Goal: Task Accomplishment & Management: Use online tool/utility

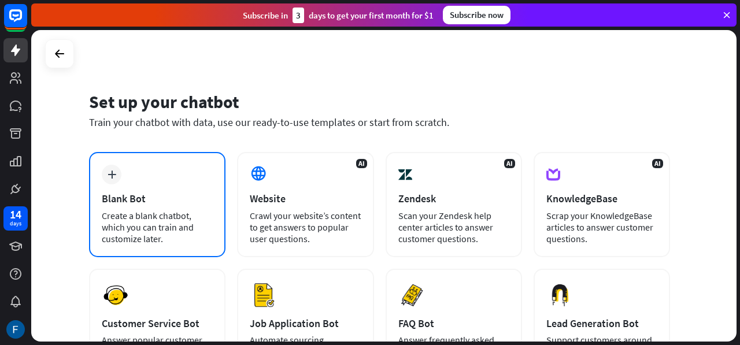
click at [163, 202] on div "Blank Bot" at bounding box center [157, 198] width 111 height 13
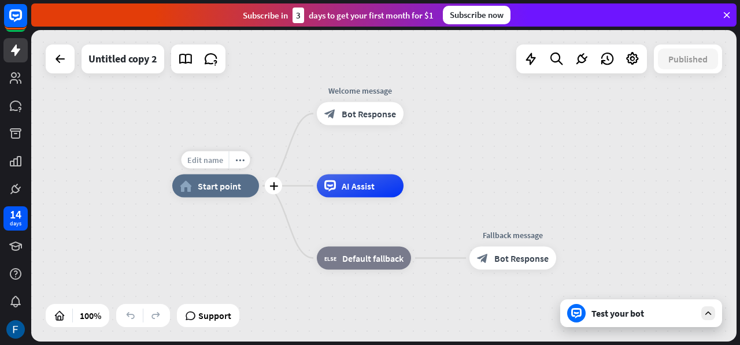
click at [210, 155] on span "Edit name" at bounding box center [205, 160] width 36 height 10
type input "*****"
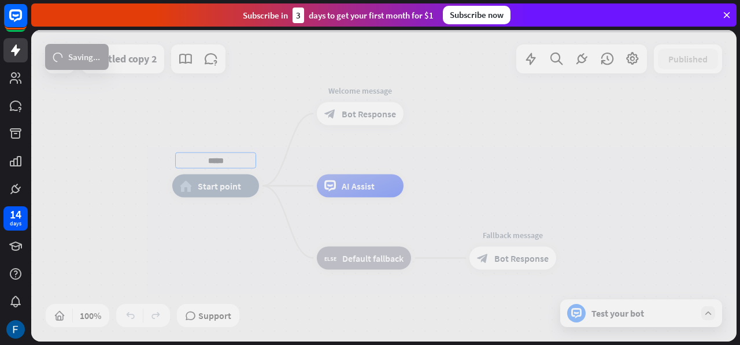
click at [236, 239] on div "***** home_2 Start point Welcome message block_bot_response Bot Response AI Ass…" at bounding box center [383, 186] width 705 height 312
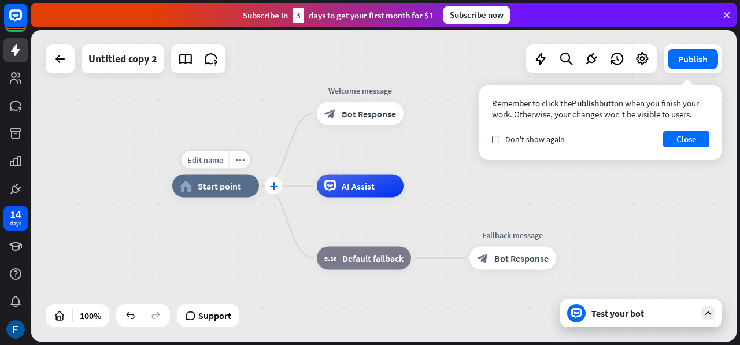
click at [273, 188] on icon "plus" at bounding box center [273, 186] width 9 height 8
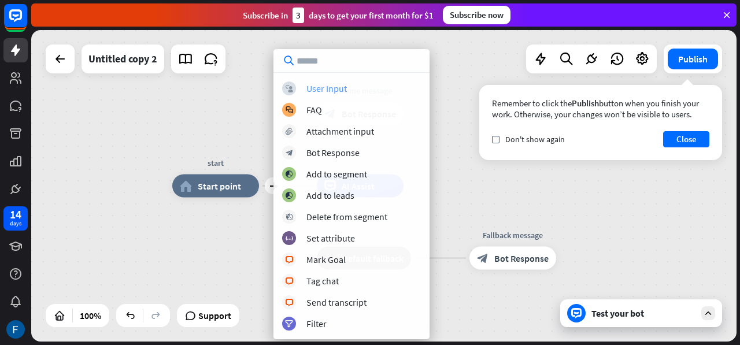
click at [324, 87] on div "User Input" at bounding box center [326, 89] width 40 height 12
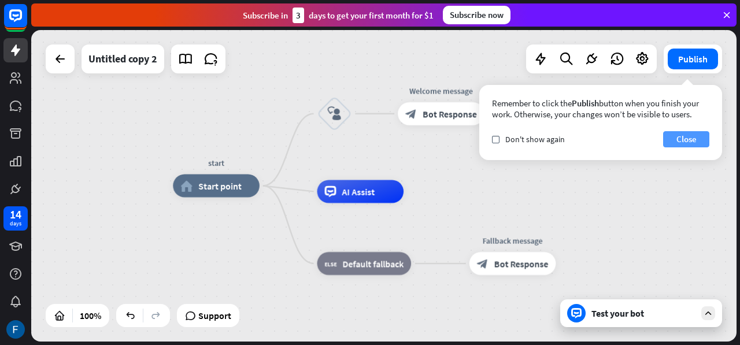
click at [680, 140] on button "Close" at bounding box center [686, 139] width 46 height 16
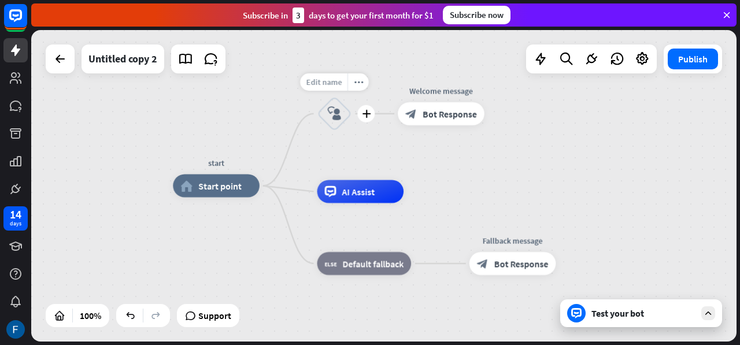
click at [329, 85] on span "Edit name" at bounding box center [324, 82] width 36 height 10
type input "*****"
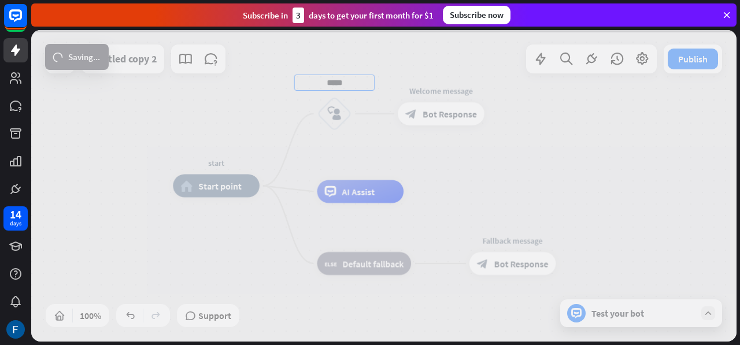
click at [488, 204] on div "start home_2 Start point ***** block_user_input Welcome message block_bot_respo…" at bounding box center [383, 186] width 705 height 312
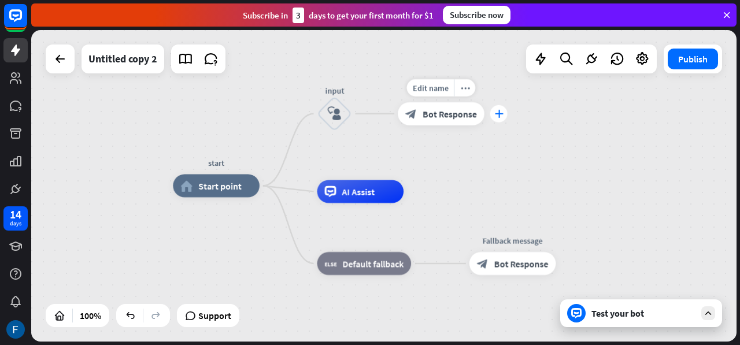
click at [498, 115] on icon "plus" at bounding box center [498, 114] width 9 height 8
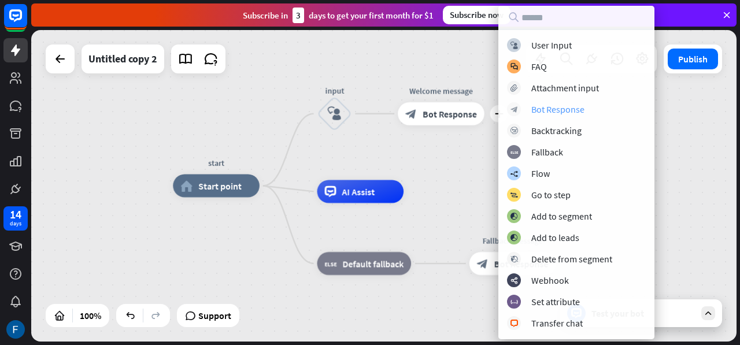
click at [547, 113] on div "Bot Response" at bounding box center [557, 109] width 53 height 12
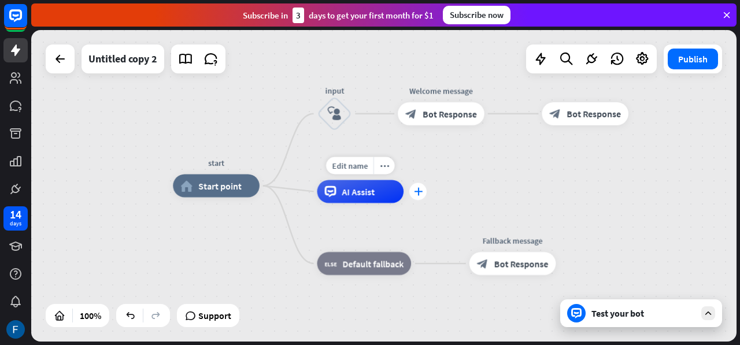
click at [418, 189] on icon "plus" at bounding box center [418, 191] width 9 height 8
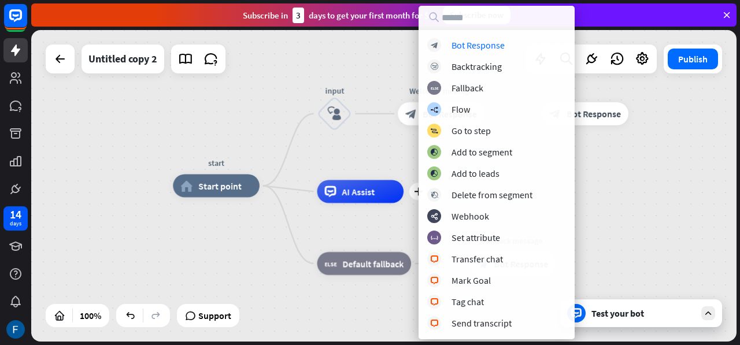
click at [362, 226] on div "start home_2 Start point input block_user_input Welcome message block_bot_respo…" at bounding box center [524, 341] width 703 height 310
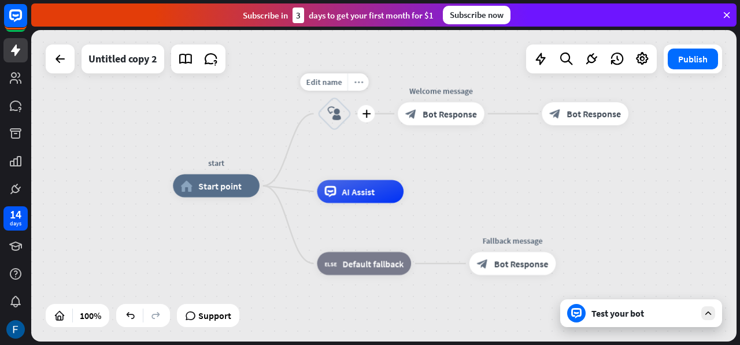
click at [363, 84] on div "more_horiz" at bounding box center [357, 81] width 21 height 17
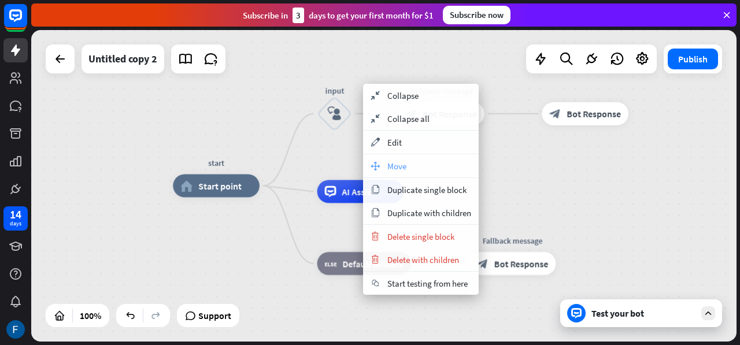
click at [412, 166] on div "move_block Move" at bounding box center [421, 165] width 116 height 23
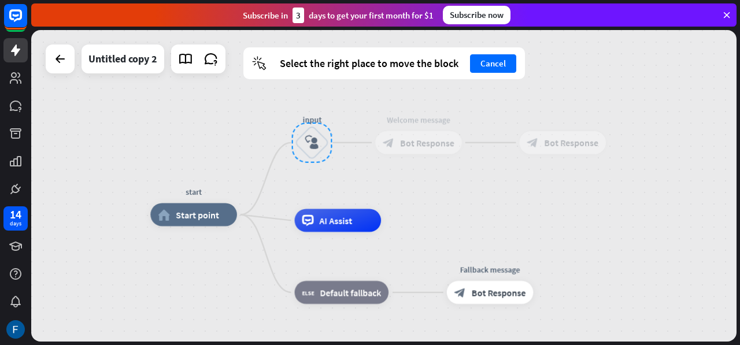
drag, startPoint x: 340, startPoint y: 121, endPoint x: 317, endPoint y: 150, distance: 36.7
click at [317, 150] on div at bounding box center [312, 143] width 40 height 40
click at [306, 140] on div at bounding box center [312, 143] width 40 height 40
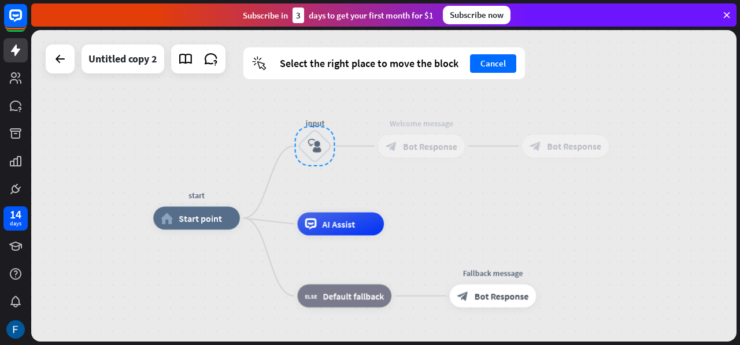
click at [311, 143] on div at bounding box center [315, 146] width 40 height 40
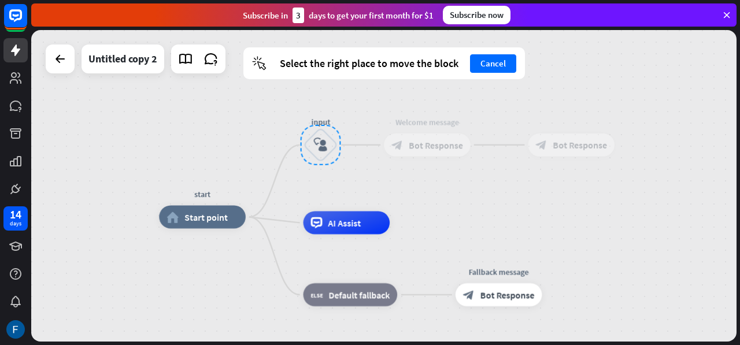
click at [323, 144] on div at bounding box center [321, 145] width 40 height 40
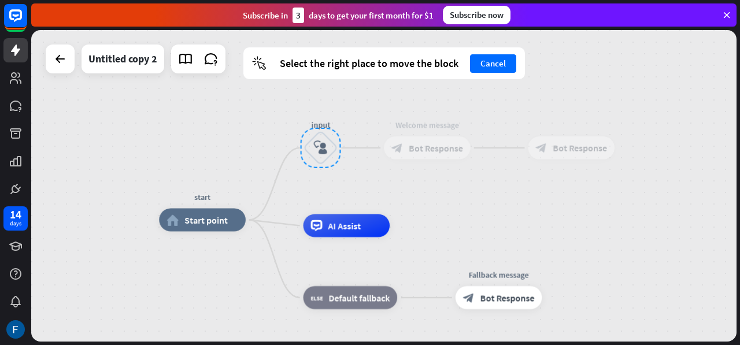
click at [336, 159] on div at bounding box center [321, 148] width 40 height 40
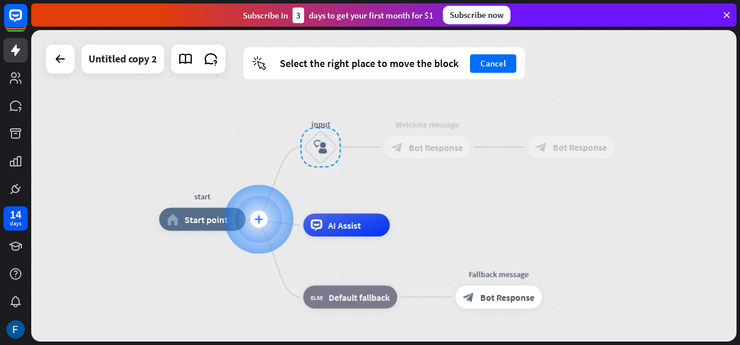
click at [259, 219] on icon "plus" at bounding box center [258, 219] width 9 height 8
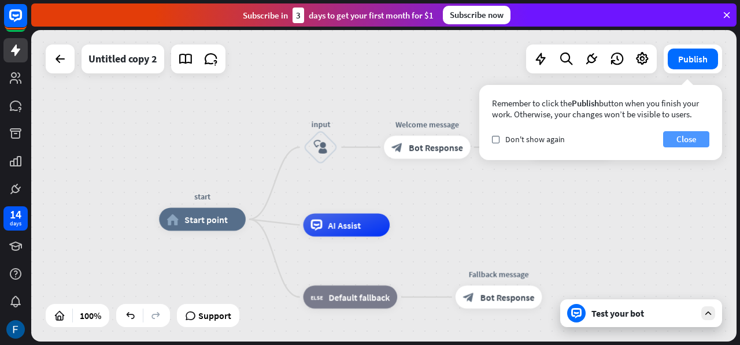
click at [691, 140] on button "Close" at bounding box center [686, 139] width 46 height 16
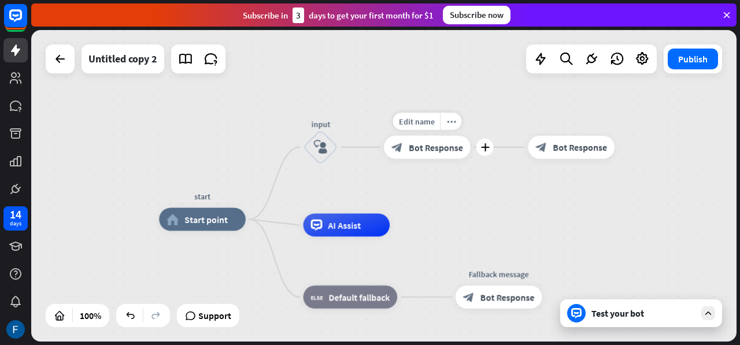
click at [435, 151] on span "Bot Response" at bounding box center [436, 148] width 54 height 12
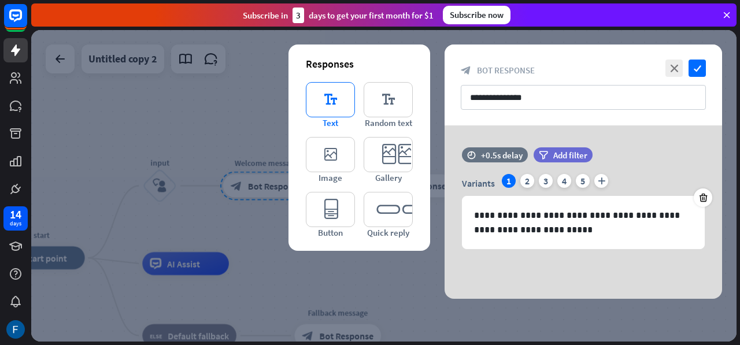
click at [333, 104] on icon "editor_text" at bounding box center [330, 99] width 49 height 35
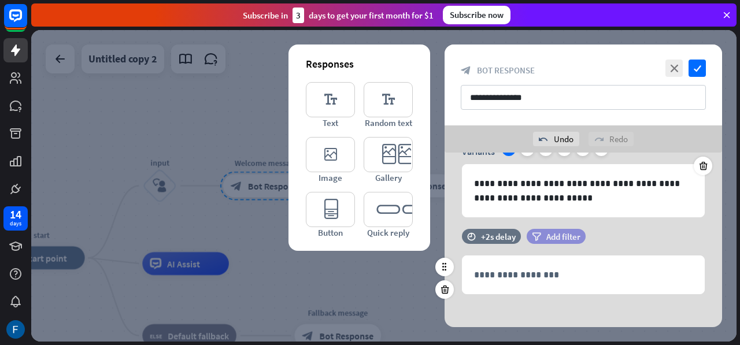
scroll to position [65, 0]
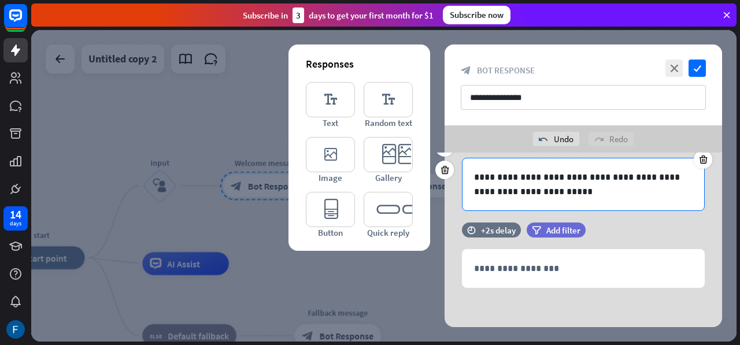
click at [548, 188] on p "**********" at bounding box center [583, 184] width 219 height 29
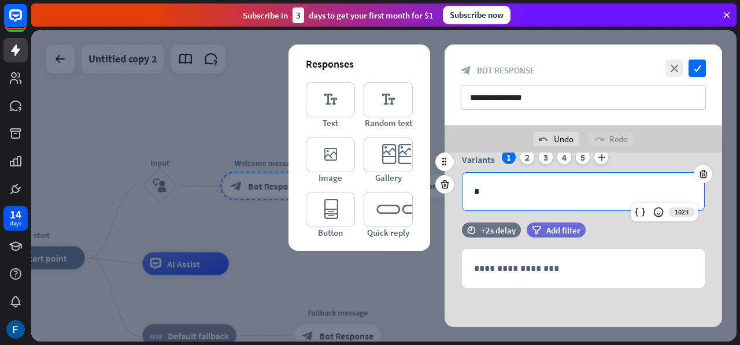
scroll to position [0, 0]
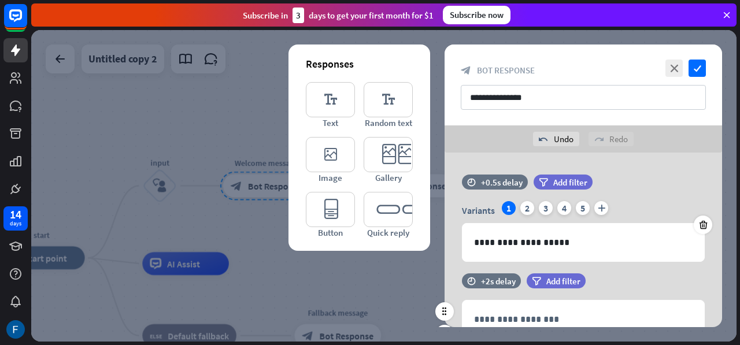
click at [623, 278] on div "filter Add filter" at bounding box center [585, 280] width 117 height 15
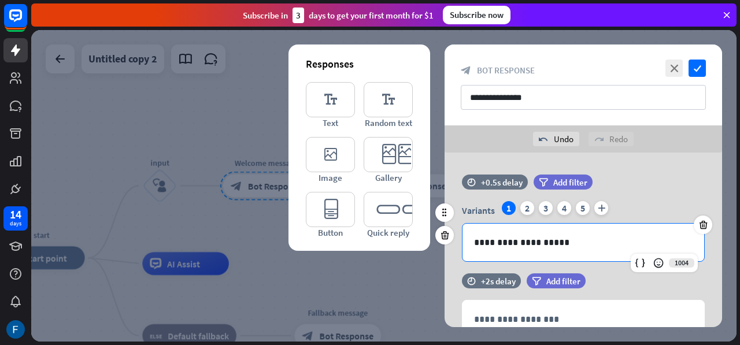
click at [577, 235] on p "**********" at bounding box center [583, 242] width 219 height 14
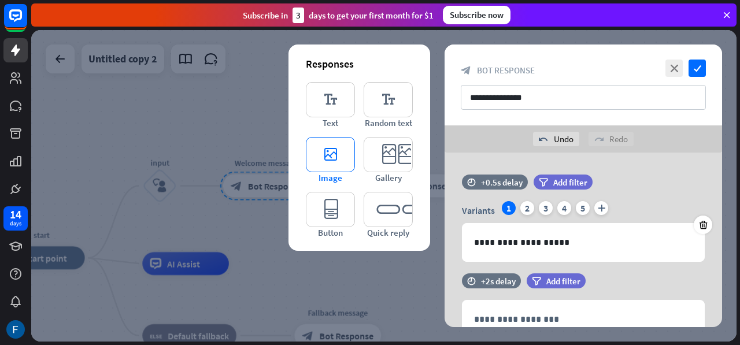
click at [342, 151] on icon "editor_image" at bounding box center [330, 154] width 49 height 35
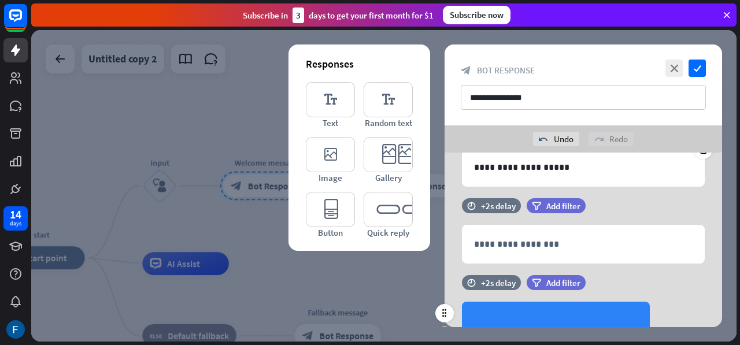
scroll to position [74, 0]
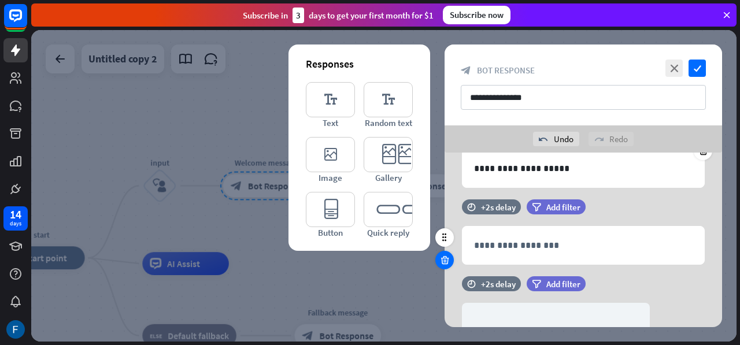
click at [444, 262] on icon at bounding box center [444, 260] width 11 height 10
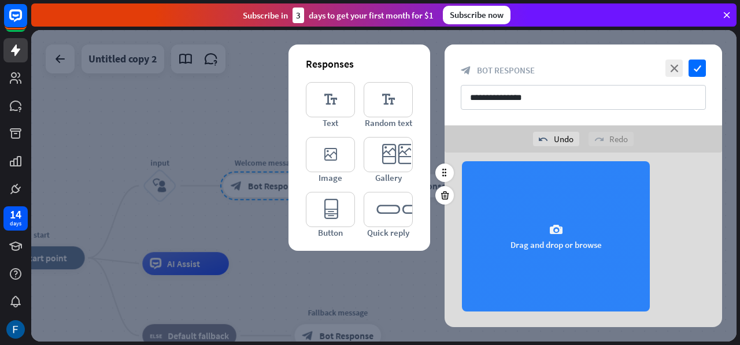
scroll to position [140, 0]
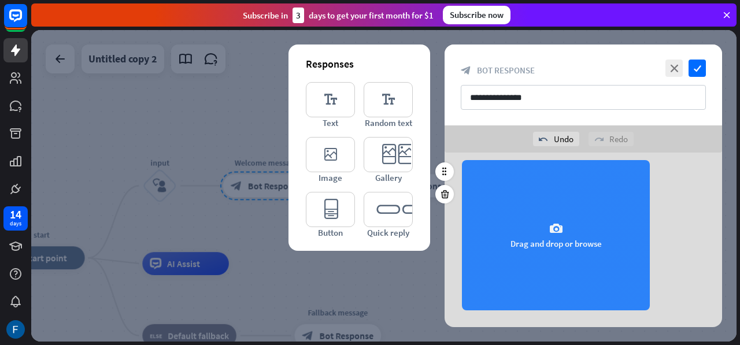
click at [543, 223] on div "camera Drag and drop or browse" at bounding box center [556, 235] width 188 height 150
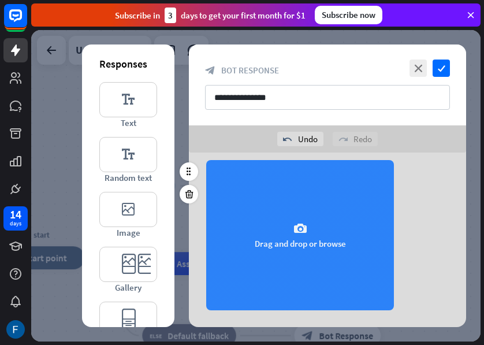
click at [307, 215] on div "camera Drag and drop or browse" at bounding box center [300, 235] width 188 height 150
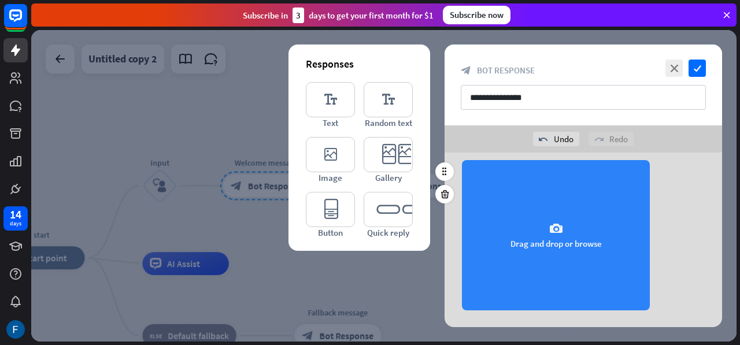
click at [547, 224] on div "camera Drag and drop or browse" at bounding box center [556, 235] width 188 height 150
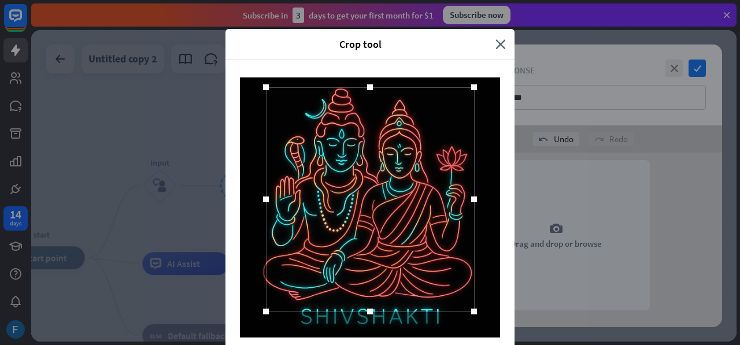
drag, startPoint x: 364, startPoint y: 105, endPoint x: 361, endPoint y: 88, distance: 16.4
click at [361, 88] on div at bounding box center [369, 87] width 17 height 17
drag, startPoint x: 364, startPoint y: 311, endPoint x: 361, endPoint y: 303, distance: 8.4
click at [361, 303] on div at bounding box center [369, 303] width 17 height 17
click at [258, 195] on div at bounding box center [261, 195] width 6 height 6
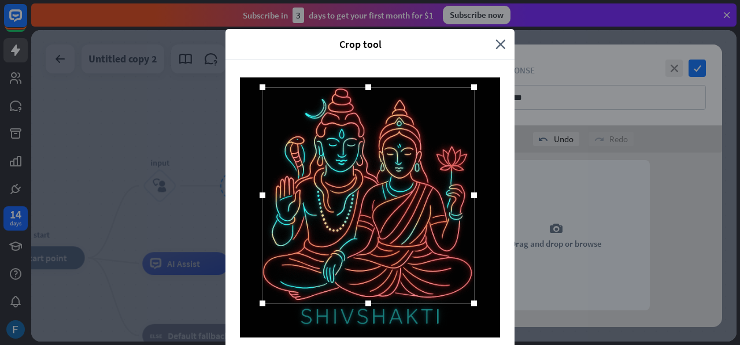
click at [498, 142] on div at bounding box center [369, 207] width 289 height 295
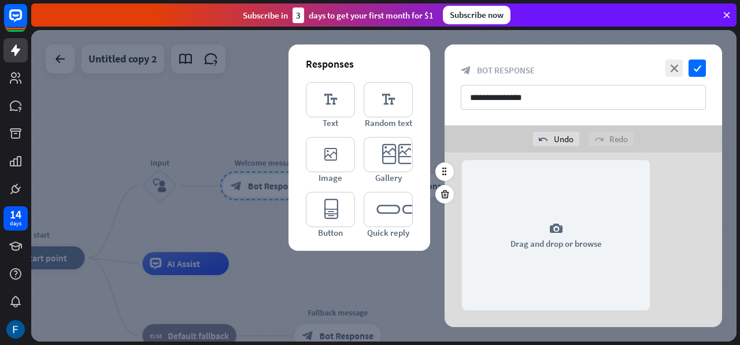
click at [445, 338] on div "Crop tool close Cancel Crop image" at bounding box center [370, 172] width 740 height 345
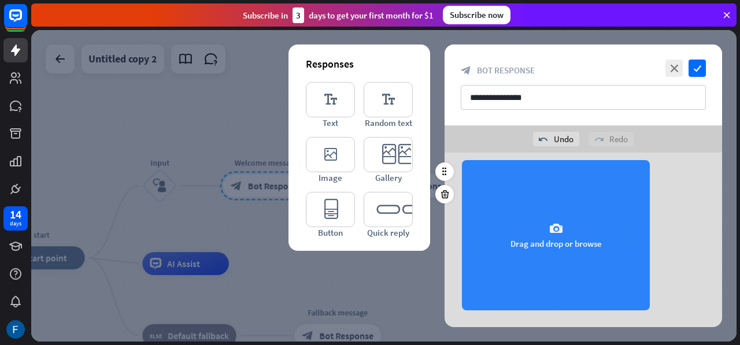
click at [540, 246] on div "camera Drag and drop or browse" at bounding box center [556, 235] width 188 height 150
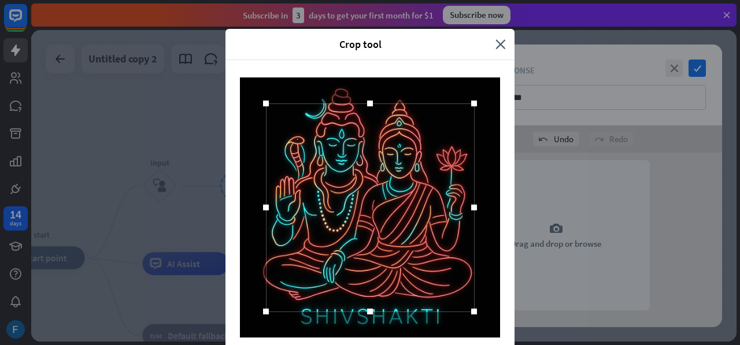
click at [405, 57] on div "Crop tool close" at bounding box center [369, 44] width 289 height 31
click at [496, 41] on icon "close" at bounding box center [500, 44] width 10 height 13
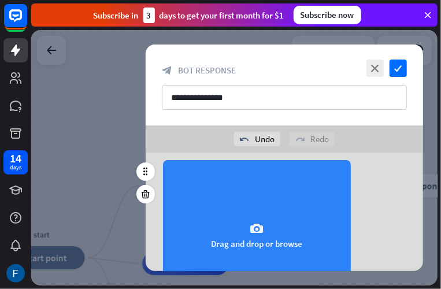
click at [243, 214] on div "camera Drag and drop or browse" at bounding box center [257, 235] width 188 height 150
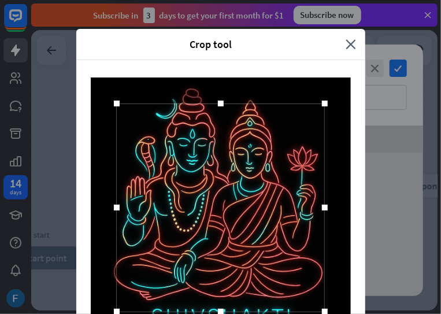
drag, startPoint x: 281, startPoint y: 50, endPoint x: 287, endPoint y: 33, distance: 17.5
click at [287, 33] on div "Crop tool close" at bounding box center [220, 44] width 289 height 31
drag, startPoint x: 216, startPoint y: 103, endPoint x: 212, endPoint y: 87, distance: 16.3
click at [212, 87] on div at bounding box center [220, 87] width 17 height 17
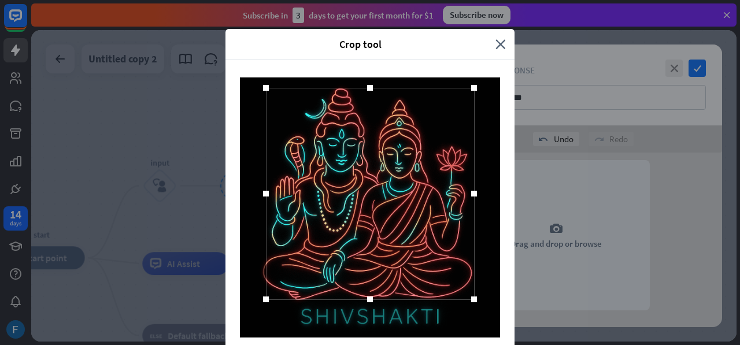
drag, startPoint x: 366, startPoint y: 310, endPoint x: 364, endPoint y: 298, distance: 12.3
click at [367, 298] on div at bounding box center [370, 300] width 6 height 6
click at [260, 195] on div at bounding box center [263, 194] width 6 height 6
click at [362, 192] on div at bounding box center [368, 194] width 212 height 212
click at [361, 194] on div at bounding box center [368, 196] width 212 height 212
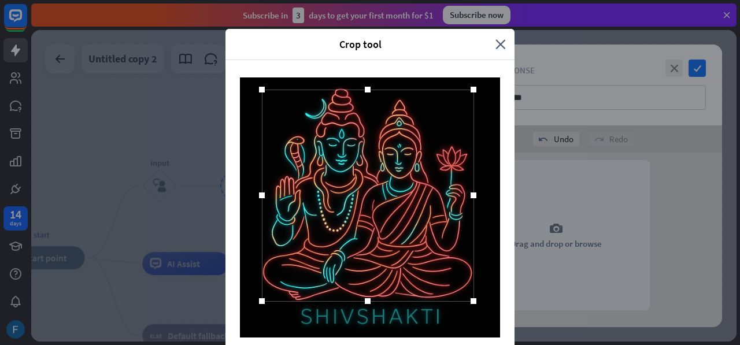
scroll to position [42, 0]
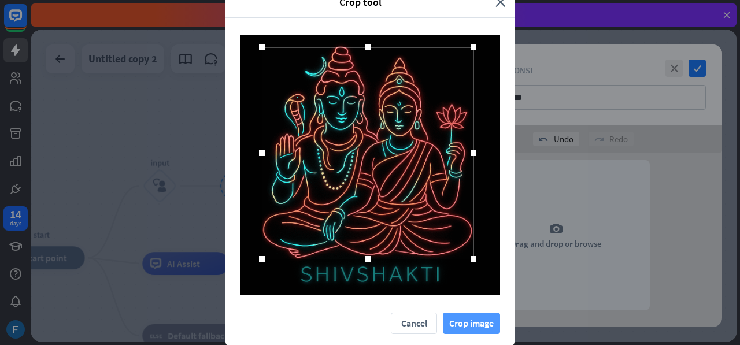
click at [447, 325] on button "Crop image" at bounding box center [471, 323] width 57 height 21
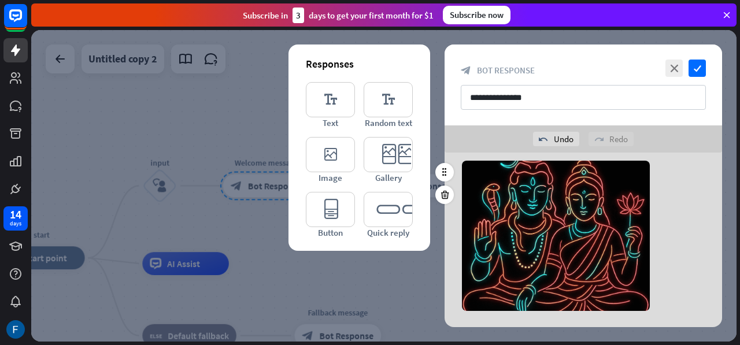
scroll to position [163, 0]
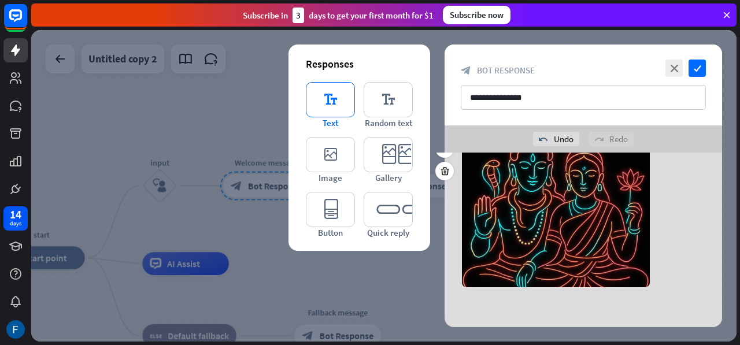
click at [332, 99] on icon "editor_text" at bounding box center [330, 99] width 49 height 35
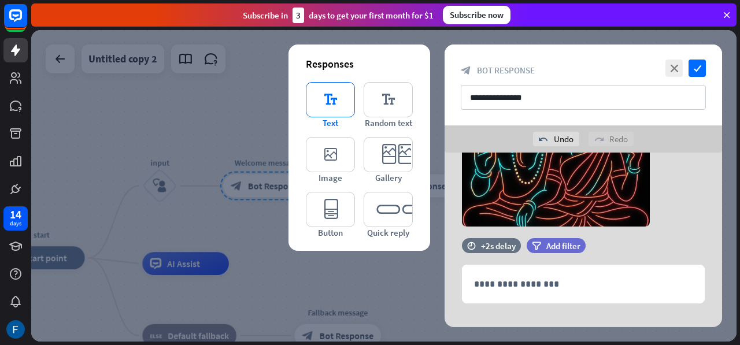
scroll to position [239, 0]
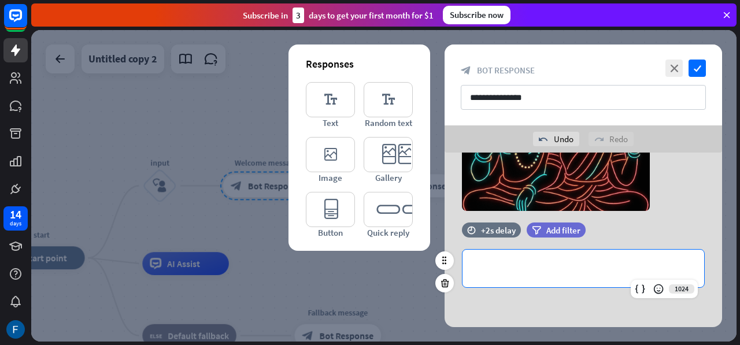
click at [509, 257] on div "**********" at bounding box center [583, 269] width 242 height 38
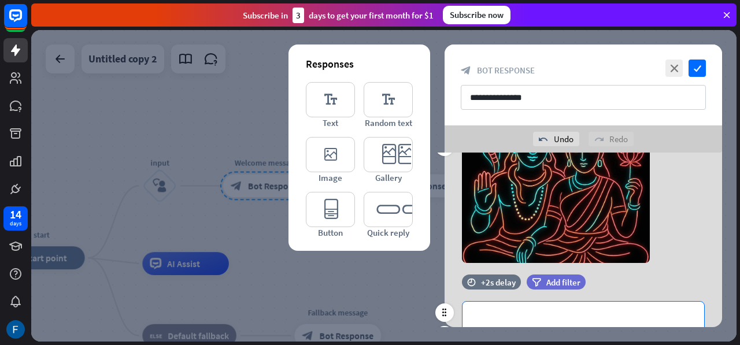
scroll to position [187, 0]
click at [491, 316] on p "**********" at bounding box center [583, 320] width 219 height 14
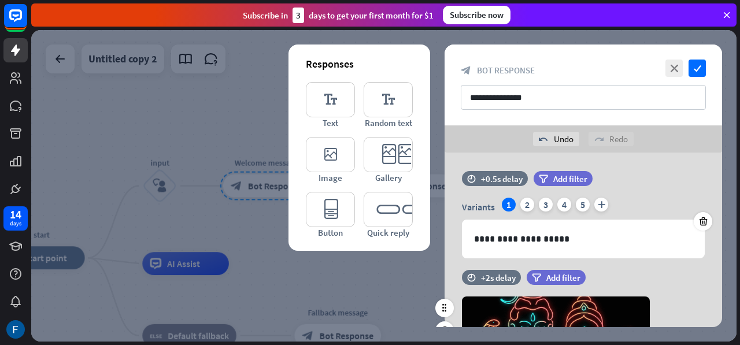
scroll to position [0, 0]
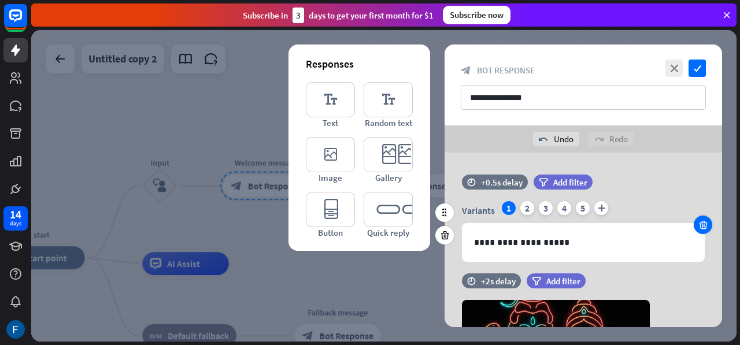
click at [700, 223] on icon at bounding box center [703, 225] width 11 height 10
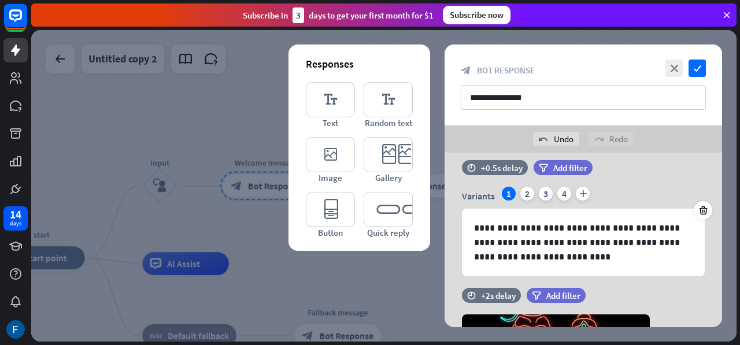
scroll to position [13, 0]
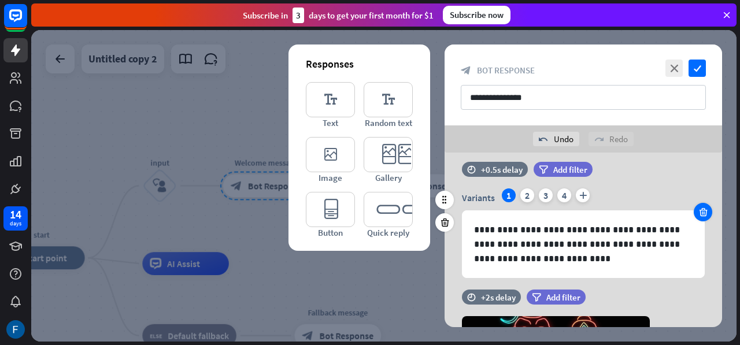
click at [703, 212] on icon at bounding box center [703, 212] width 11 height 10
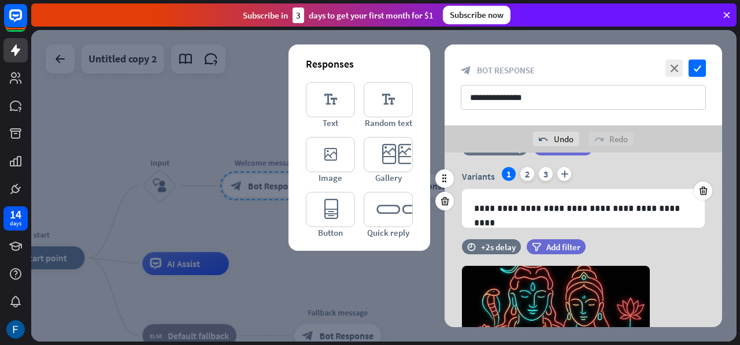
scroll to position [19, 0]
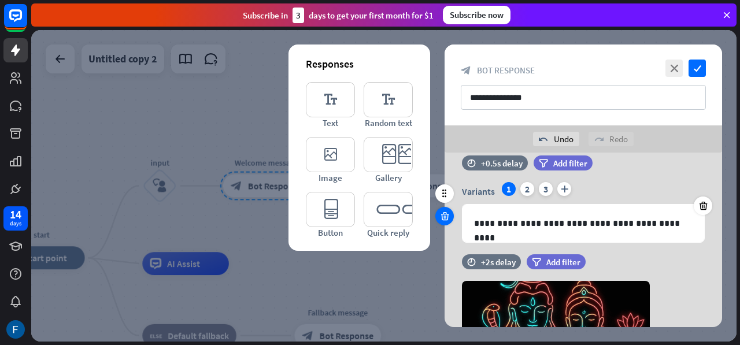
click at [445, 213] on icon at bounding box center [444, 216] width 11 height 10
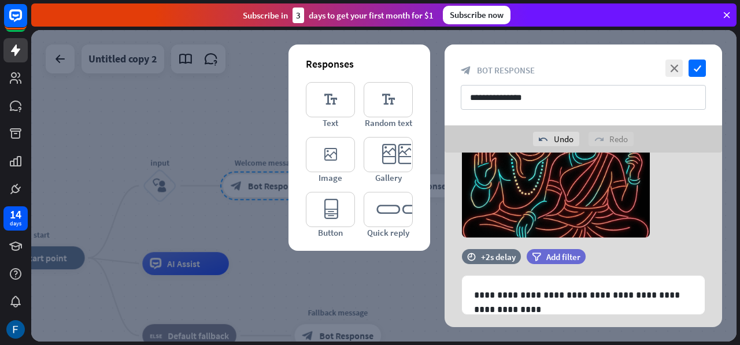
scroll to position [141, 0]
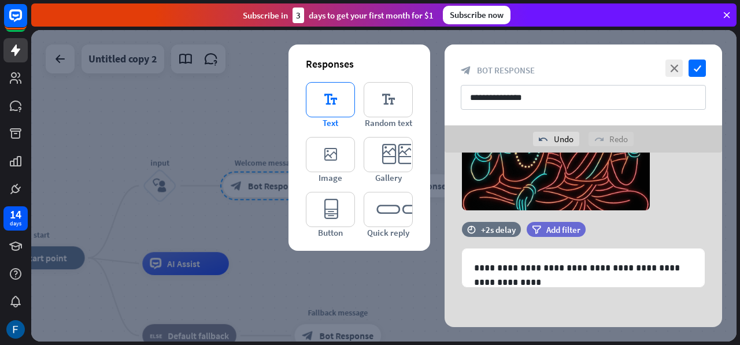
click at [317, 91] on icon "editor_text" at bounding box center [330, 99] width 49 height 35
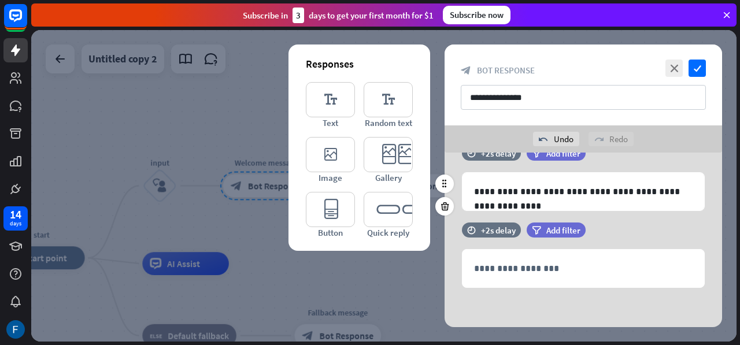
scroll to position [217, 0]
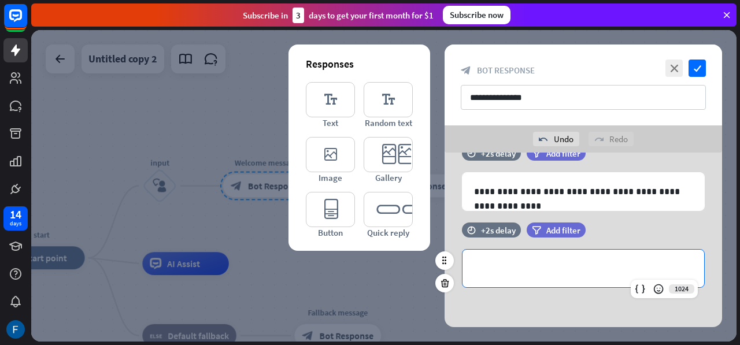
click at [481, 273] on p "**********" at bounding box center [583, 268] width 218 height 14
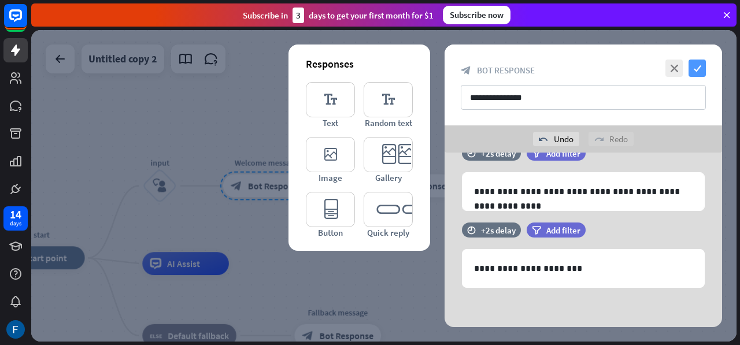
click at [694, 64] on icon "check" at bounding box center [696, 68] width 17 height 17
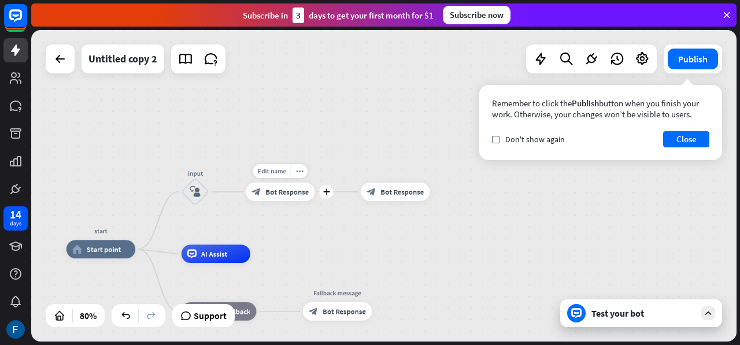
click at [284, 193] on span "Bot Response" at bounding box center [286, 191] width 43 height 9
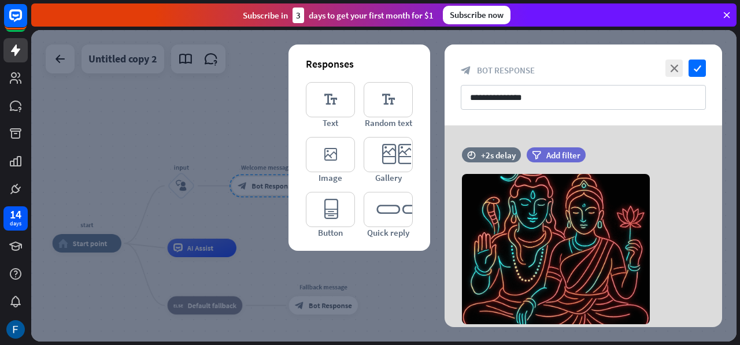
click at [249, 207] on div at bounding box center [383, 186] width 705 height 312
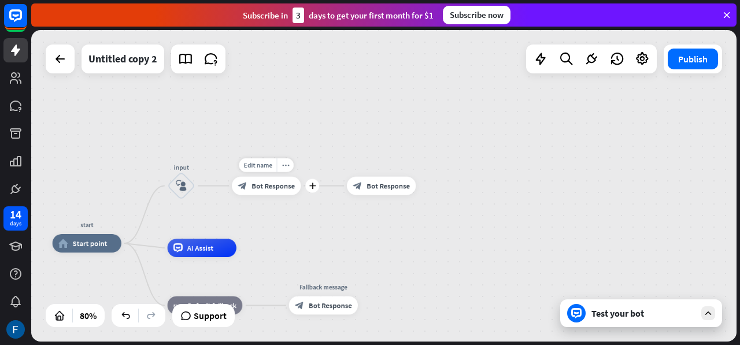
click at [264, 188] on span "Bot Response" at bounding box center [272, 185] width 43 height 9
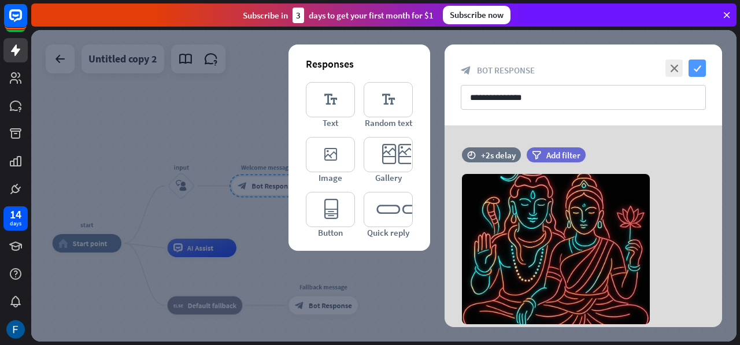
click at [691, 71] on icon "check" at bounding box center [696, 68] width 17 height 17
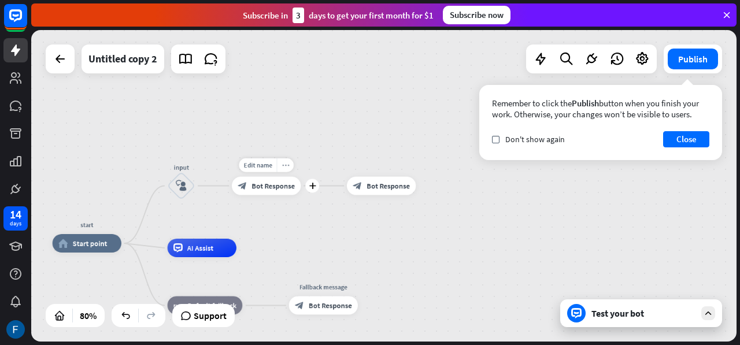
click at [282, 162] on icon "more_horiz" at bounding box center [285, 165] width 8 height 7
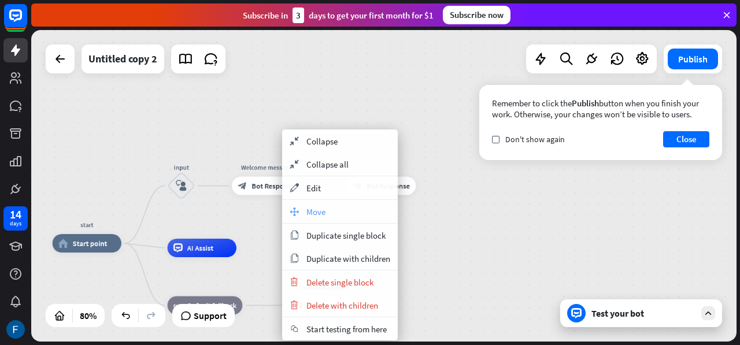
click at [324, 213] on span "Move" at bounding box center [315, 211] width 19 height 11
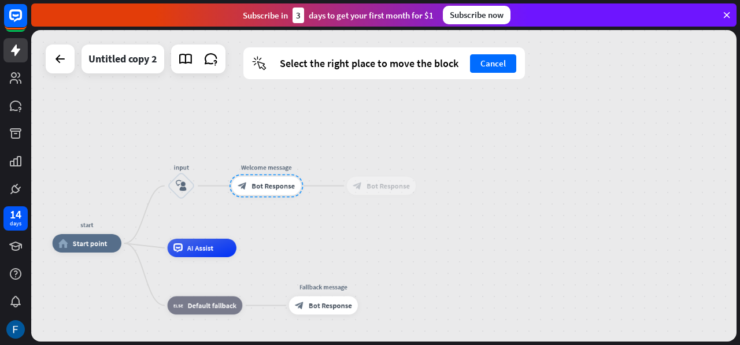
click at [234, 195] on div "Welcome message block_bot_response Bot Response" at bounding box center [266, 186] width 69 height 18
click at [484, 69] on button "Cancel" at bounding box center [493, 63] width 46 height 18
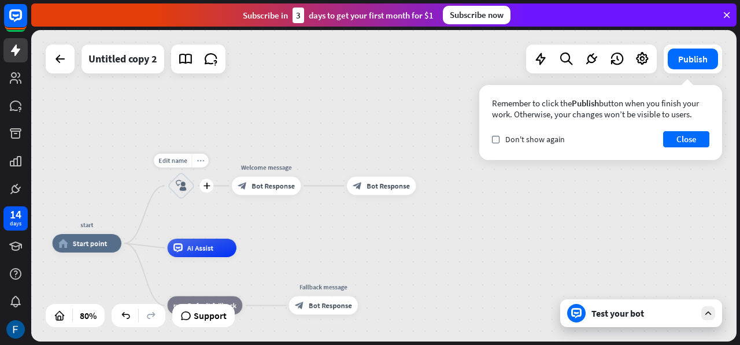
click at [202, 162] on icon "more_horiz" at bounding box center [201, 160] width 8 height 7
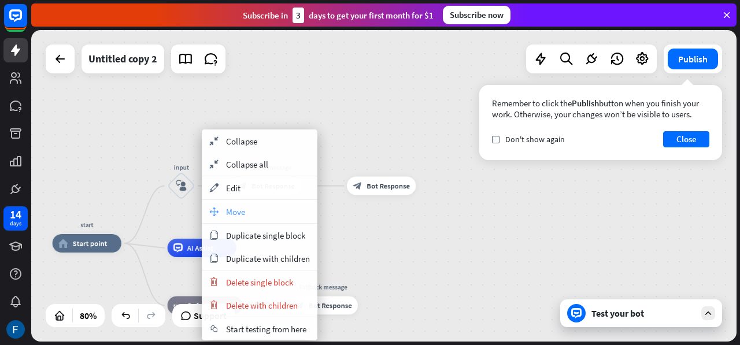
click at [229, 216] on span "Move" at bounding box center [235, 211] width 19 height 11
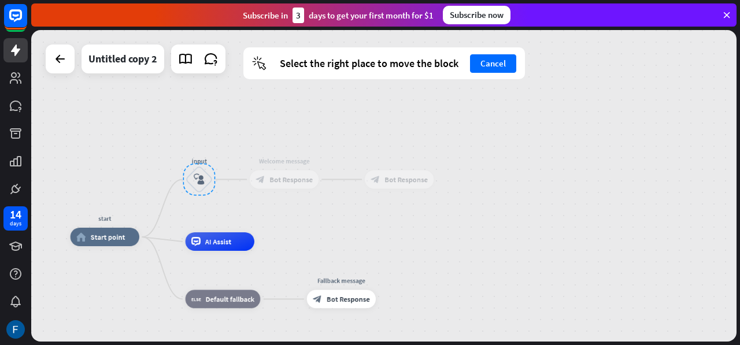
drag, startPoint x: 182, startPoint y: 199, endPoint x: 200, endPoint y: 192, distance: 19.0
click at [200, 192] on div at bounding box center [199, 180] width 32 height 32
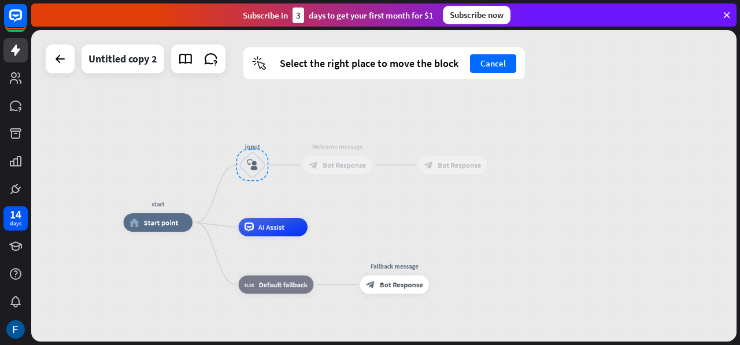
drag, startPoint x: 196, startPoint y: 178, endPoint x: 237, endPoint y: 166, distance: 42.6
click at [237, 166] on div at bounding box center [252, 165] width 32 height 32
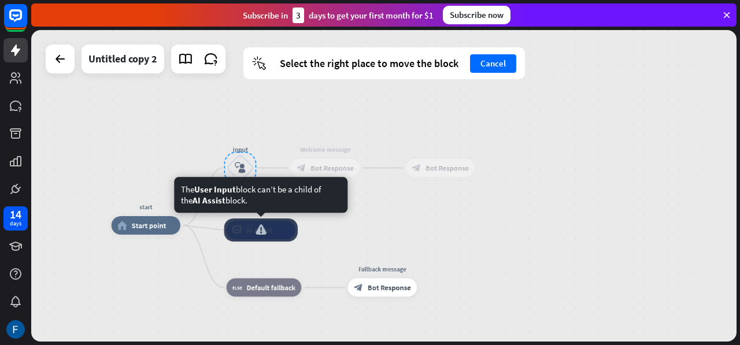
click at [295, 221] on div "AI Assist" at bounding box center [261, 230] width 69 height 18
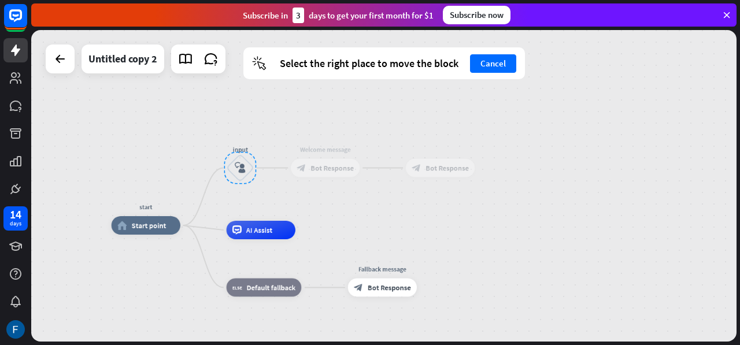
click at [242, 173] on div at bounding box center [240, 168] width 32 height 32
click at [496, 61] on button "Cancel" at bounding box center [493, 63] width 46 height 18
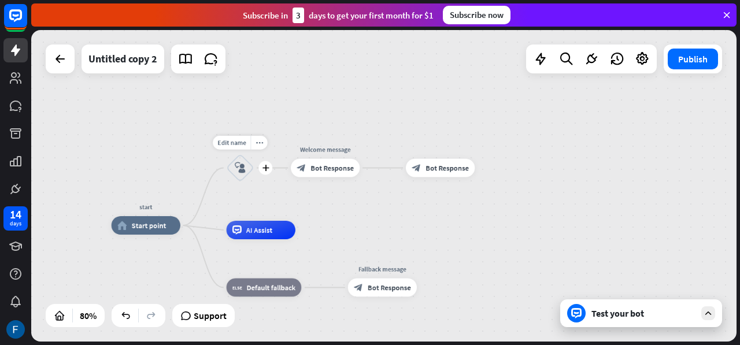
click at [238, 173] on icon "block_user_input" at bounding box center [240, 167] width 11 height 11
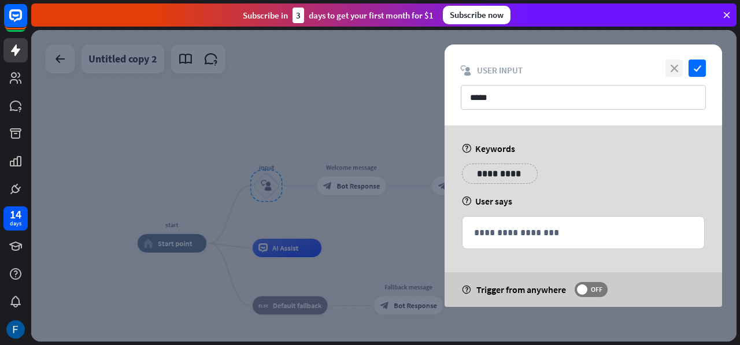
click at [673, 64] on icon "close" at bounding box center [673, 68] width 17 height 17
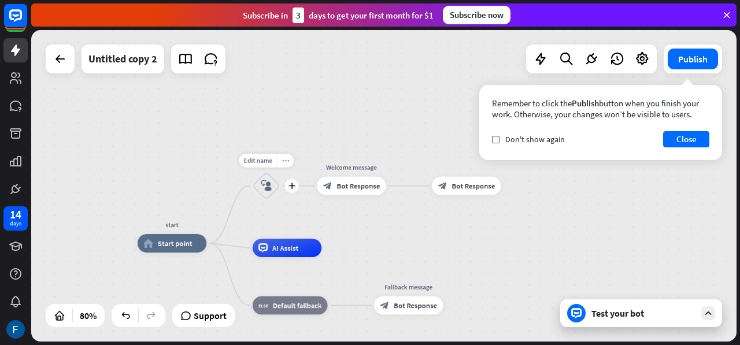
click at [283, 162] on icon "more_horiz" at bounding box center [285, 160] width 8 height 7
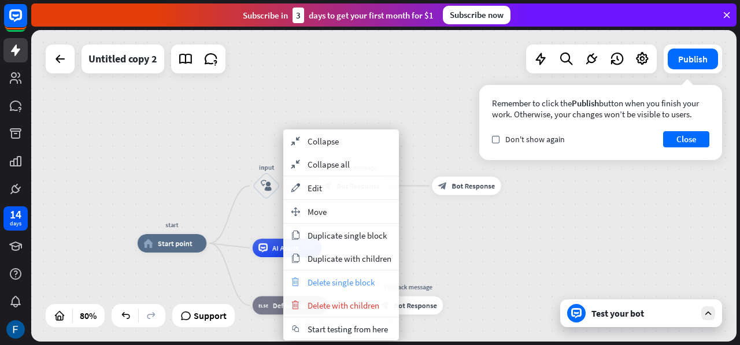
click at [335, 281] on span "Delete single block" at bounding box center [340, 282] width 67 height 11
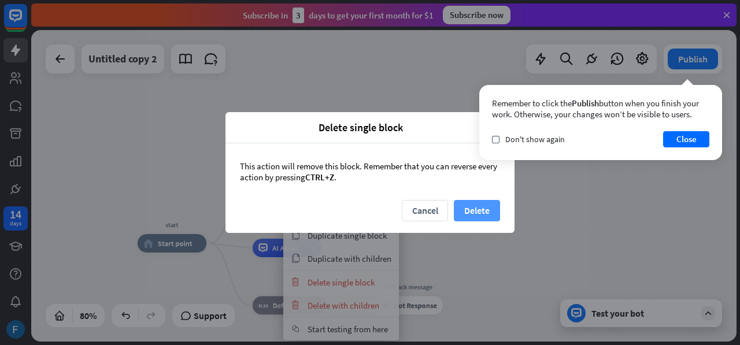
click at [473, 216] on button "Delete" at bounding box center [477, 210] width 46 height 21
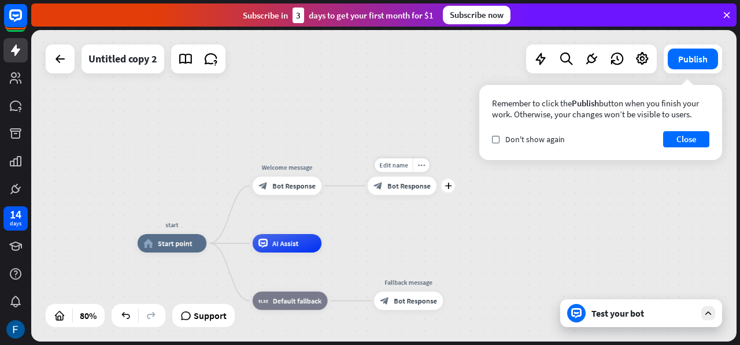
click at [399, 182] on span "Bot Response" at bounding box center [408, 185] width 43 height 9
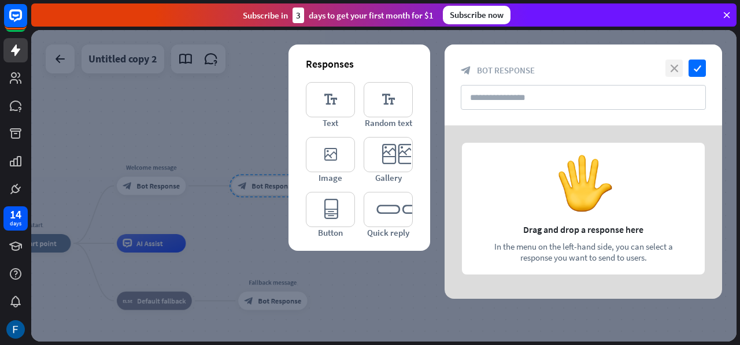
click at [667, 71] on icon "close" at bounding box center [673, 68] width 17 height 17
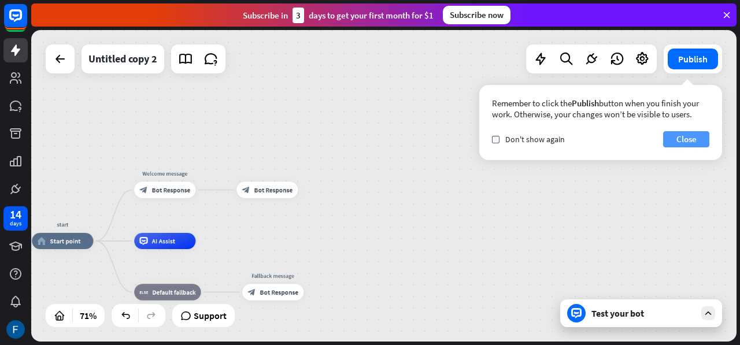
click at [693, 136] on button "Close" at bounding box center [686, 139] width 46 height 16
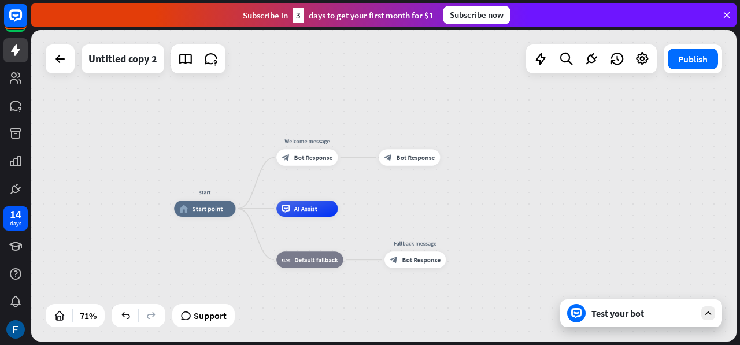
drag, startPoint x: 279, startPoint y: 254, endPoint x: 421, endPoint y: 221, distance: 145.8
click at [421, 221] on div "start home_2 Start point Welcome message block_bot_response Bot Response block_…" at bounding box center [423, 319] width 499 height 221
click at [246, 213] on div "plus" at bounding box center [246, 208] width 12 height 12
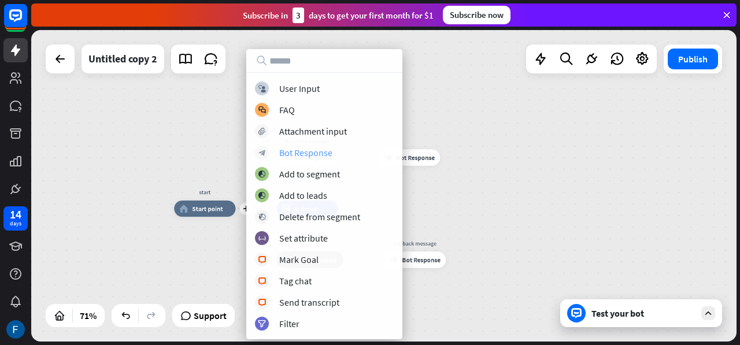
click at [305, 153] on div "Bot Response" at bounding box center [305, 153] width 53 height 12
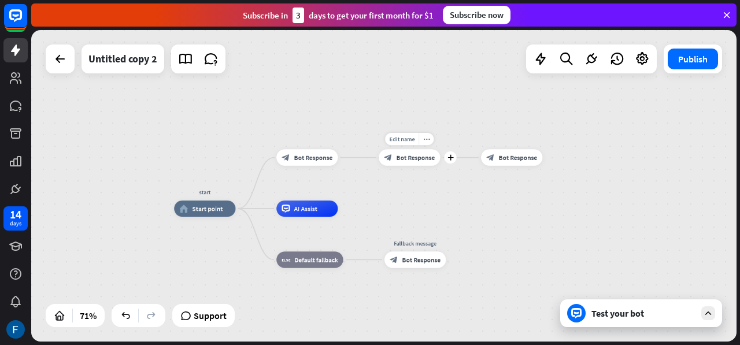
click at [406, 154] on span "Bot Response" at bounding box center [415, 157] width 39 height 8
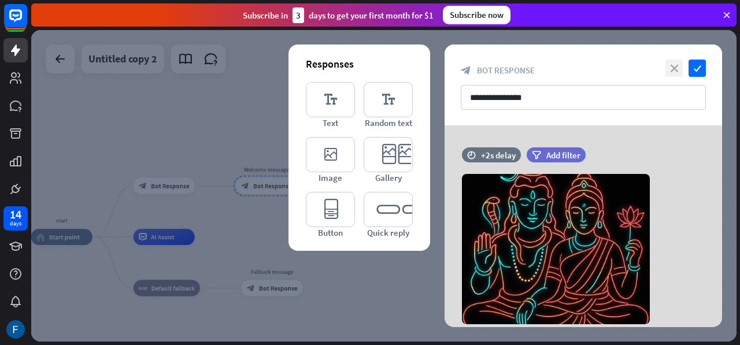
click at [674, 69] on icon "close" at bounding box center [673, 68] width 17 height 17
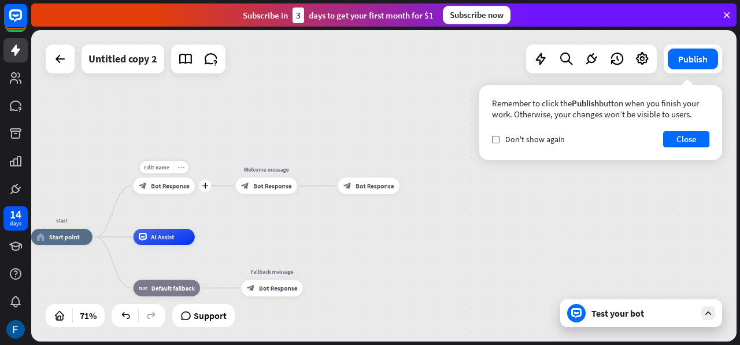
click at [180, 170] on icon "more_horiz" at bounding box center [180, 167] width 6 height 6
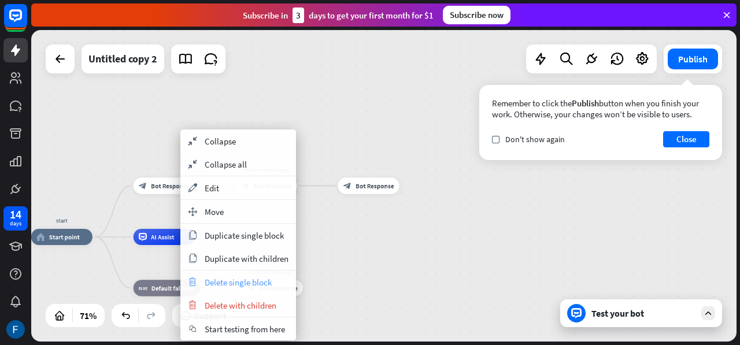
click at [221, 279] on span "Delete single block" at bounding box center [238, 282] width 67 height 11
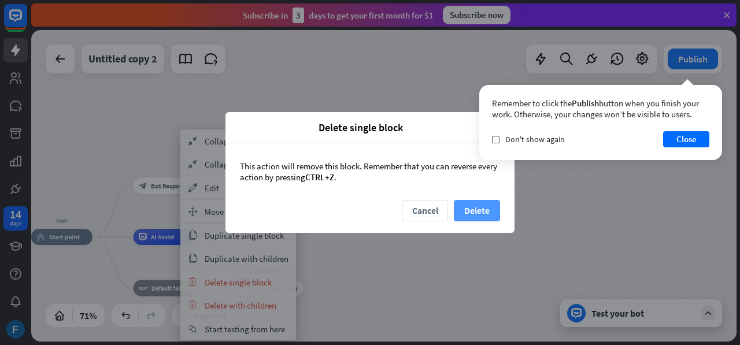
click at [473, 205] on button "Delete" at bounding box center [477, 210] width 46 height 21
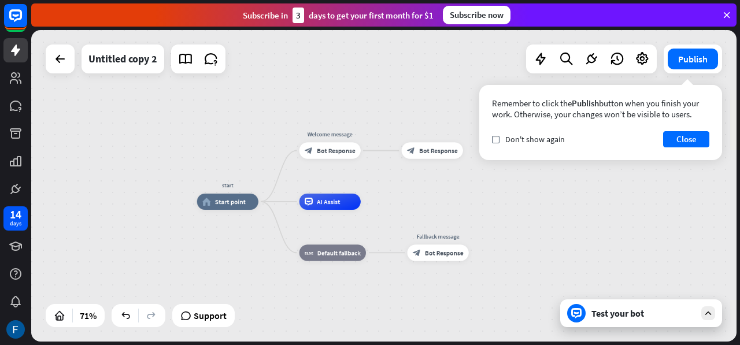
drag, startPoint x: 280, startPoint y: 217, endPoint x: 445, endPoint y: 179, distance: 169.2
click at [445, 179] on div "start home_2 Start point Welcome message block_bot_response Bot Response block_…" at bounding box center [383, 186] width 705 height 312
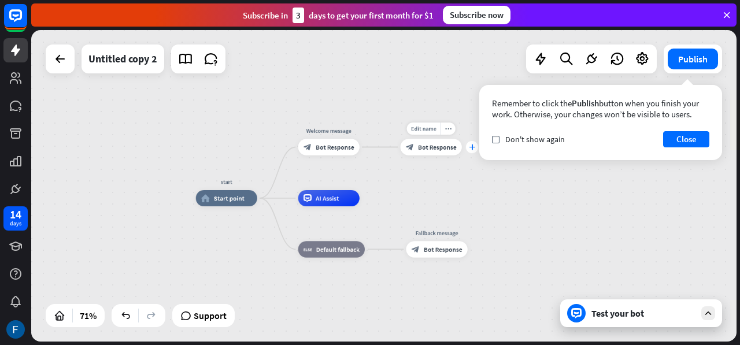
click at [470, 149] on icon "plus" at bounding box center [472, 147] width 6 height 6
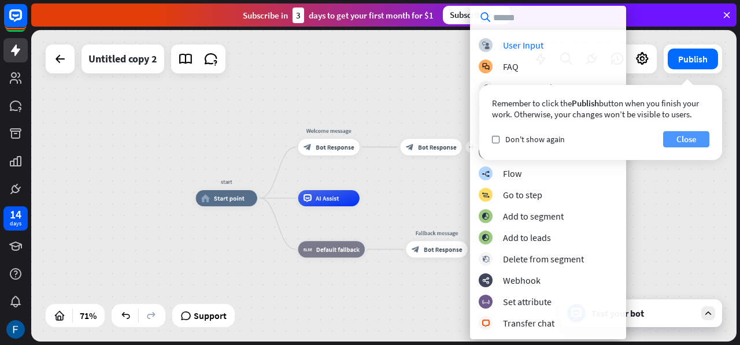
click at [695, 137] on button "Close" at bounding box center [686, 139] width 46 height 16
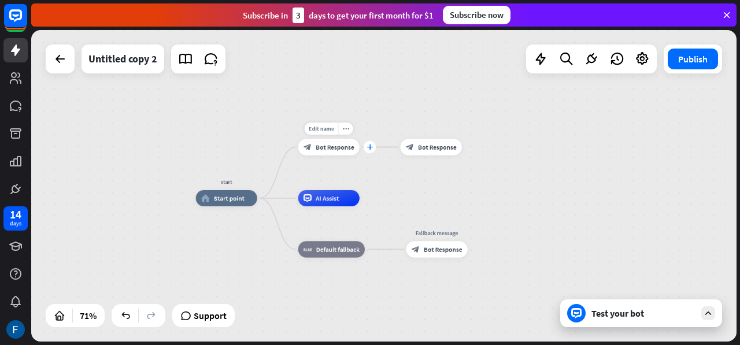
click at [370, 150] on icon "plus" at bounding box center [369, 147] width 6 height 6
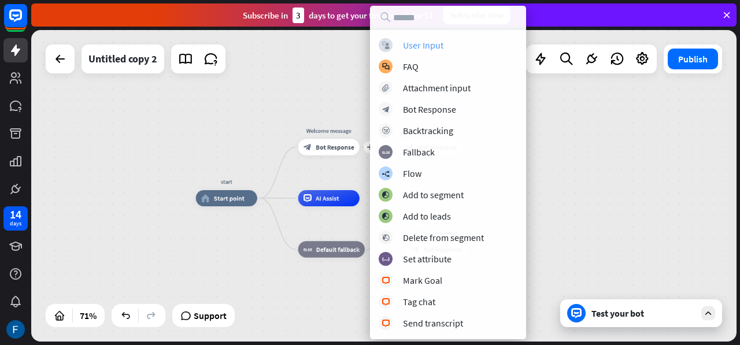
click at [421, 46] on div "User Input" at bounding box center [423, 45] width 40 height 12
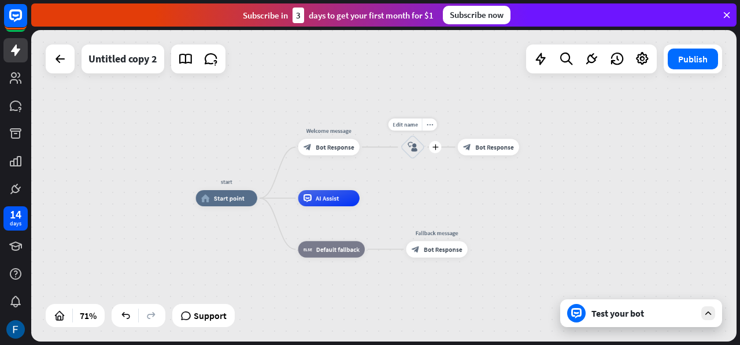
click at [412, 154] on div "block_user_input" at bounding box center [413, 147] width 24 height 24
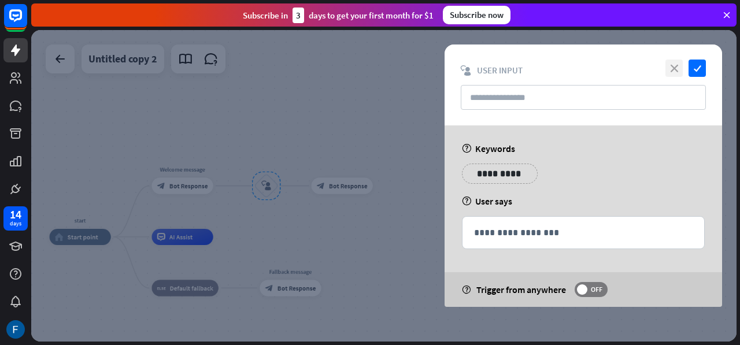
click at [674, 69] on icon "close" at bounding box center [673, 68] width 17 height 17
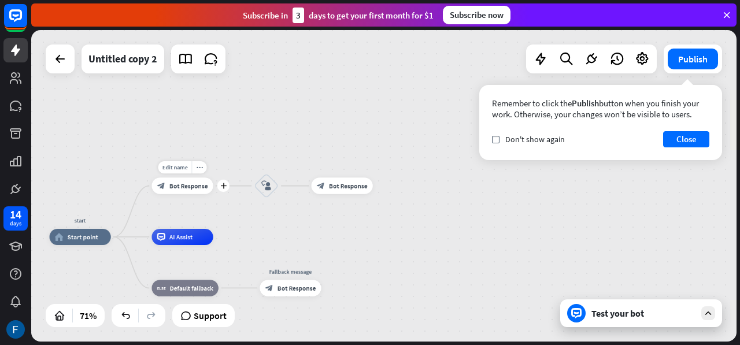
click at [187, 185] on span "Bot Response" at bounding box center [188, 185] width 39 height 8
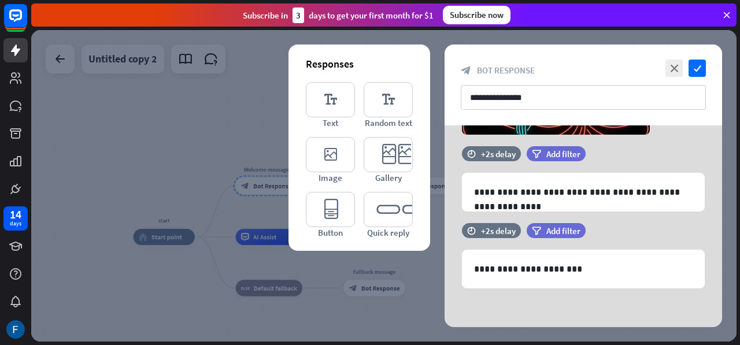
scroll to position [190, 0]
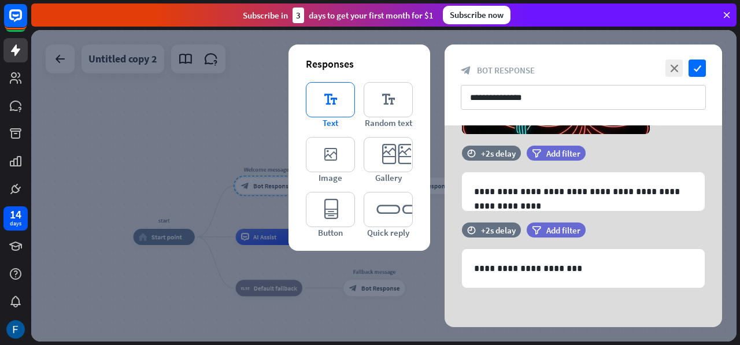
click at [323, 114] on icon "editor_text" at bounding box center [330, 99] width 49 height 35
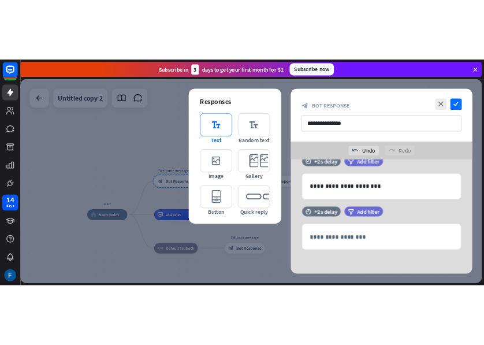
scroll to position [294, 0]
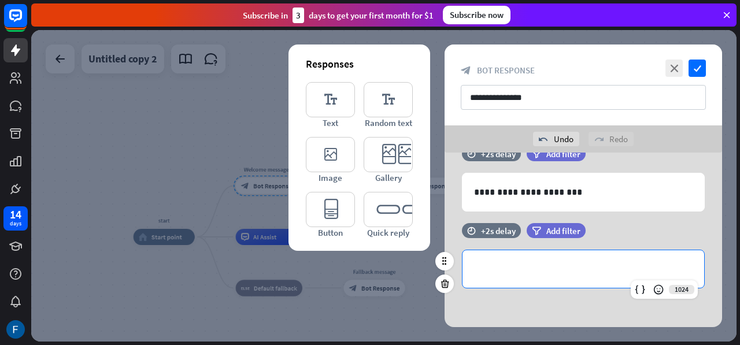
click at [497, 274] on p "**********" at bounding box center [583, 269] width 218 height 14
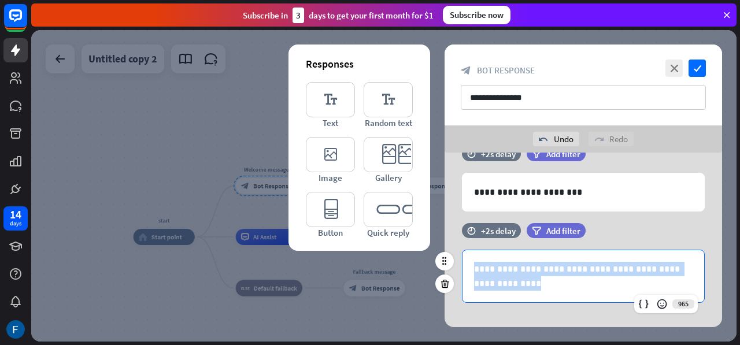
drag, startPoint x: 503, startPoint y: 281, endPoint x: 468, endPoint y: 258, distance: 41.7
click at [468, 258] on div "**********" at bounding box center [583, 276] width 242 height 52
copy p "**********"
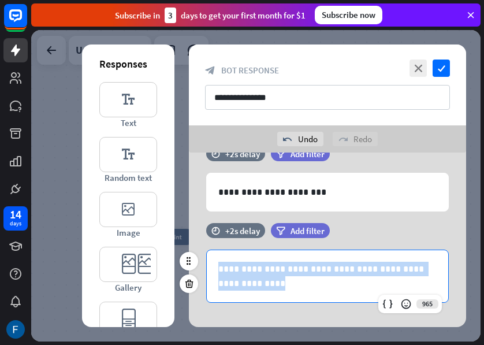
click at [252, 285] on p "**********" at bounding box center [327, 276] width 219 height 29
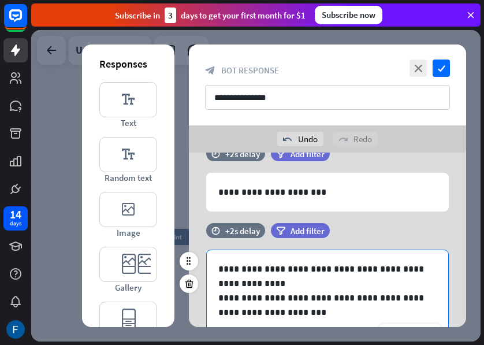
scroll to position [301, 0]
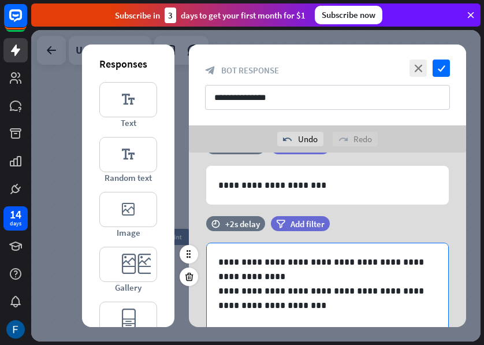
click at [221, 321] on p at bounding box center [327, 320] width 218 height 14
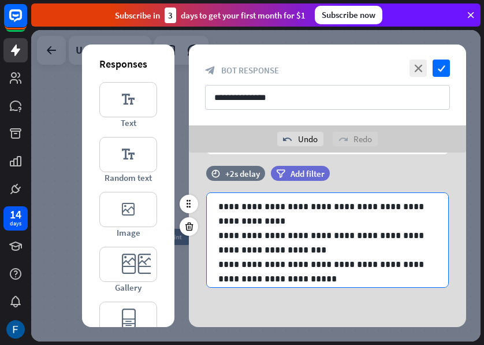
scroll to position [15, 0]
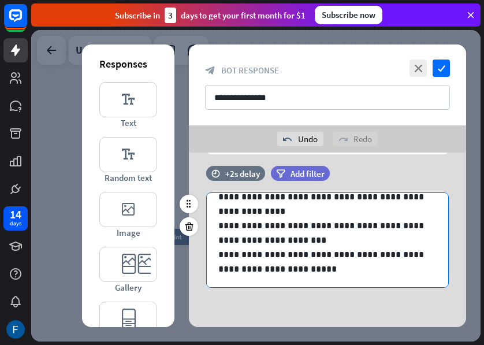
click at [240, 266] on p "**********" at bounding box center [323, 261] width 210 height 29
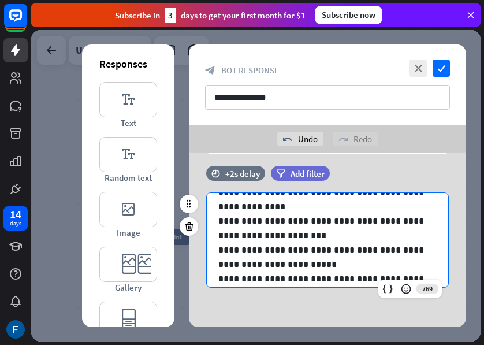
scroll to position [29, 0]
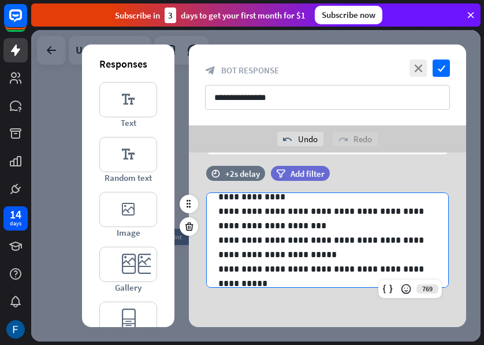
click at [422, 269] on p "**********" at bounding box center [323, 269] width 210 height 14
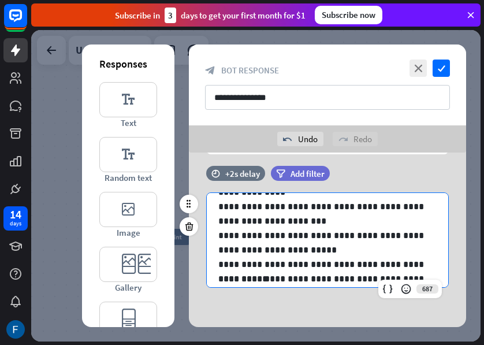
scroll to position [49, 0]
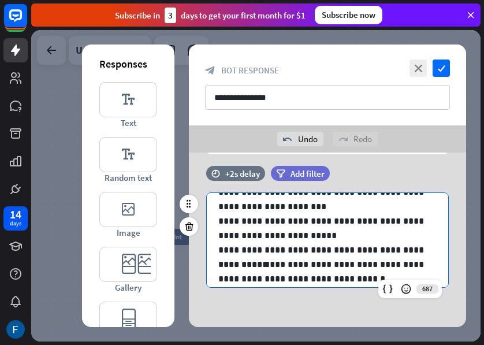
click at [413, 277] on p "**********" at bounding box center [323, 271] width 210 height 29
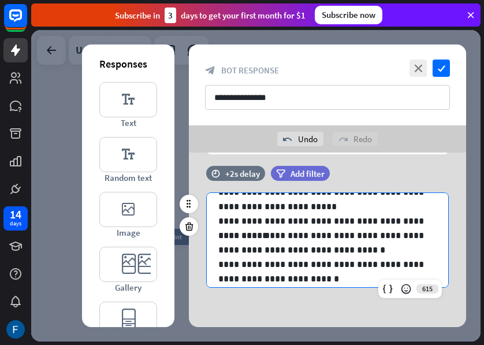
scroll to position [92, 0]
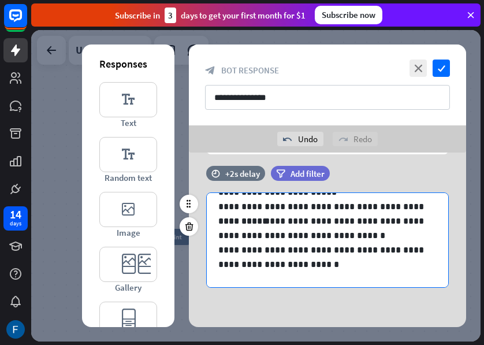
click at [273, 268] on p "**********" at bounding box center [323, 257] width 210 height 29
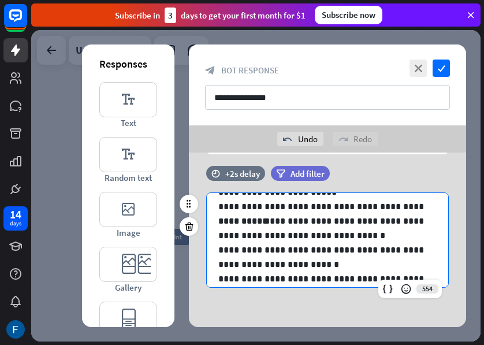
scroll to position [116, 0]
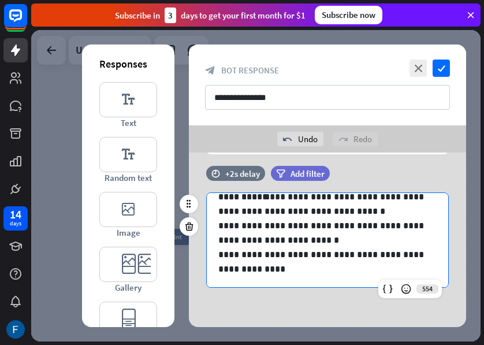
click at [265, 235] on p "**********" at bounding box center [323, 232] width 210 height 29
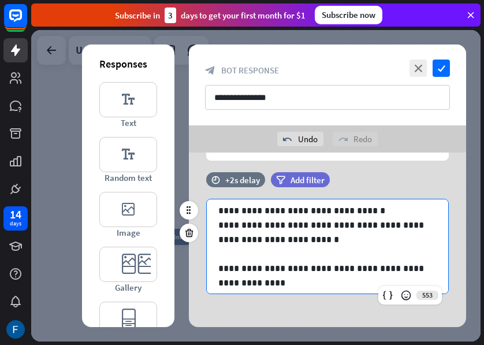
scroll to position [114, 0]
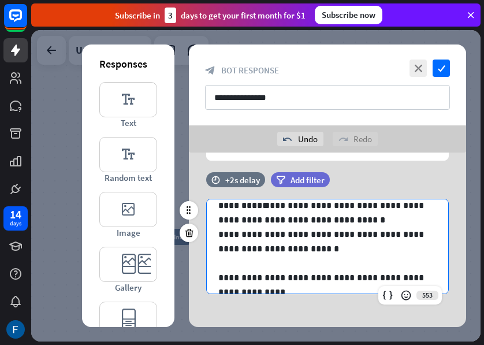
click at [409, 218] on p "**********" at bounding box center [323, 212] width 210 height 29
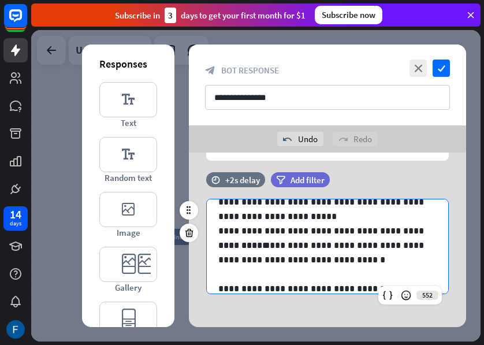
scroll to position [73, 0]
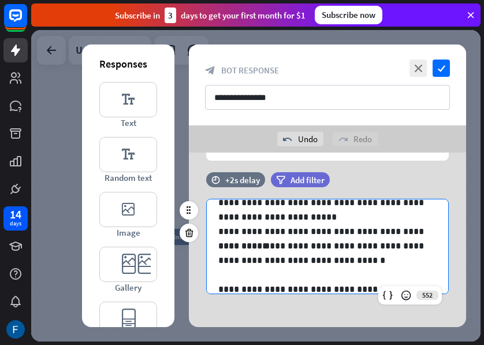
click at [425, 229] on p "**********" at bounding box center [323, 231] width 210 height 14
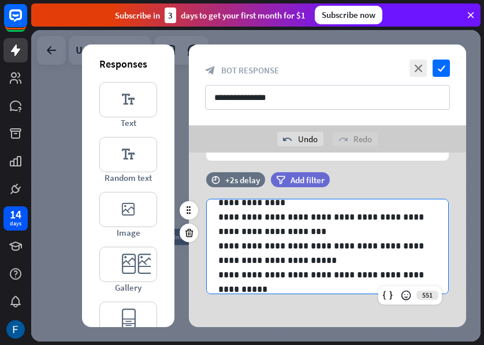
scroll to position [29, 0]
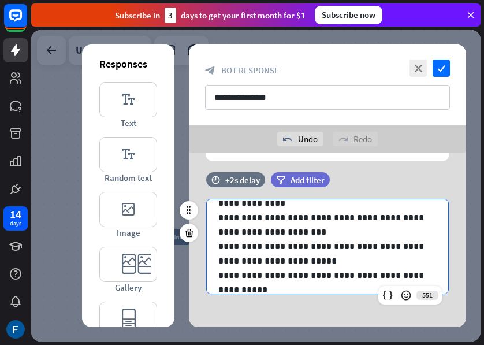
click at [246, 254] on p "**********" at bounding box center [323, 253] width 210 height 29
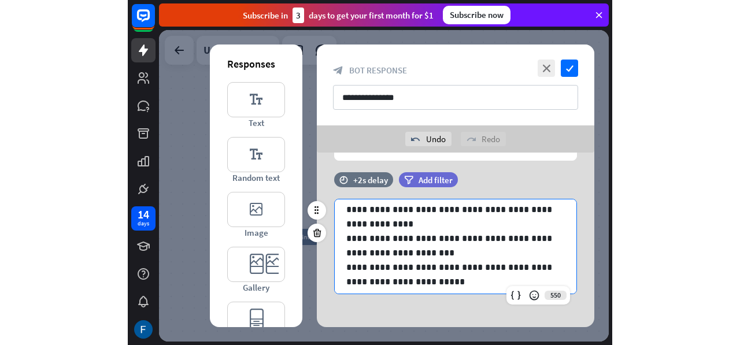
scroll to position [5, 0]
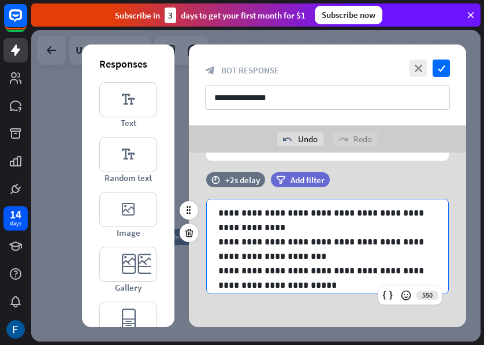
click at [255, 255] on p "**********" at bounding box center [323, 249] width 210 height 29
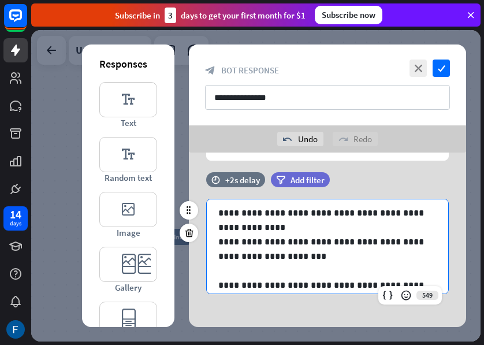
click at [252, 226] on p "**********" at bounding box center [323, 220] width 210 height 29
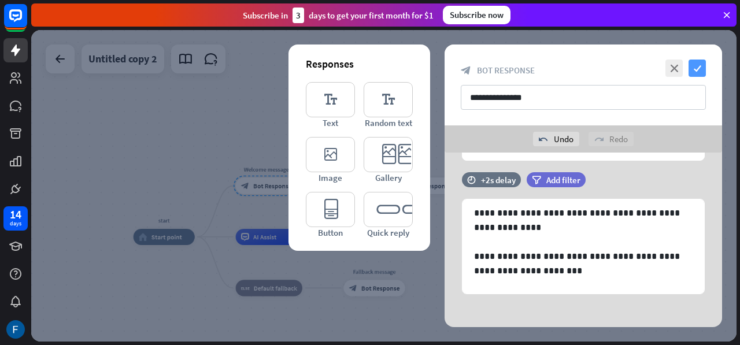
click at [694, 69] on icon "check" at bounding box center [696, 68] width 17 height 17
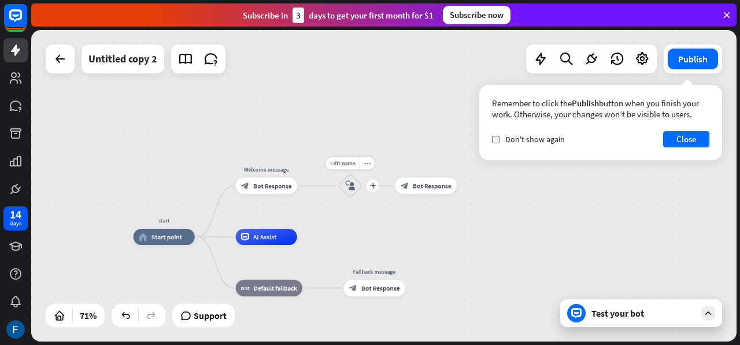
click at [349, 179] on div "block_user_input" at bounding box center [350, 185] width 24 height 24
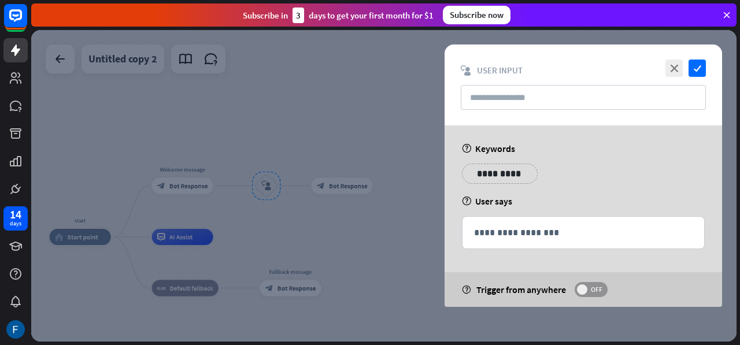
click at [595, 288] on span "OFF" at bounding box center [596, 289] width 18 height 9
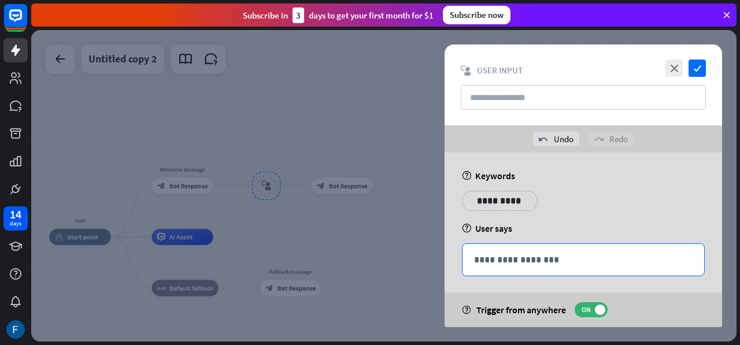
scroll to position [6, 0]
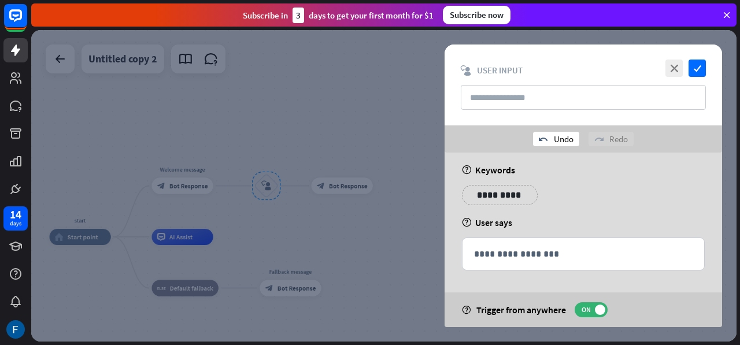
click at [561, 136] on div "undo Undo" at bounding box center [556, 139] width 46 height 14
click at [674, 71] on icon "close" at bounding box center [673, 68] width 17 height 17
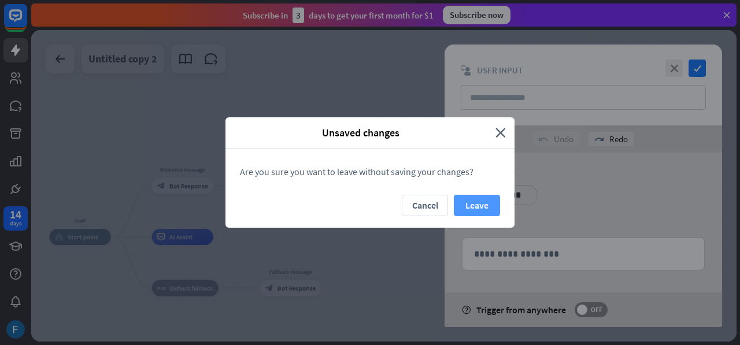
click at [485, 207] on button "Leave" at bounding box center [477, 205] width 46 height 21
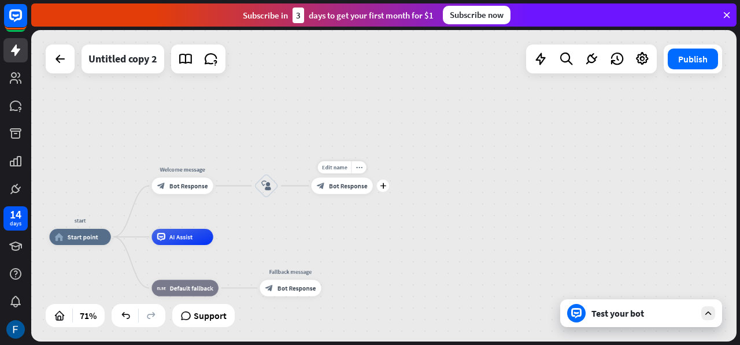
click at [333, 188] on span "Bot Response" at bounding box center [348, 185] width 39 height 8
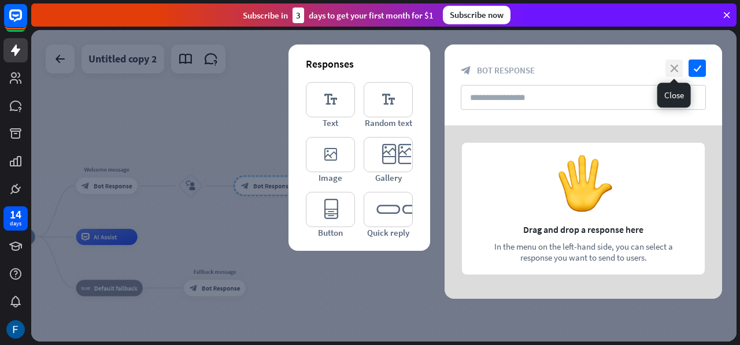
click at [677, 73] on icon "close" at bounding box center [673, 68] width 17 height 17
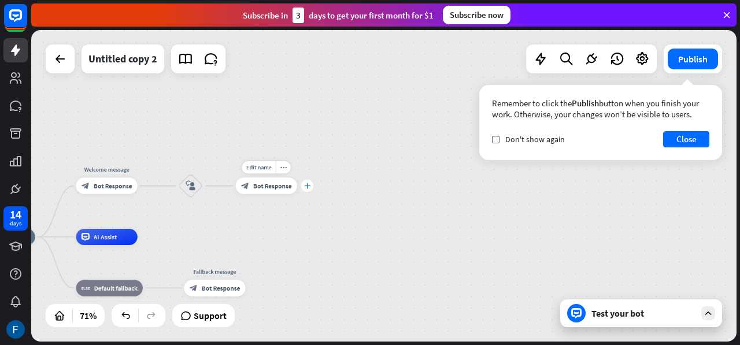
click at [308, 187] on icon "plus" at bounding box center [307, 186] width 6 height 6
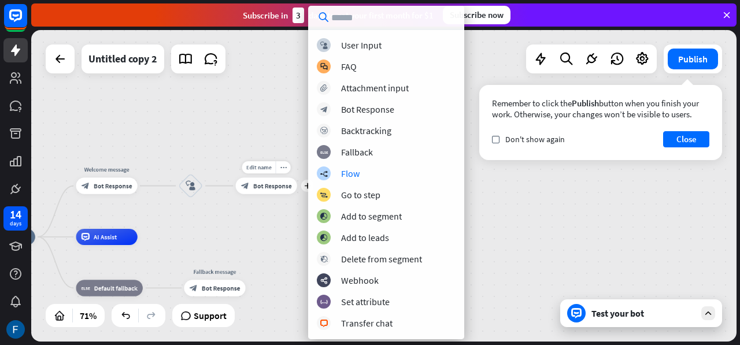
click at [257, 194] on div "Edit name more_horiz plus block_bot_response Bot Response" at bounding box center [266, 185] width 61 height 16
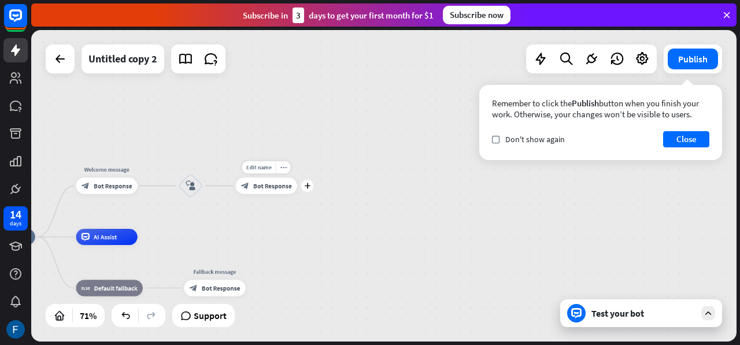
click at [266, 188] on span "Bot Response" at bounding box center [272, 185] width 39 height 8
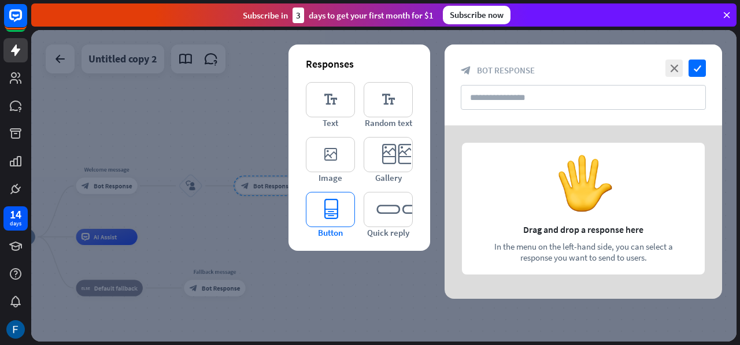
click at [333, 210] on icon "editor_button" at bounding box center [330, 209] width 49 height 35
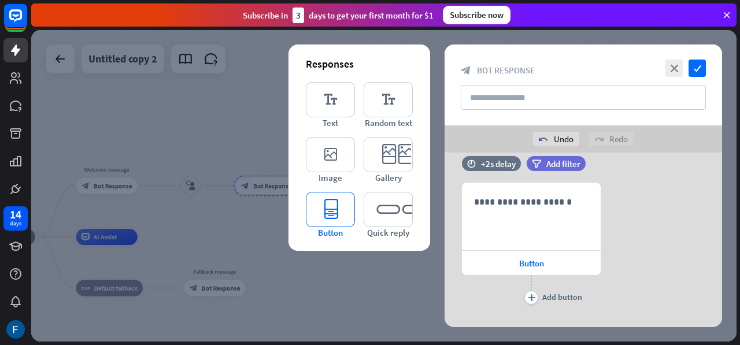
scroll to position [22, 0]
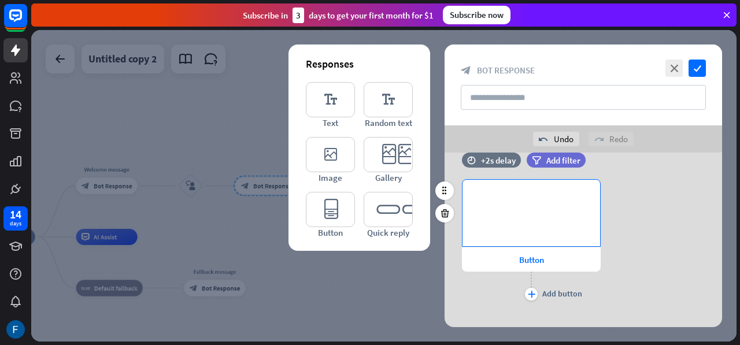
click at [517, 202] on p "**********" at bounding box center [531, 198] width 114 height 14
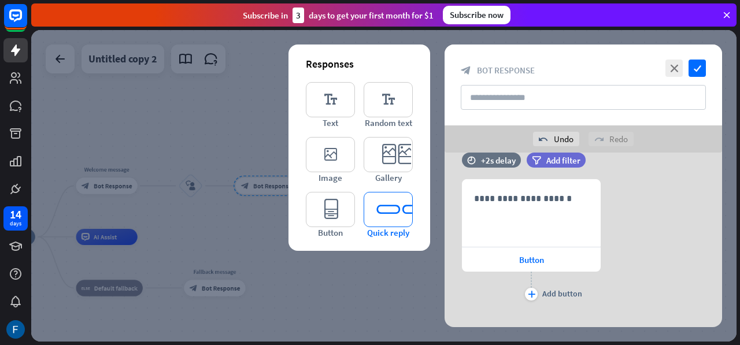
click at [383, 208] on icon "editor_quick_replies" at bounding box center [388, 209] width 49 height 35
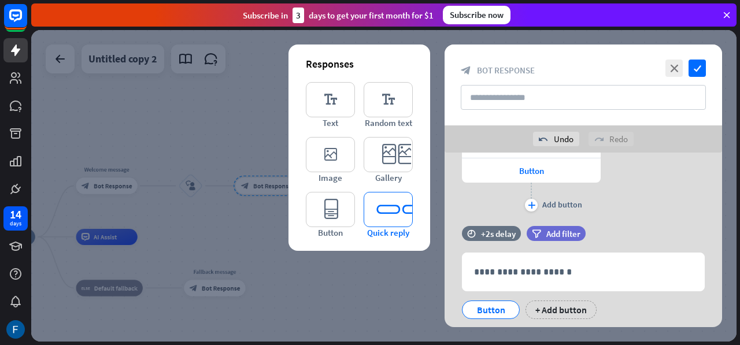
scroll to position [142, 0]
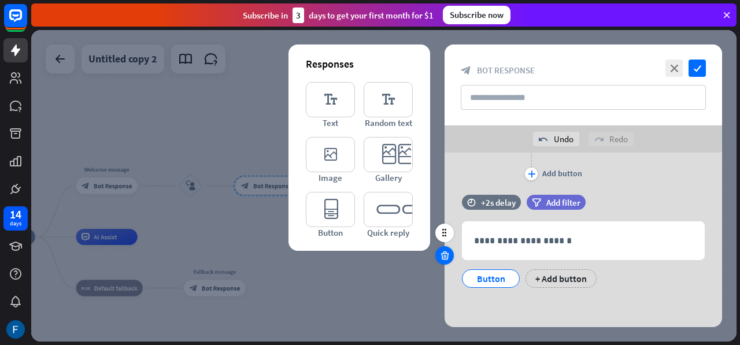
click at [443, 260] on icon at bounding box center [444, 255] width 11 height 10
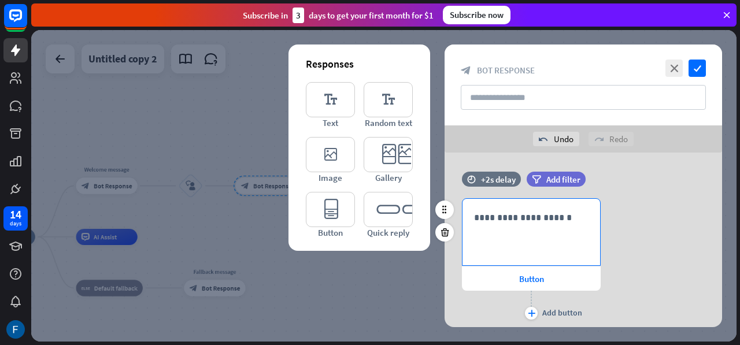
scroll to position [2, 0]
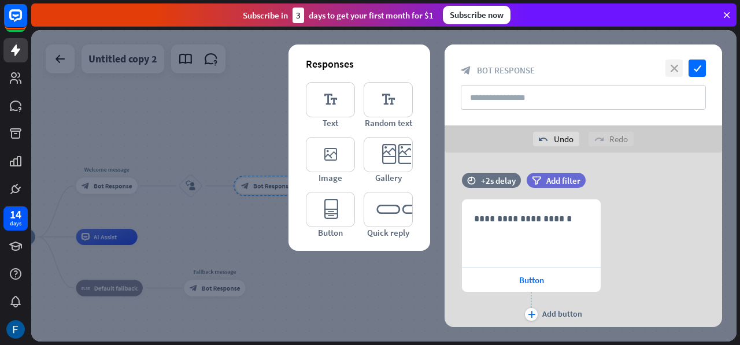
click at [677, 63] on icon "close" at bounding box center [673, 68] width 17 height 17
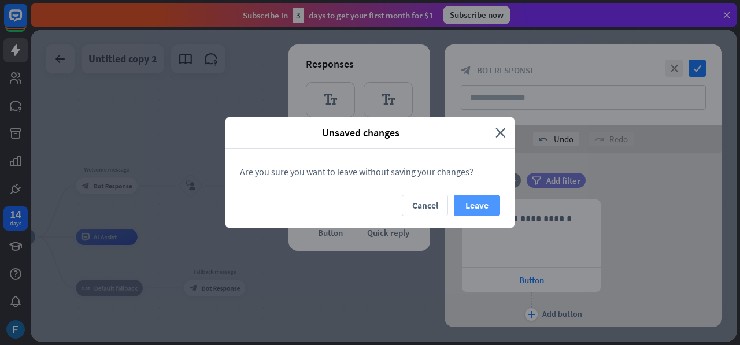
click at [479, 198] on button "Leave" at bounding box center [477, 205] width 46 height 21
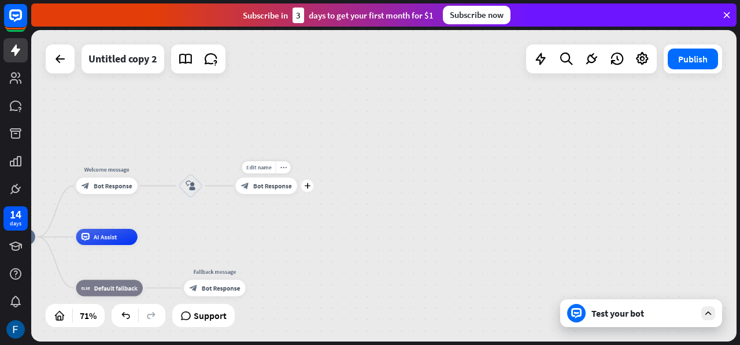
click at [271, 194] on div "block_bot_response Bot Response" at bounding box center [266, 185] width 61 height 16
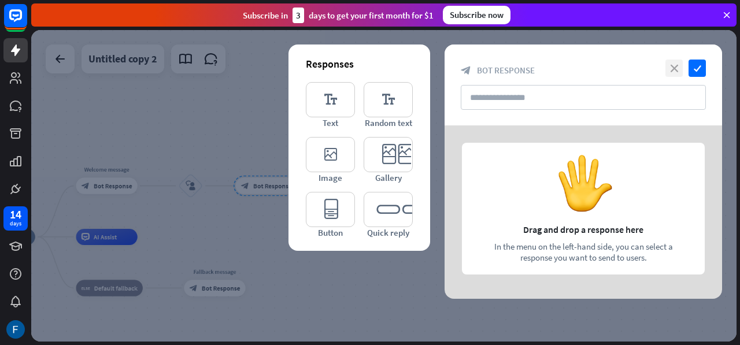
click at [675, 68] on icon "close" at bounding box center [673, 68] width 17 height 17
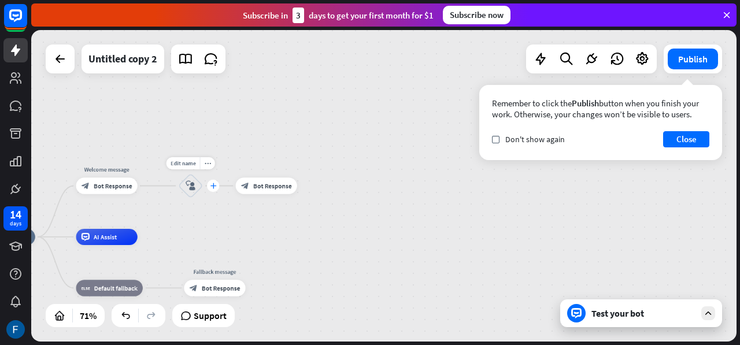
click at [210, 191] on div "plus" at bounding box center [213, 186] width 12 height 12
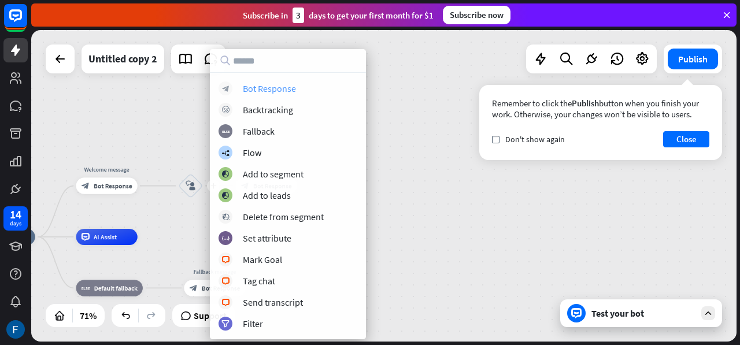
click at [267, 87] on div "Bot Response" at bounding box center [269, 89] width 53 height 12
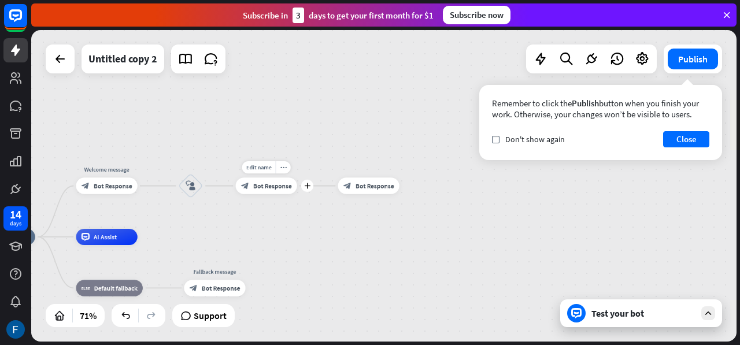
click at [275, 188] on span "Bot Response" at bounding box center [272, 185] width 39 height 8
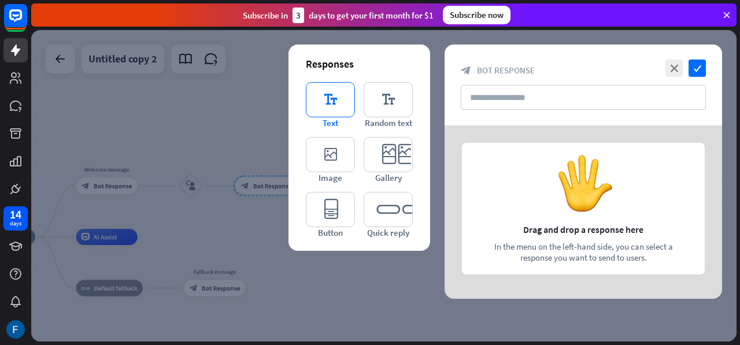
click at [322, 99] on icon "editor_text" at bounding box center [330, 99] width 49 height 35
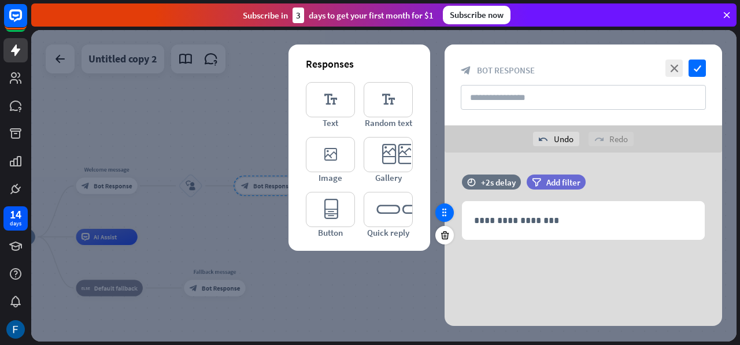
click at [443, 217] on icon at bounding box center [444, 212] width 10 height 10
click at [442, 218] on div at bounding box center [444, 212] width 18 height 18
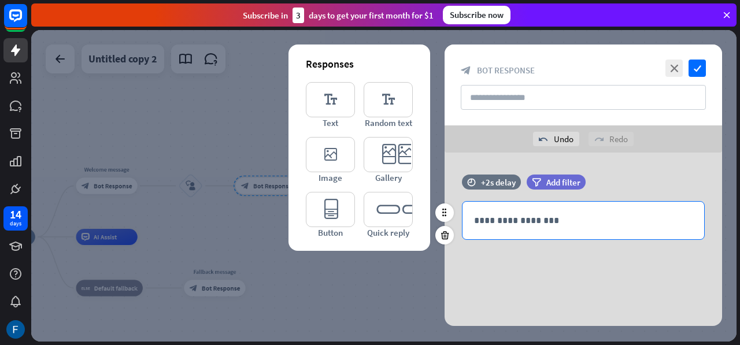
click at [533, 216] on p "**********" at bounding box center [583, 220] width 218 height 14
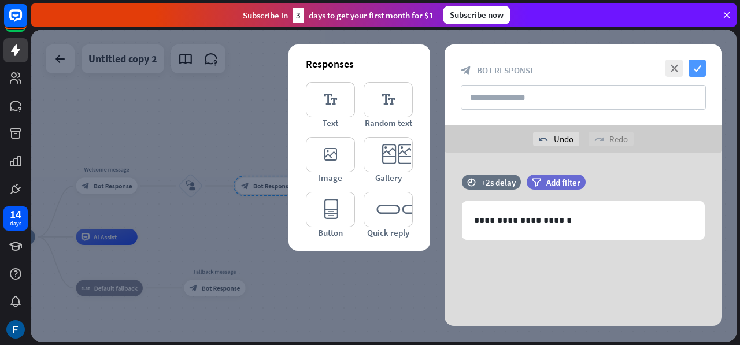
click at [698, 75] on icon "check" at bounding box center [696, 68] width 17 height 17
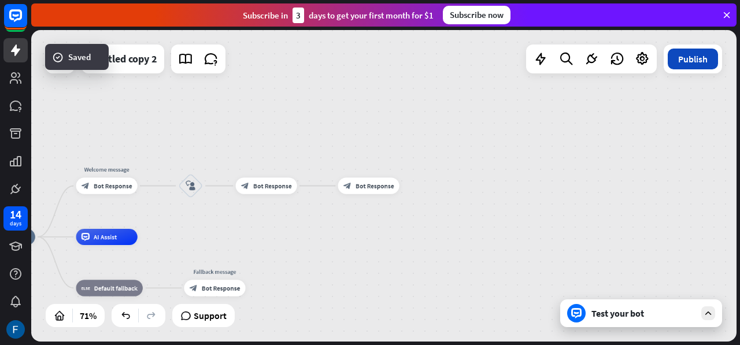
click at [692, 58] on button "Publish" at bounding box center [693, 59] width 50 height 21
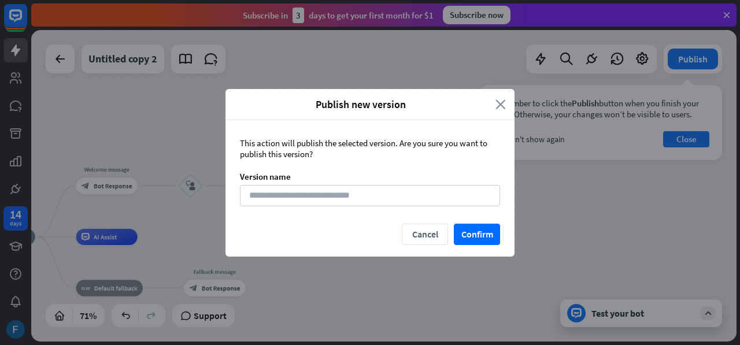
click at [502, 105] on icon "close" at bounding box center [500, 104] width 10 height 13
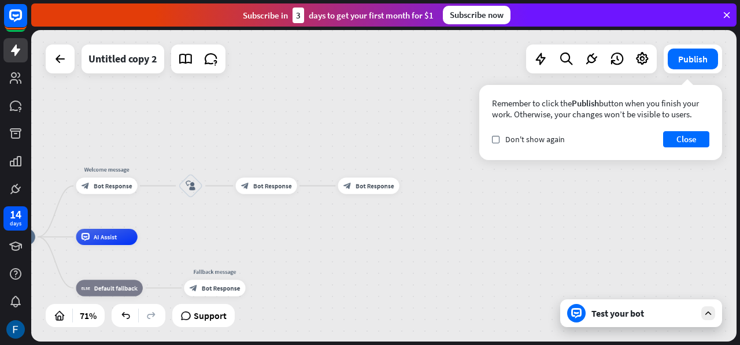
click at [647, 311] on div "Test your bot" at bounding box center [643, 313] width 104 height 12
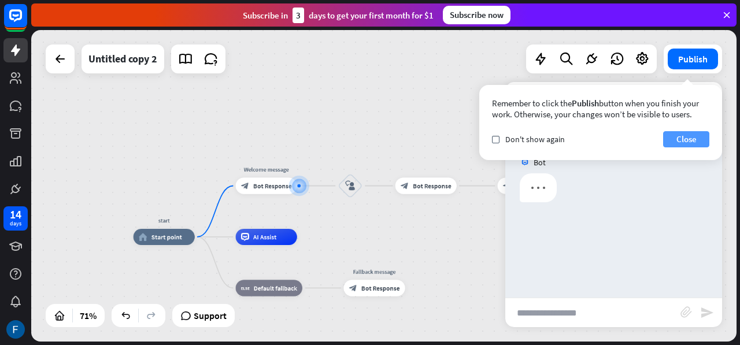
click at [681, 140] on button "Close" at bounding box center [686, 139] width 46 height 16
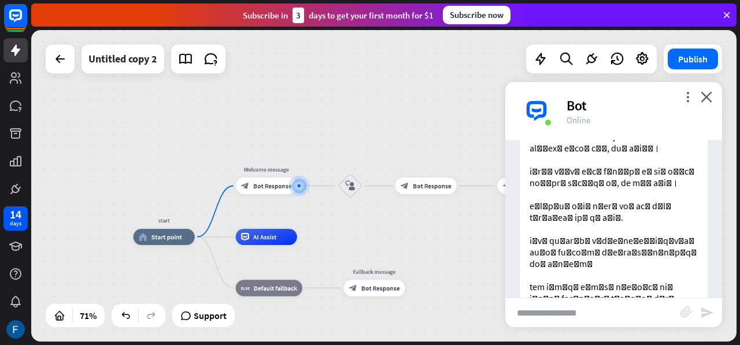
scroll to position [418, 0]
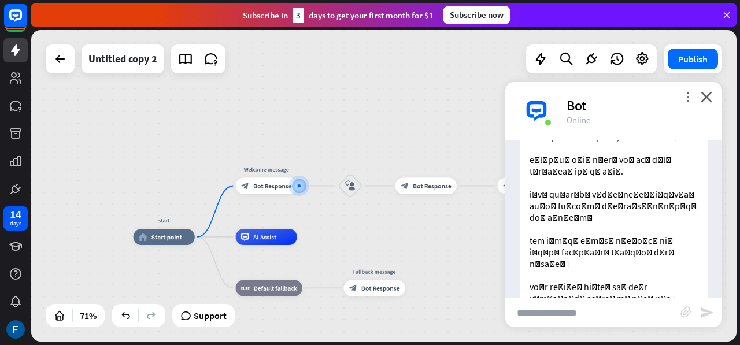
click at [547, 320] on input "text" at bounding box center [592, 312] width 175 height 29
type input "**********"
click at [706, 311] on icon "send" at bounding box center [707, 313] width 14 height 14
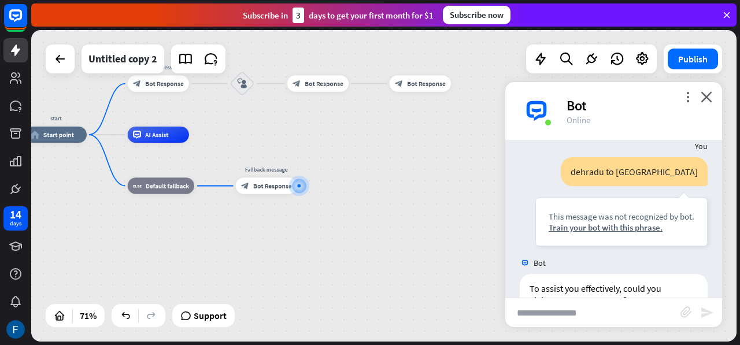
scroll to position [603, 0]
click at [711, 99] on icon "close" at bounding box center [707, 96] width 12 height 11
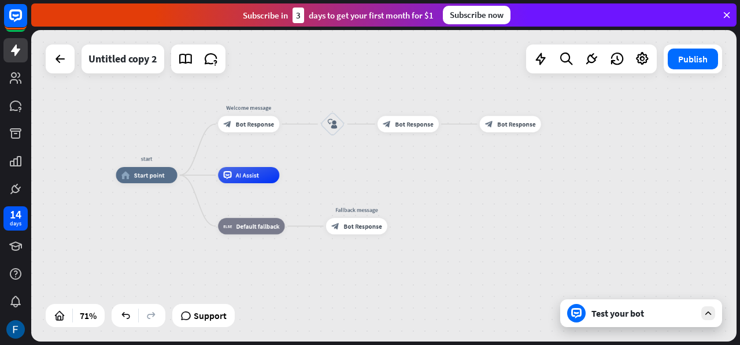
drag, startPoint x: 351, startPoint y: 154, endPoint x: 442, endPoint y: 195, distance: 98.8
click at [442, 195] on div "start home_2 Start point Welcome message block_bot_response Bot Response block_…" at bounding box center [365, 285] width 498 height 220
click at [332, 123] on icon "block_user_input" at bounding box center [333, 124] width 10 height 10
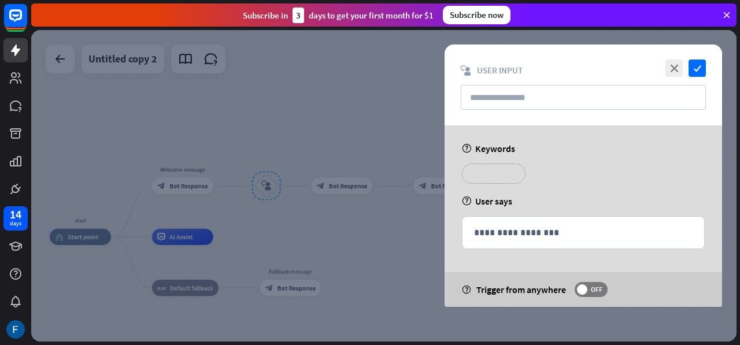
click at [491, 174] on p "**********" at bounding box center [493, 173] width 46 height 14
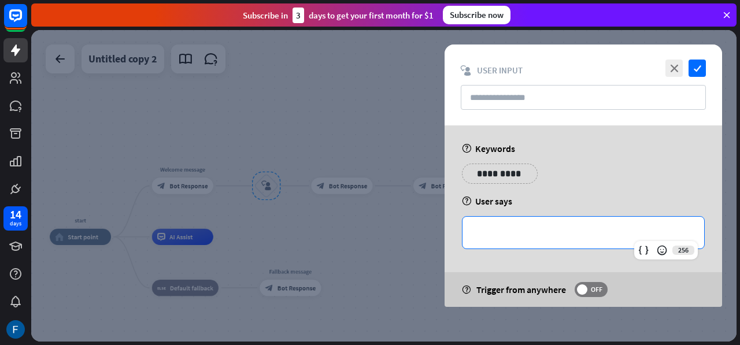
click at [505, 230] on p "**********" at bounding box center [583, 232] width 218 height 14
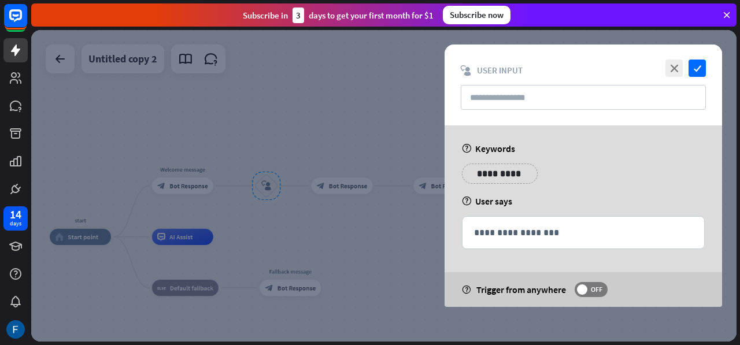
click at [467, 199] on icon "help" at bounding box center [467, 201] width 10 height 9
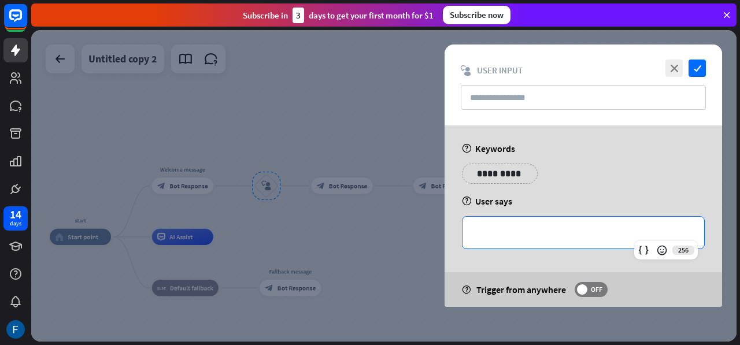
click at [483, 232] on p "**********" at bounding box center [583, 232] width 218 height 14
click at [647, 250] on icon at bounding box center [644, 250] width 12 height 12
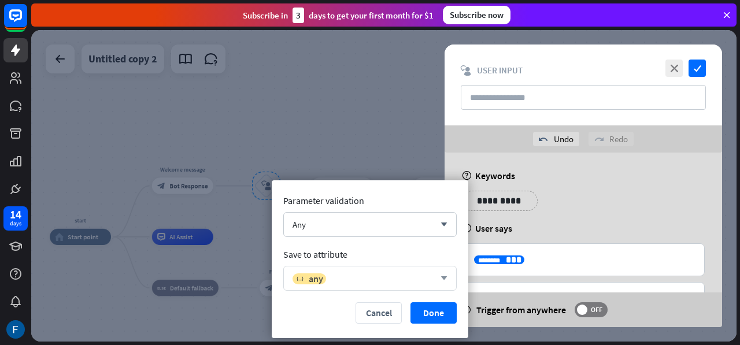
click at [442, 276] on icon "arrow_down" at bounding box center [441, 278] width 13 height 7
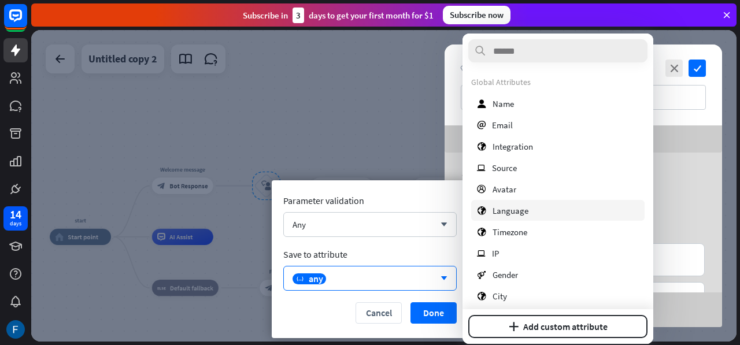
click at [511, 207] on span "Language" at bounding box center [510, 210] width 36 height 11
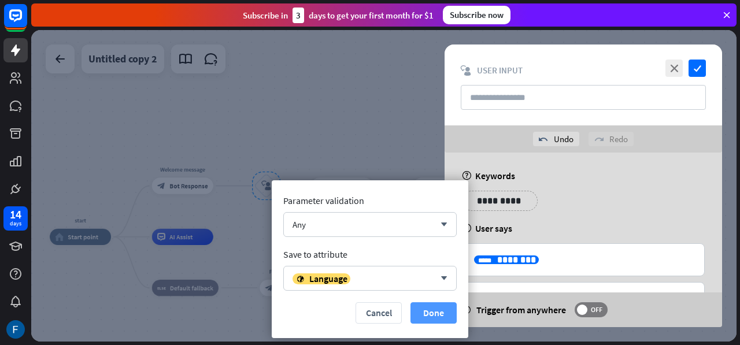
click at [440, 316] on button "Done" at bounding box center [433, 312] width 46 height 21
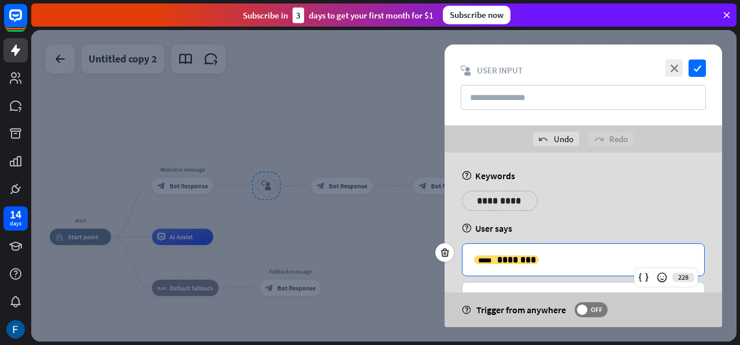
scroll to position [42, 0]
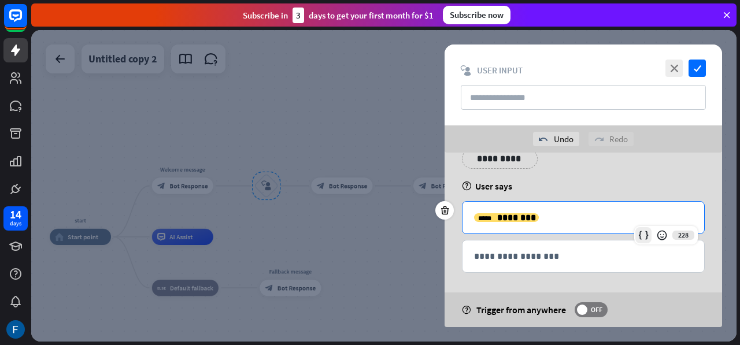
click at [643, 233] on icon at bounding box center [644, 235] width 12 height 12
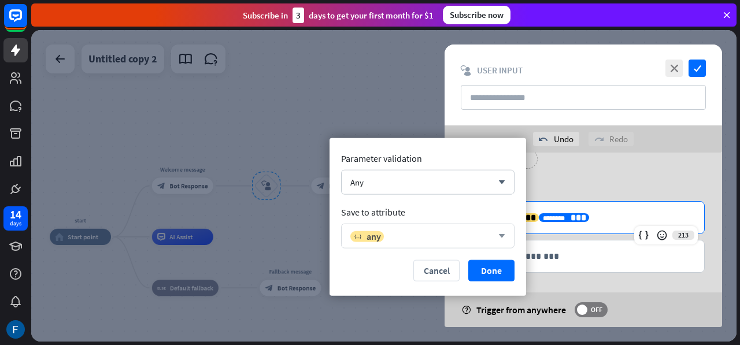
click at [501, 228] on div "variable any arrow_down" at bounding box center [427, 236] width 173 height 25
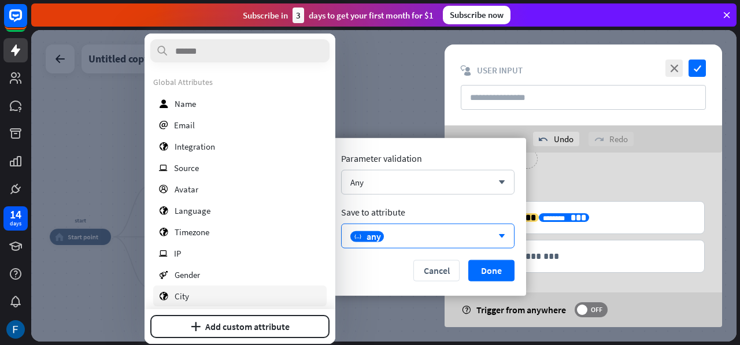
click at [205, 295] on div "[GEOGRAPHIC_DATA]" at bounding box center [239, 296] width 173 height 21
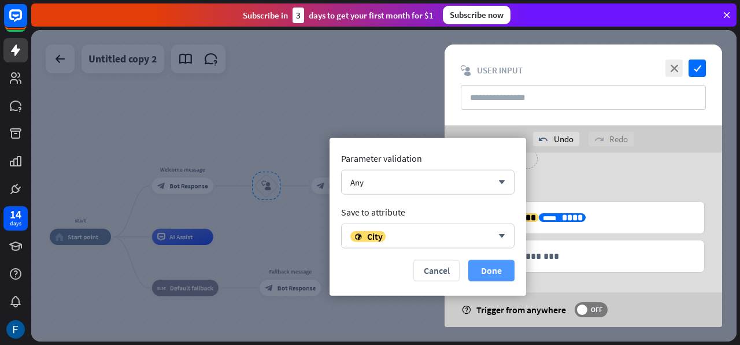
click at [488, 265] on button "Done" at bounding box center [491, 270] width 46 height 21
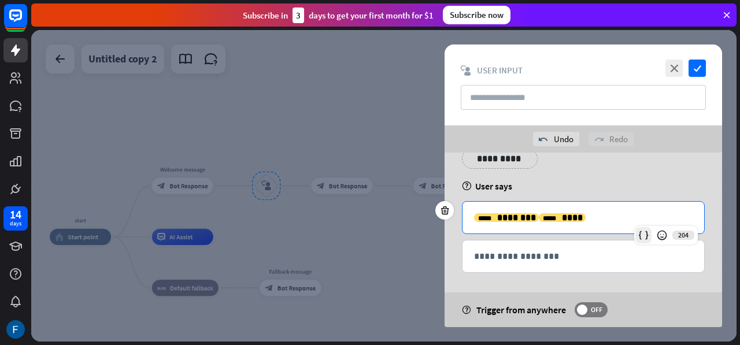
click at [640, 237] on icon at bounding box center [644, 235] width 12 height 12
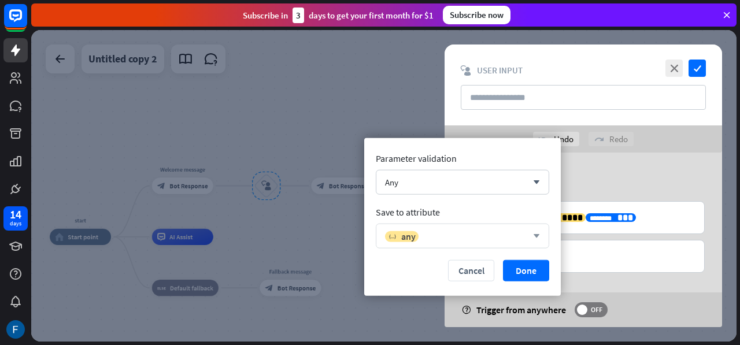
click at [532, 235] on icon "arrow_down" at bounding box center [533, 235] width 13 height 7
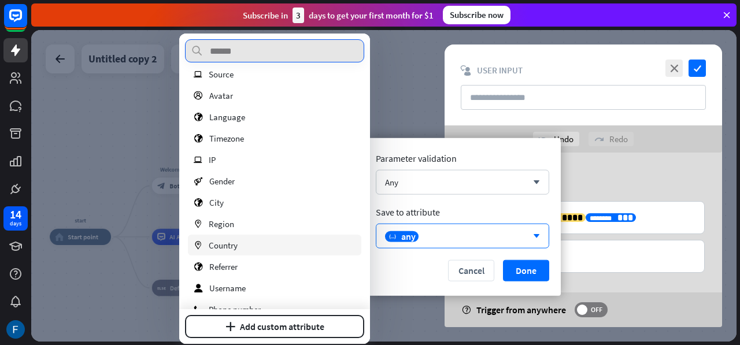
scroll to position [113, 0]
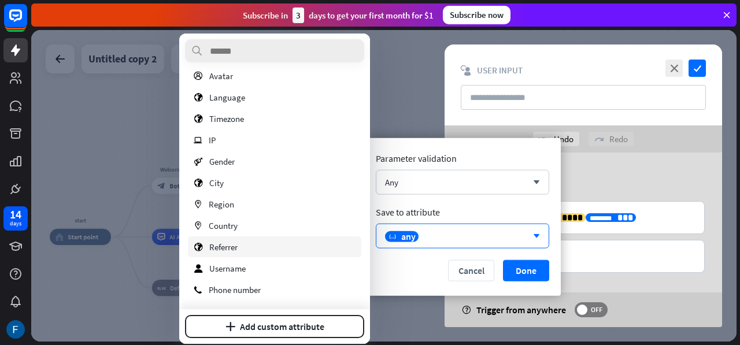
click at [247, 246] on div "globe Referrer" at bounding box center [274, 246] width 173 height 21
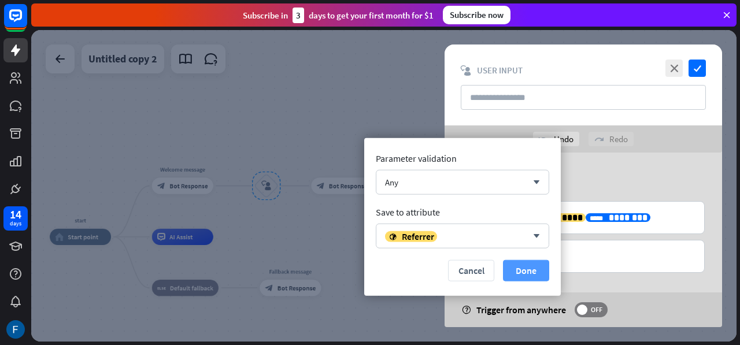
click at [532, 268] on button "Done" at bounding box center [526, 270] width 46 height 21
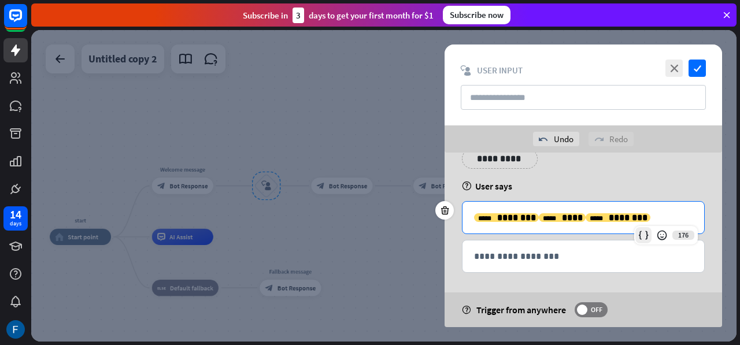
click at [640, 234] on icon at bounding box center [644, 235] width 12 height 12
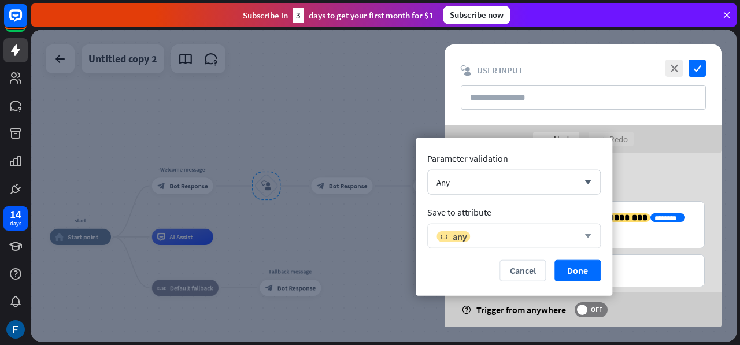
click at [573, 238] on div "variable any" at bounding box center [507, 236] width 142 height 12
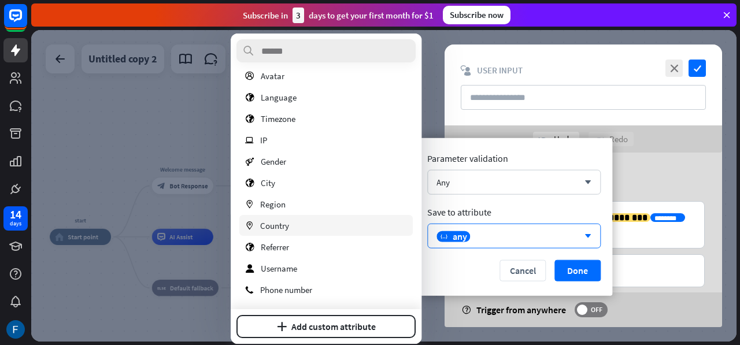
click at [273, 223] on span "Country" at bounding box center [274, 225] width 29 height 11
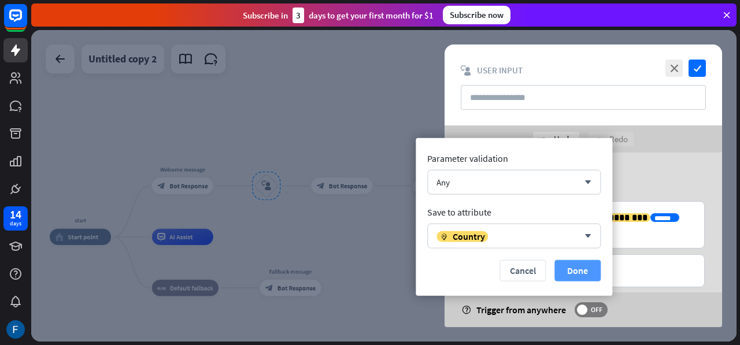
click at [572, 266] on button "Done" at bounding box center [577, 270] width 46 height 21
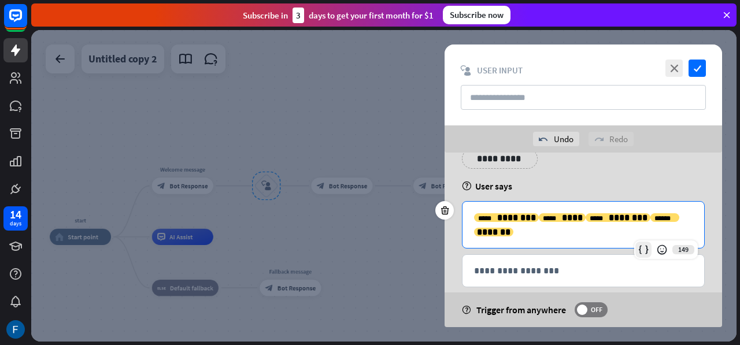
click at [639, 244] on icon at bounding box center [644, 250] width 12 height 12
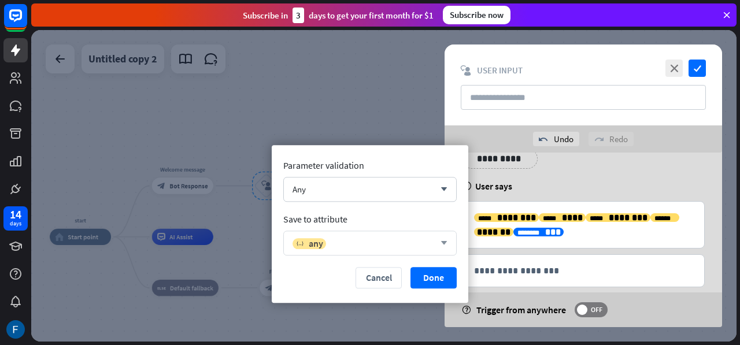
click at [439, 243] on icon "arrow_down" at bounding box center [441, 243] width 13 height 7
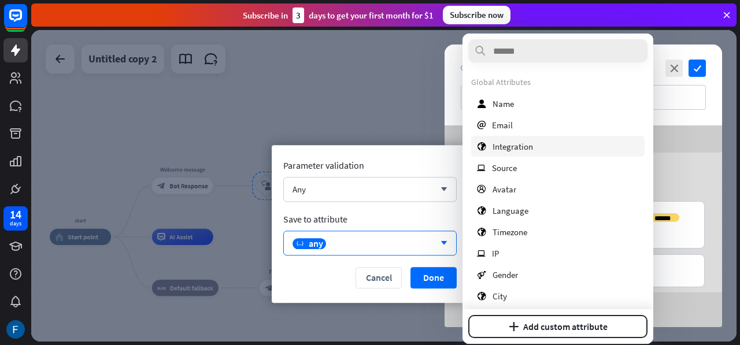
click at [509, 148] on span "Integration" at bounding box center [512, 146] width 40 height 11
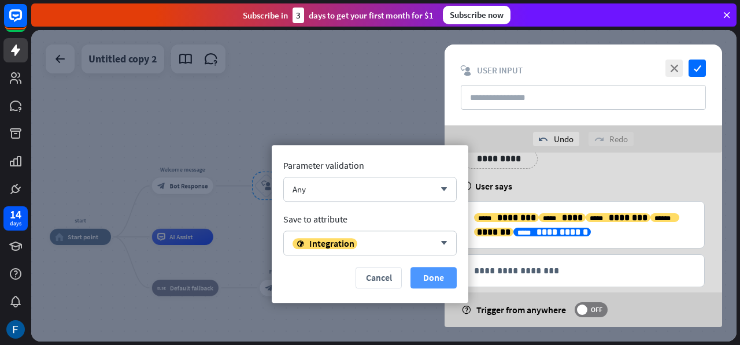
click at [440, 276] on button "Done" at bounding box center [433, 277] width 46 height 21
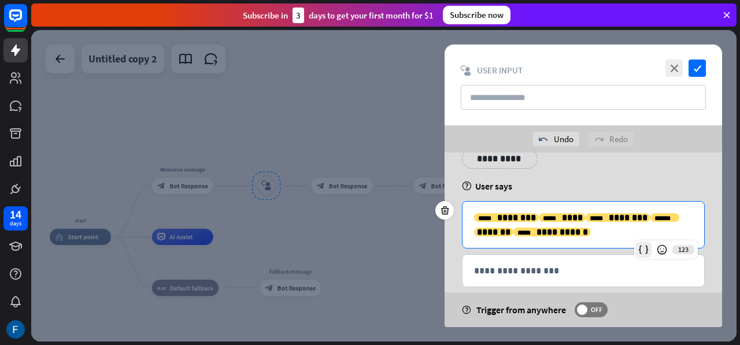
click at [643, 250] on icon at bounding box center [644, 250] width 12 height 12
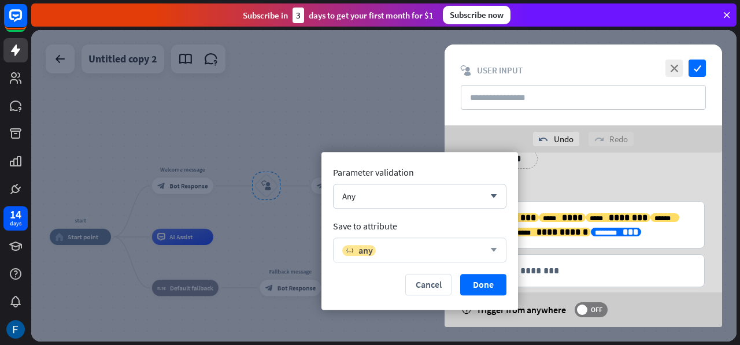
click at [494, 246] on div "variable any arrow_down" at bounding box center [419, 250] width 173 height 25
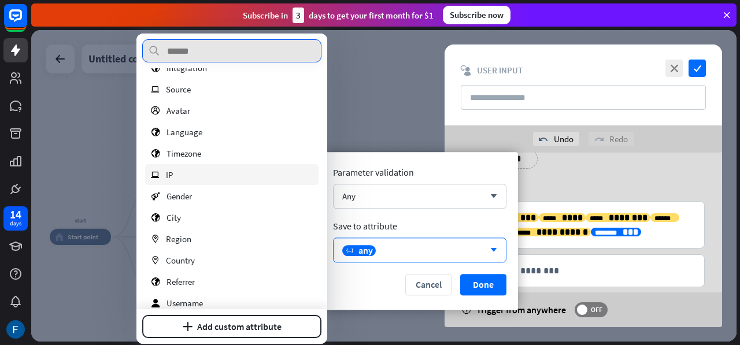
scroll to position [79, 0]
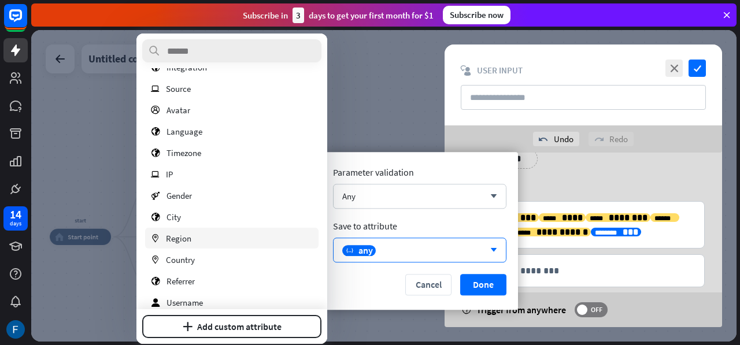
click at [187, 235] on span "Region" at bounding box center [178, 238] width 25 height 11
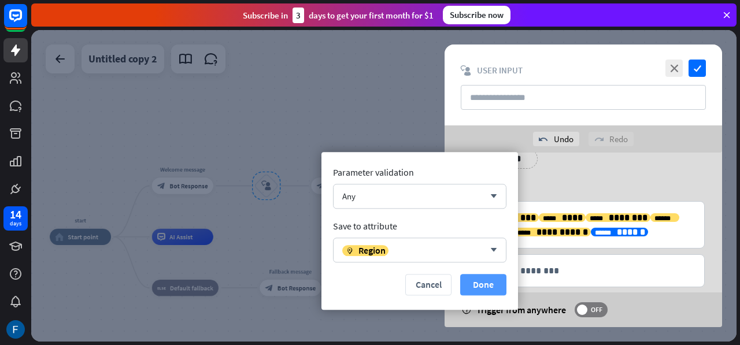
click at [497, 280] on button "Done" at bounding box center [483, 284] width 46 height 21
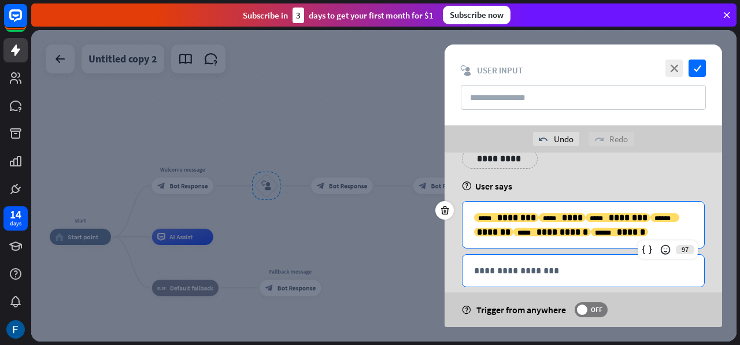
scroll to position [58, 0]
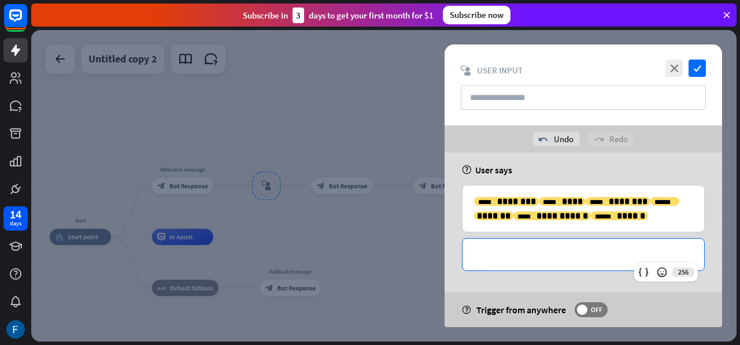
click at [489, 258] on p "**********" at bounding box center [583, 254] width 218 height 14
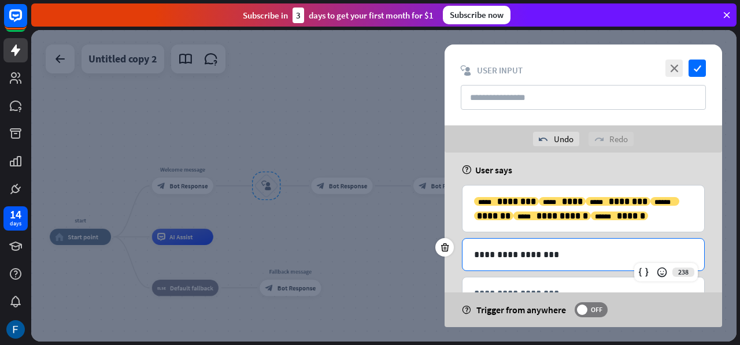
scroll to position [97, 0]
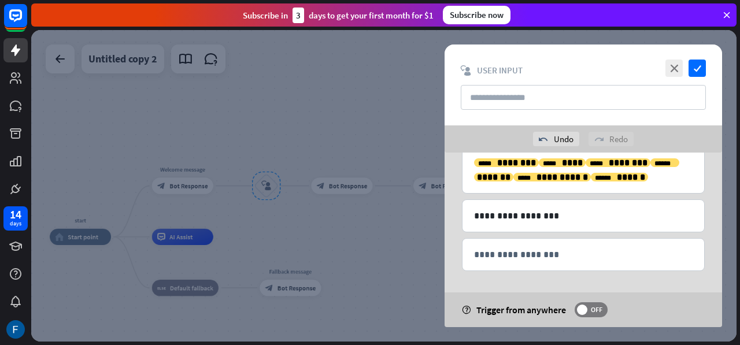
click at [692, 58] on div "close check block_user_input User Input" at bounding box center [582, 85] width 277 height 81
click at [697, 72] on icon "check" at bounding box center [696, 68] width 17 height 17
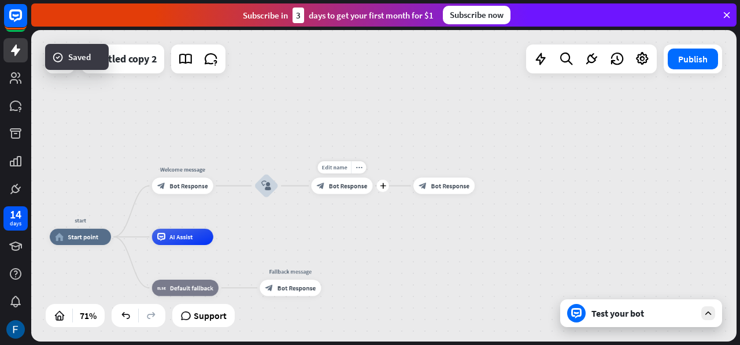
click at [347, 190] on span "Bot Response" at bounding box center [348, 185] width 38 height 8
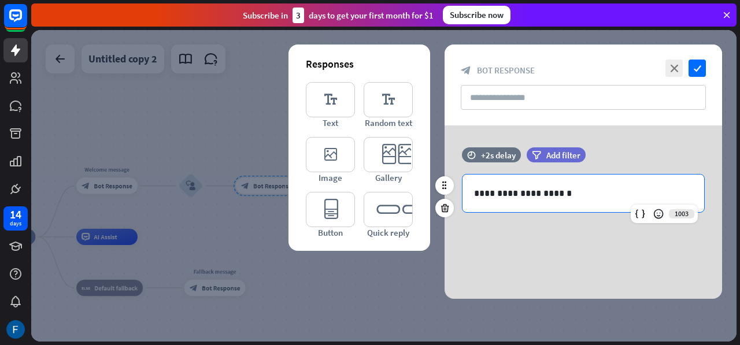
click at [575, 188] on p "**********" at bounding box center [583, 193] width 219 height 14
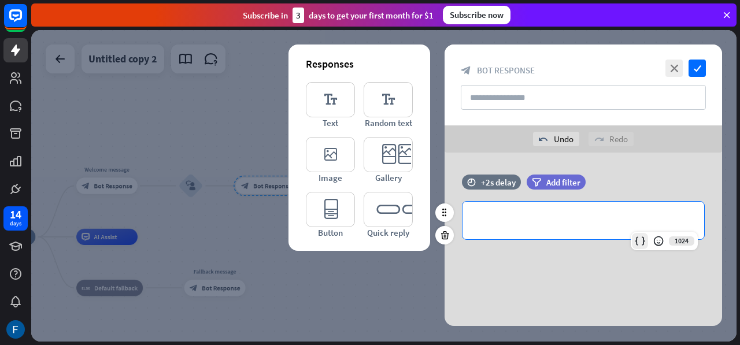
click at [639, 243] on icon at bounding box center [640, 241] width 12 height 12
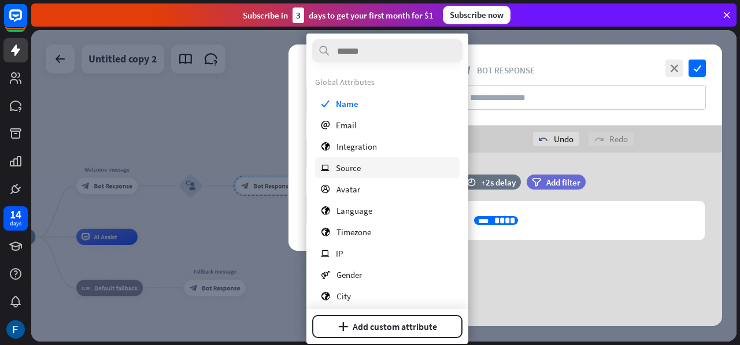
click at [351, 165] on span "Source" at bounding box center [348, 167] width 25 height 11
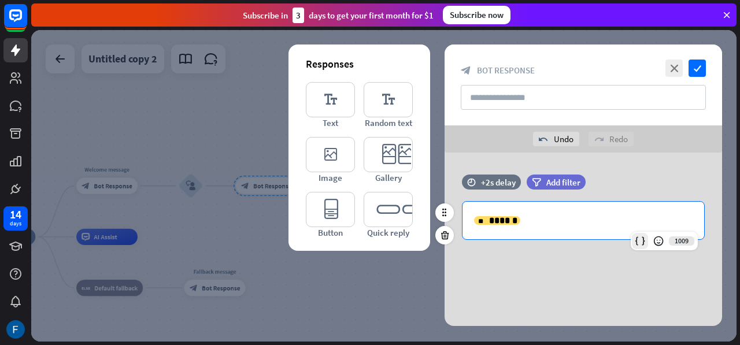
click at [640, 242] on icon at bounding box center [640, 241] width 12 height 12
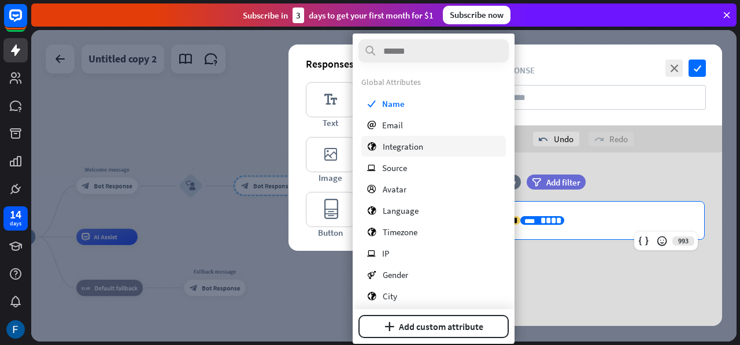
click at [411, 142] on span "Integration" at bounding box center [403, 146] width 40 height 11
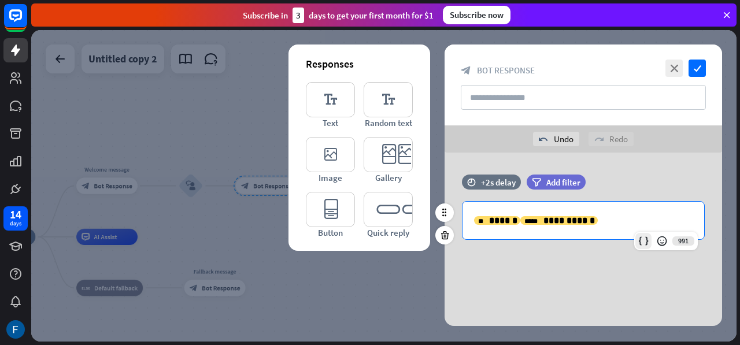
click at [645, 239] on icon at bounding box center [644, 241] width 12 height 12
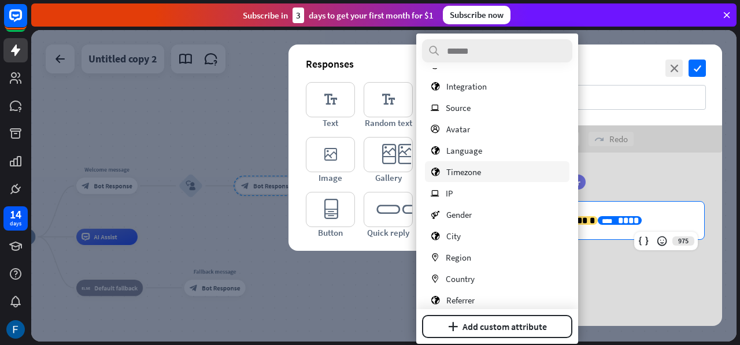
scroll to position [81, 0]
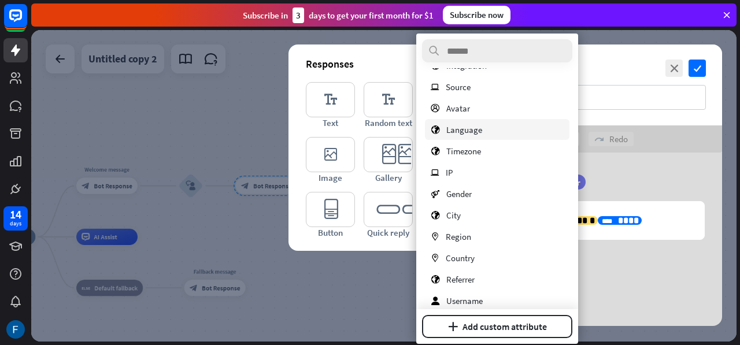
click at [461, 131] on span "Language" at bounding box center [464, 129] width 36 height 11
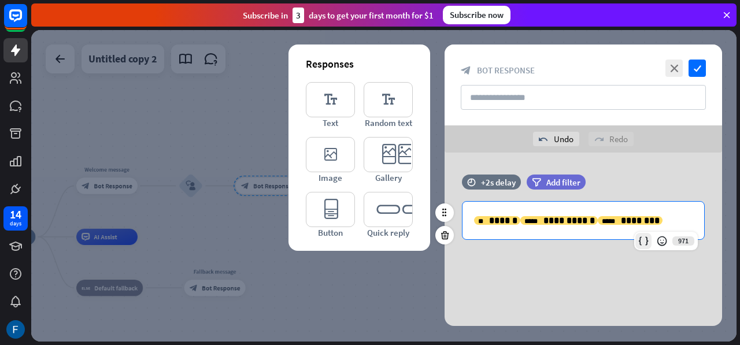
click at [644, 236] on icon at bounding box center [644, 241] width 12 height 12
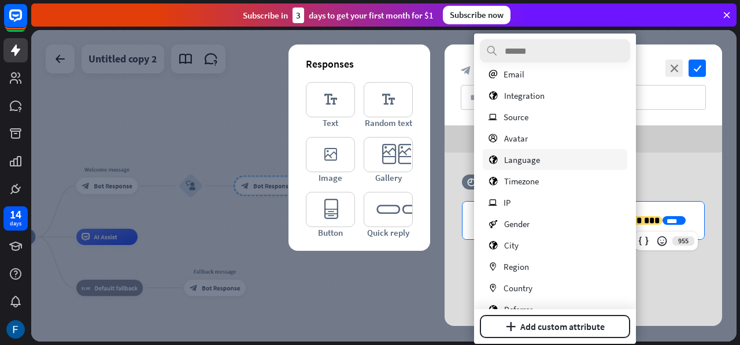
scroll to position [56, 0]
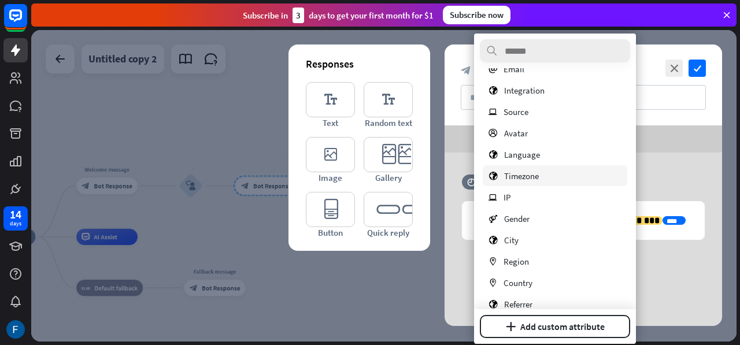
click at [521, 173] on span "Timezone" at bounding box center [521, 176] width 35 height 11
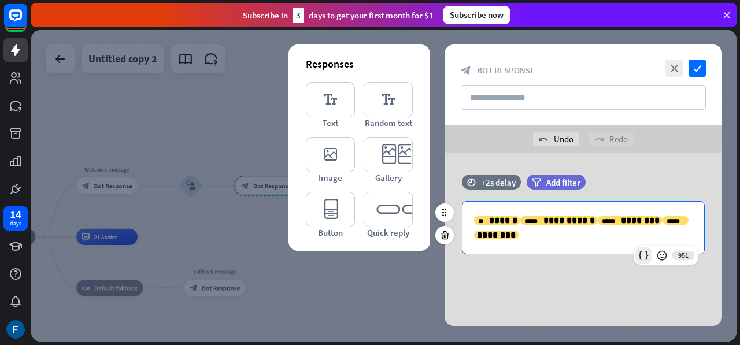
click at [640, 257] on icon at bounding box center [644, 256] width 12 height 12
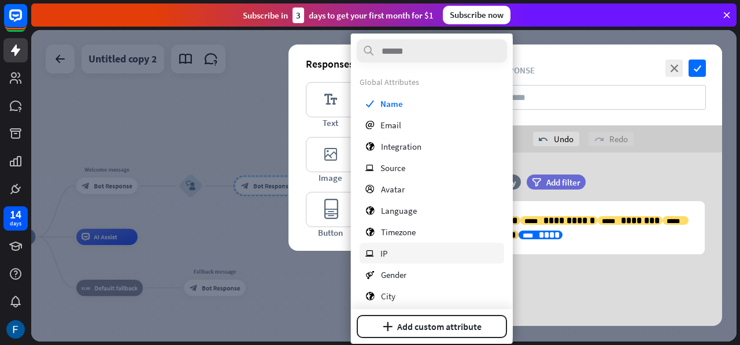
click at [383, 250] on span "IP" at bounding box center [383, 253] width 7 height 11
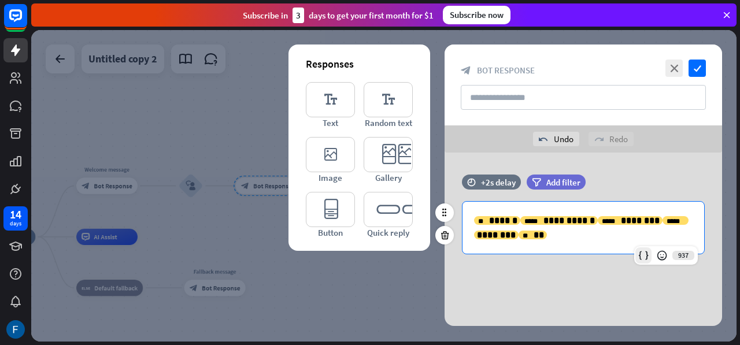
click at [647, 252] on icon at bounding box center [644, 256] width 12 height 12
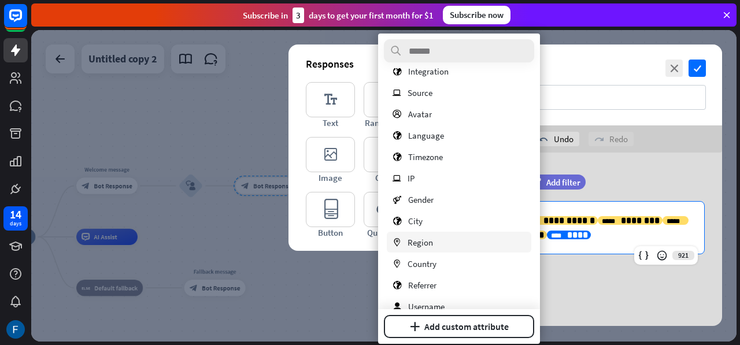
scroll to position [113, 0]
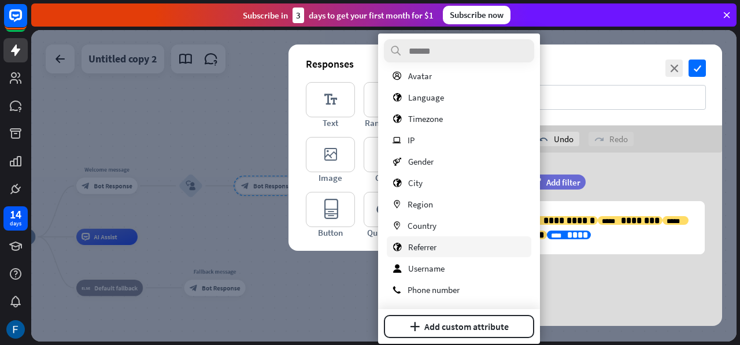
click at [434, 246] on span "Referrer" at bounding box center [422, 247] width 28 height 11
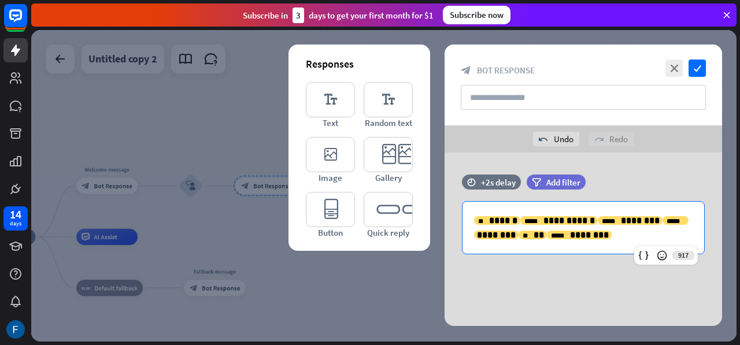
click at [627, 286] on div "**********" at bounding box center [582, 239] width 277 height 173
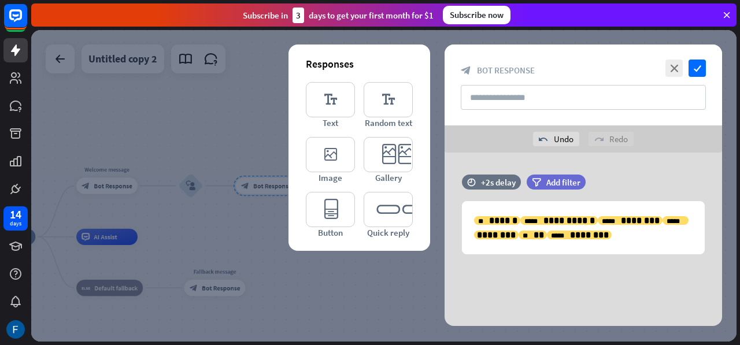
click at [699, 58] on div "close check block_bot_response Bot Response" at bounding box center [582, 85] width 277 height 81
click at [698, 65] on icon "check" at bounding box center [696, 68] width 17 height 17
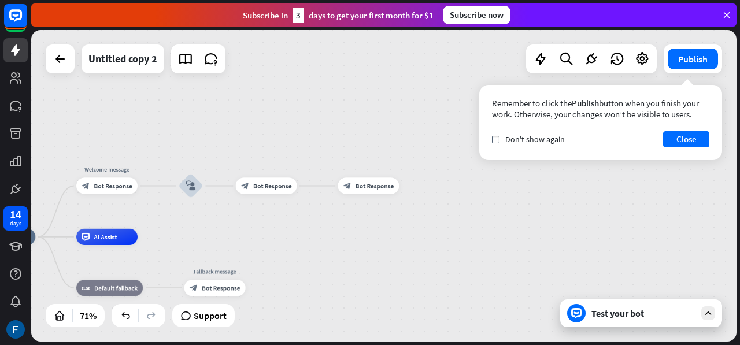
click at [633, 316] on div "Test your bot" at bounding box center [643, 313] width 104 height 12
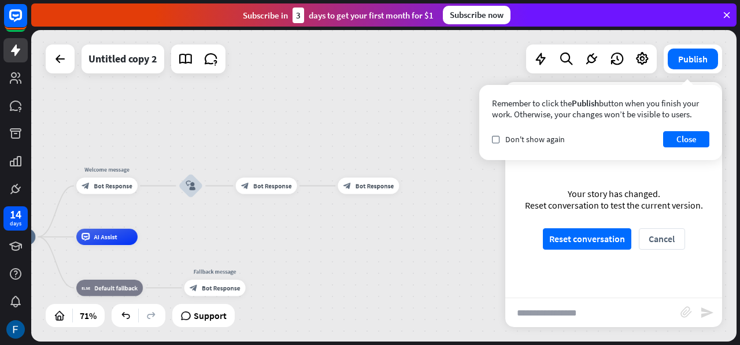
scroll to position [594, 0]
click at [596, 238] on button "Reset conversation" at bounding box center [587, 238] width 88 height 21
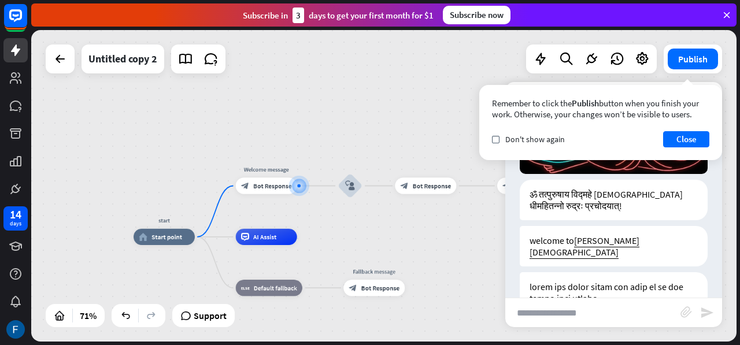
scroll to position [418, 0]
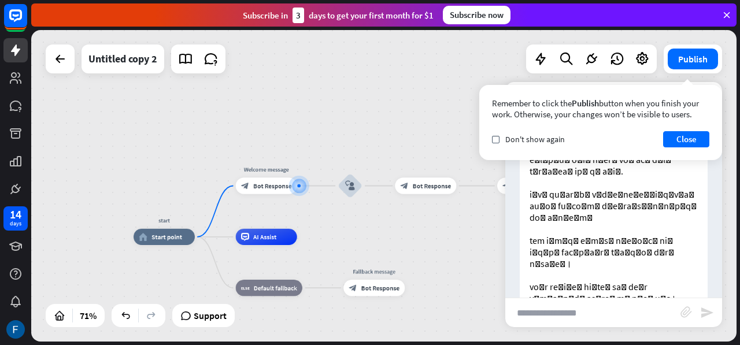
click at [551, 320] on input "text" at bounding box center [592, 312] width 175 height 29
type input "**********"
click at [705, 312] on icon "send" at bounding box center [707, 313] width 14 height 14
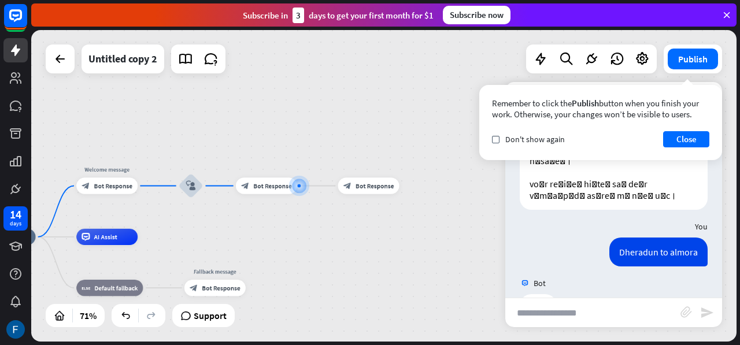
scroll to position [532, 0]
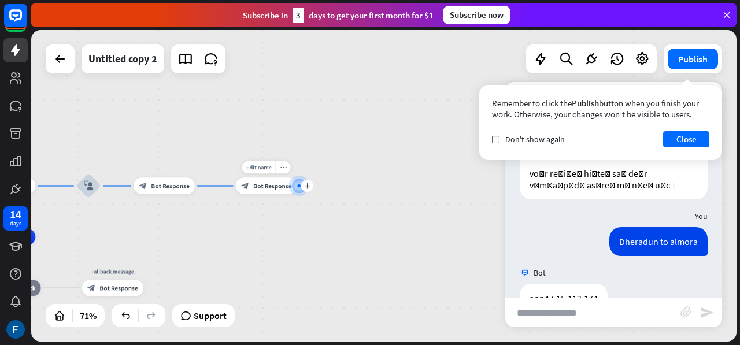
click at [274, 184] on span "Bot Response" at bounding box center [272, 185] width 38 height 8
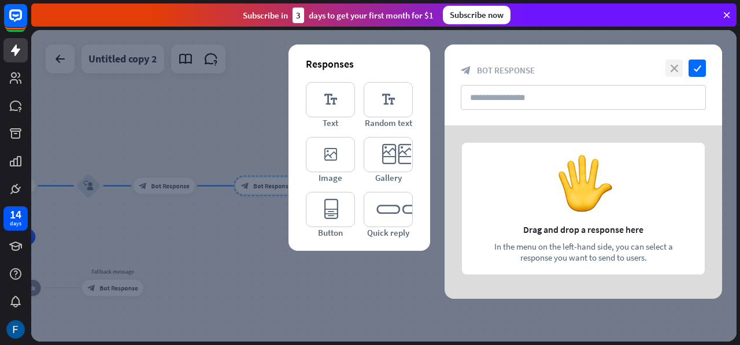
click at [668, 70] on icon "close" at bounding box center [673, 68] width 17 height 17
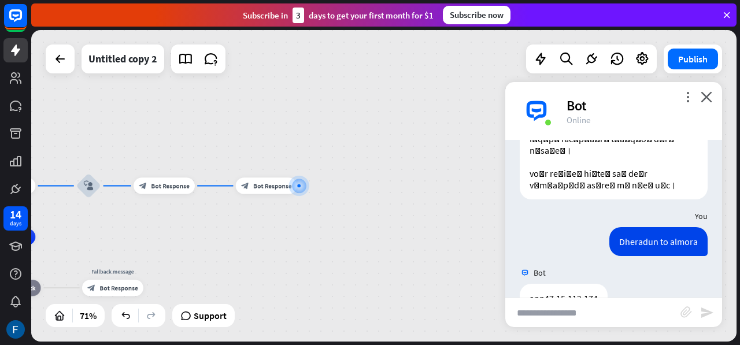
scroll to position [522, 0]
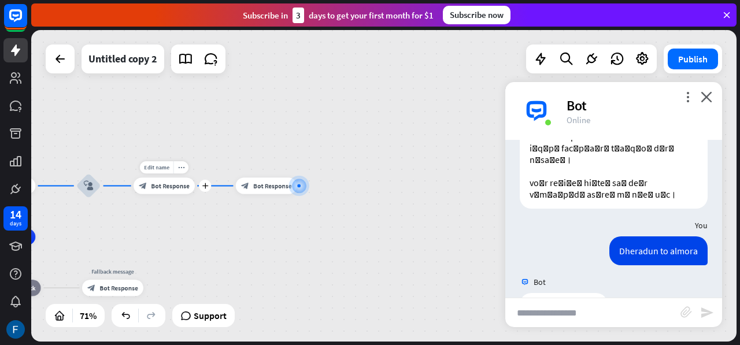
click at [180, 182] on span "Bot Response" at bounding box center [170, 185] width 38 height 8
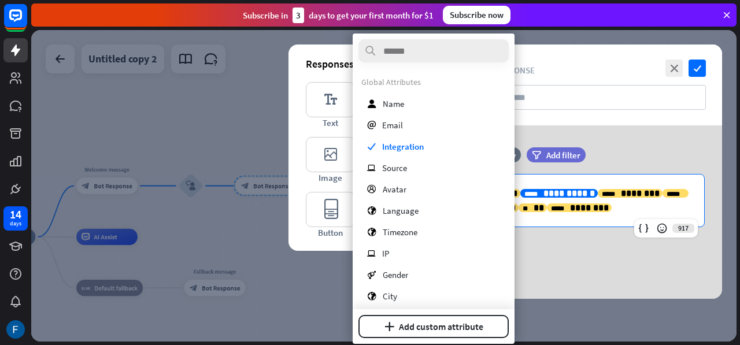
click at [551, 191] on span "**********" at bounding box center [568, 193] width 51 height 9
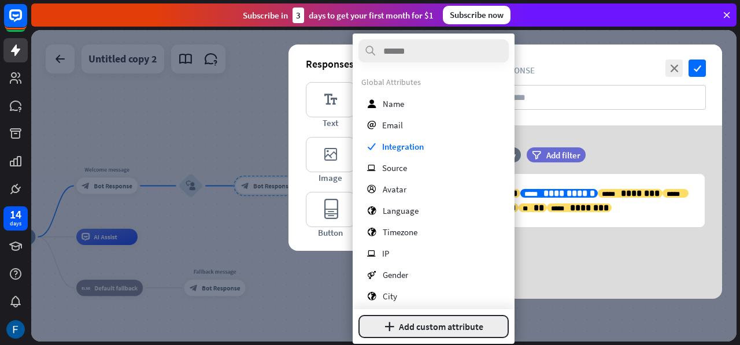
click at [422, 328] on button "plus Add custom attribute" at bounding box center [433, 326] width 150 height 23
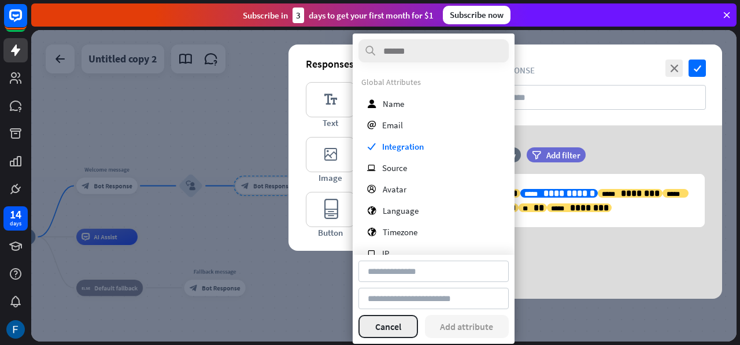
click at [381, 327] on button "Cancel" at bounding box center [388, 326] width 60 height 23
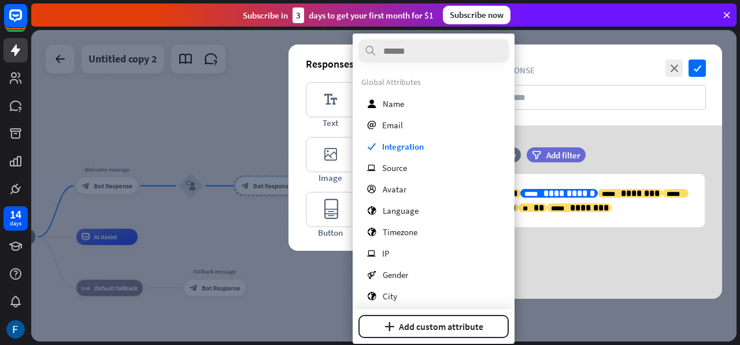
click at [601, 275] on div "**********" at bounding box center [582, 211] width 277 height 173
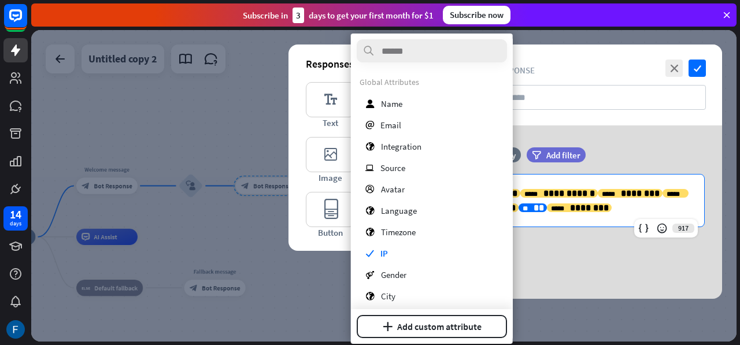
click at [539, 206] on span "**" at bounding box center [538, 207] width 10 height 9
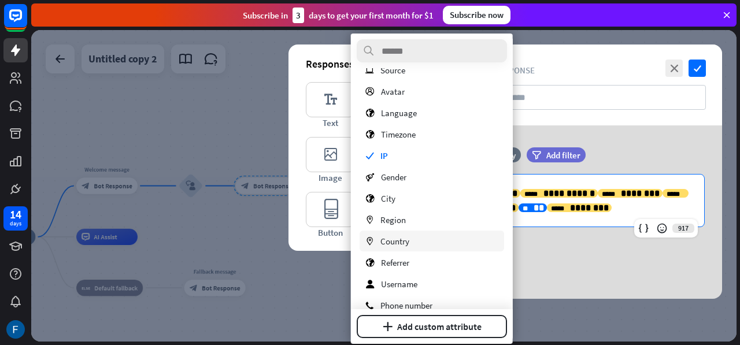
scroll to position [113, 0]
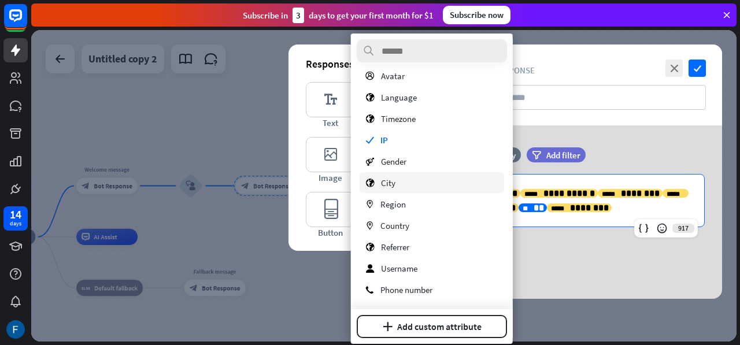
click at [385, 182] on span "City" at bounding box center [388, 182] width 14 height 11
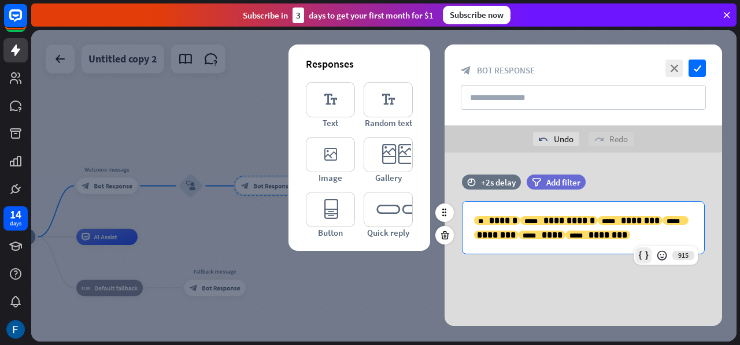
click at [639, 259] on icon at bounding box center [644, 256] width 12 height 12
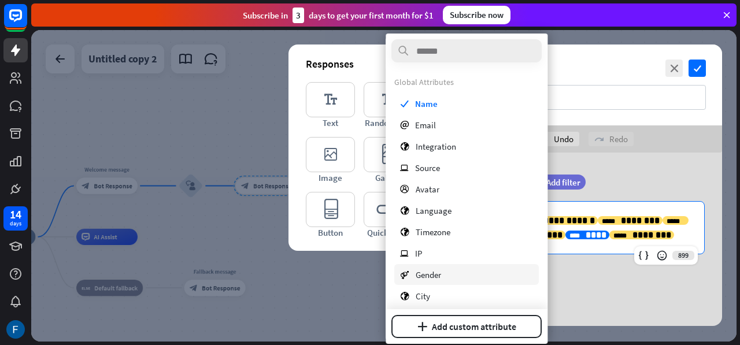
click at [446, 273] on div "gender Gender" at bounding box center [466, 274] width 144 height 21
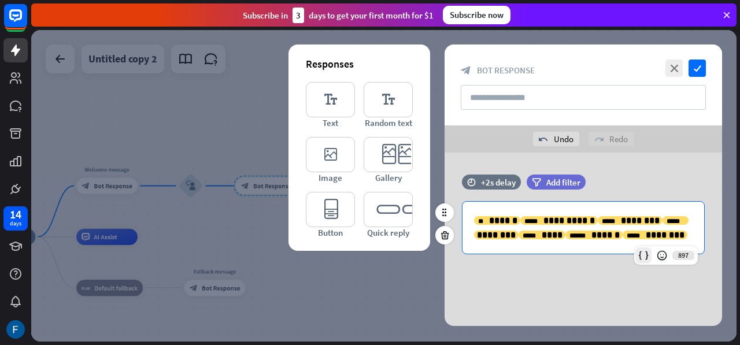
click at [639, 261] on icon at bounding box center [644, 256] width 12 height 12
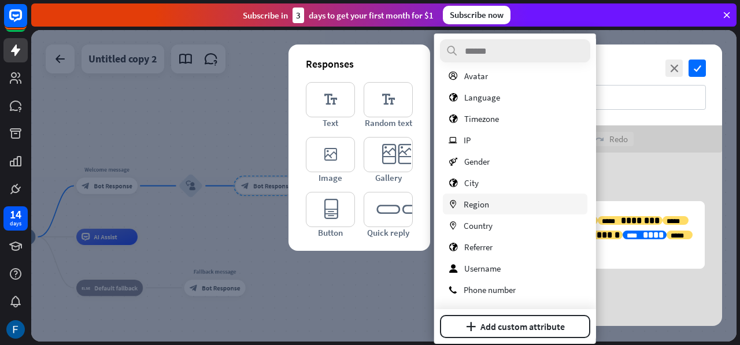
click at [470, 209] on span "Region" at bounding box center [476, 204] width 25 height 11
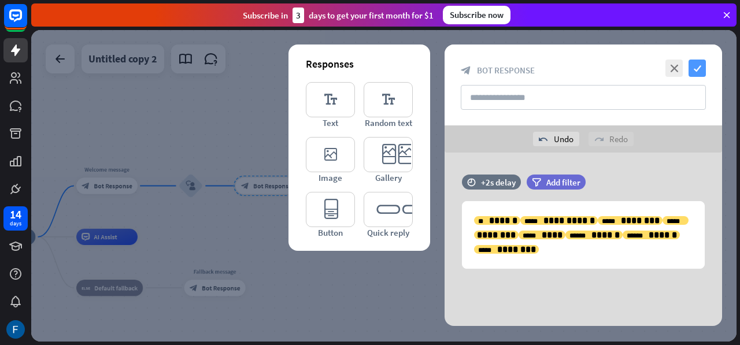
click at [693, 69] on icon "check" at bounding box center [696, 68] width 17 height 17
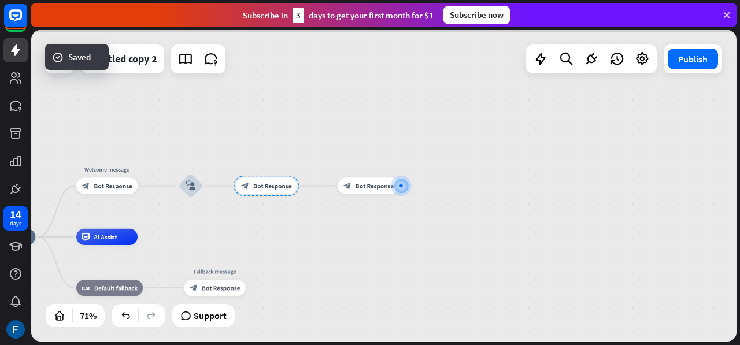
scroll to position [514, 0]
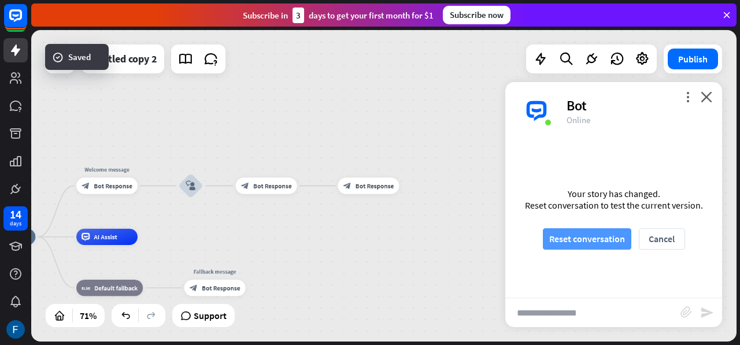
click at [590, 244] on button "Reset conversation" at bounding box center [587, 238] width 88 height 21
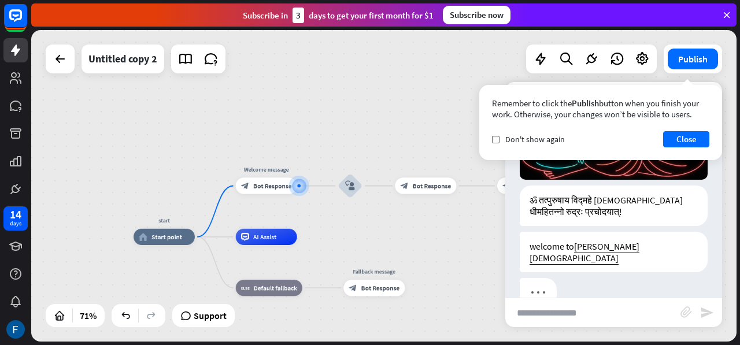
scroll to position [187, 0]
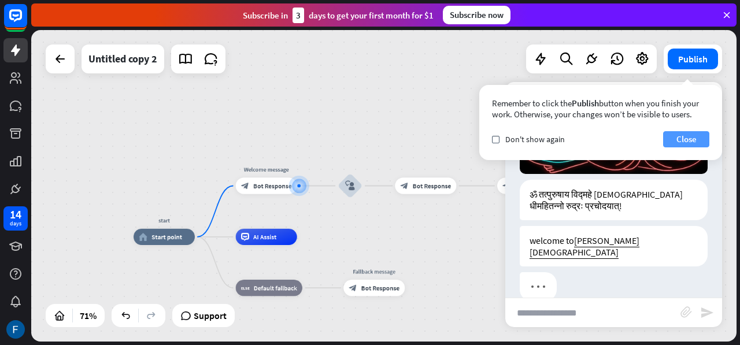
click at [684, 139] on button "Close" at bounding box center [686, 139] width 46 height 16
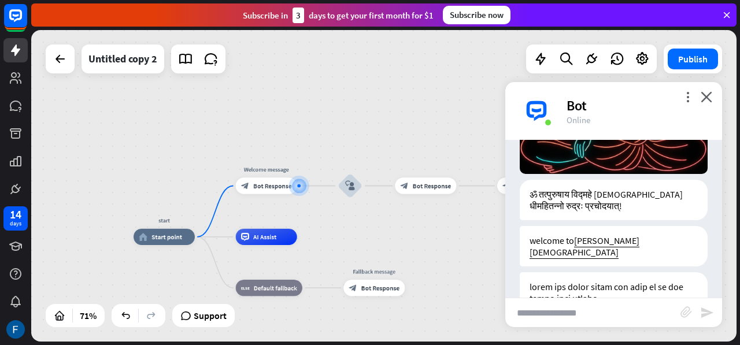
scroll to position [418, 0]
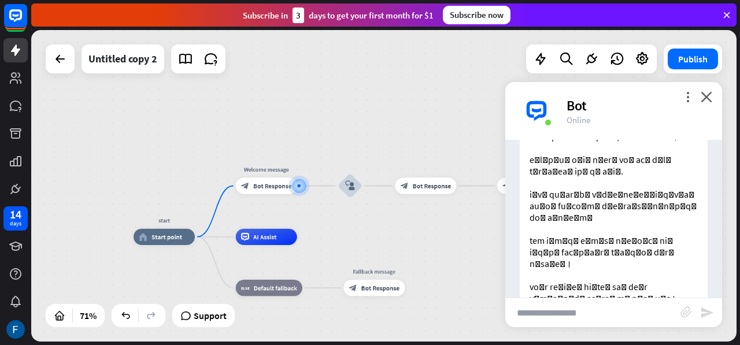
click at [540, 307] on input "text" at bounding box center [592, 312] width 175 height 29
type input "**********"
click at [706, 310] on icon "send" at bounding box center [707, 313] width 14 height 14
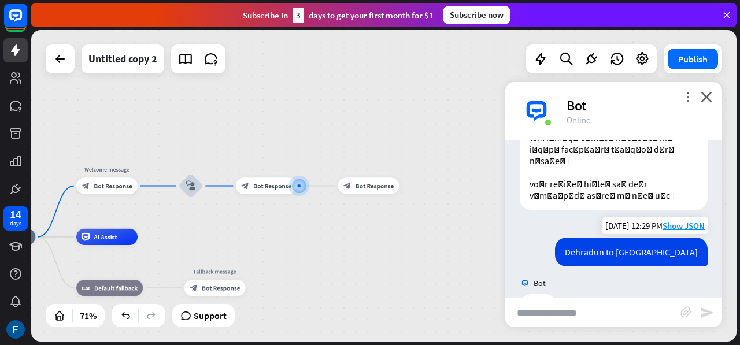
scroll to position [532, 0]
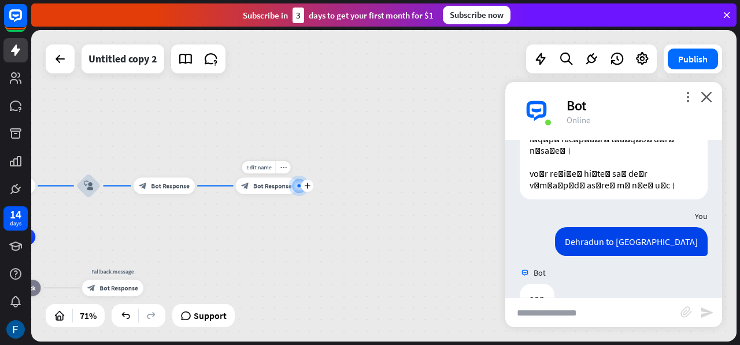
click at [264, 192] on div "block_bot_response Bot Response" at bounding box center [266, 185] width 61 height 16
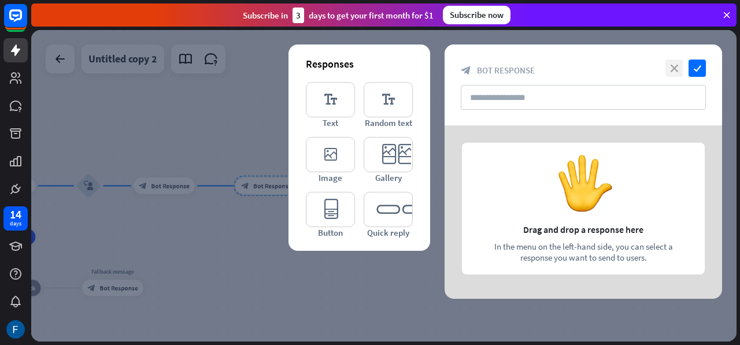
click at [668, 72] on icon "close" at bounding box center [673, 68] width 17 height 17
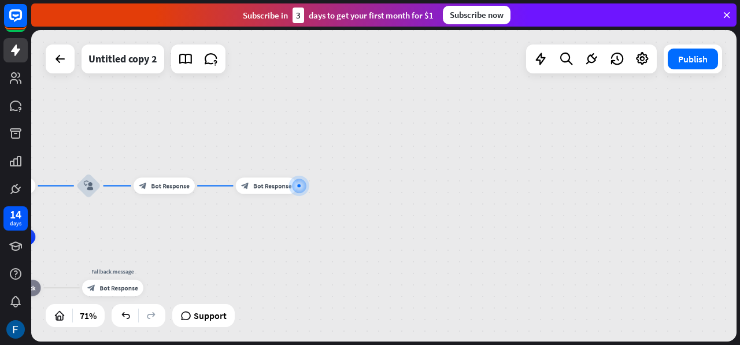
scroll to position [522, 0]
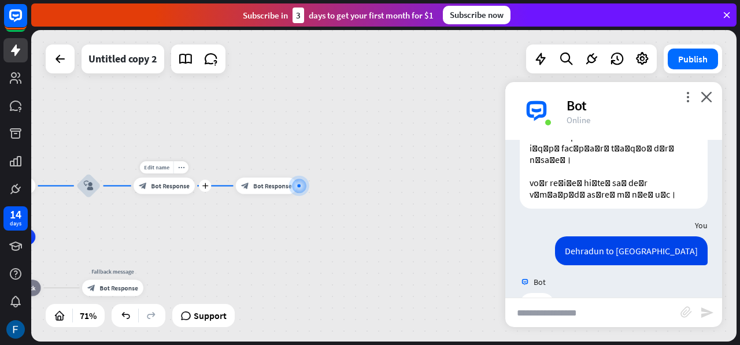
click at [180, 192] on div "block_bot_response Bot Response" at bounding box center [164, 185] width 61 height 16
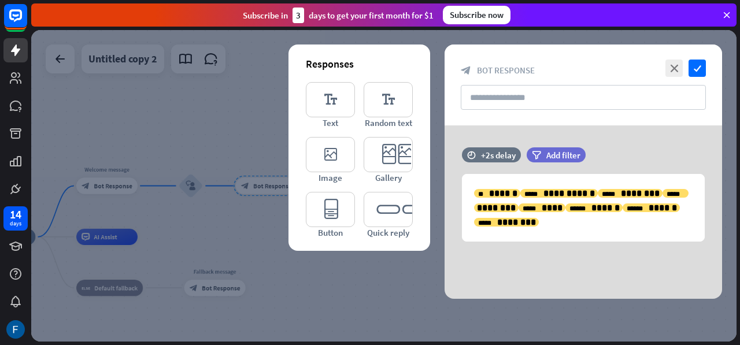
click at [669, 78] on div "close check block_bot_response Bot Response" at bounding box center [582, 85] width 277 height 81
click at [670, 70] on icon "close" at bounding box center [673, 68] width 17 height 17
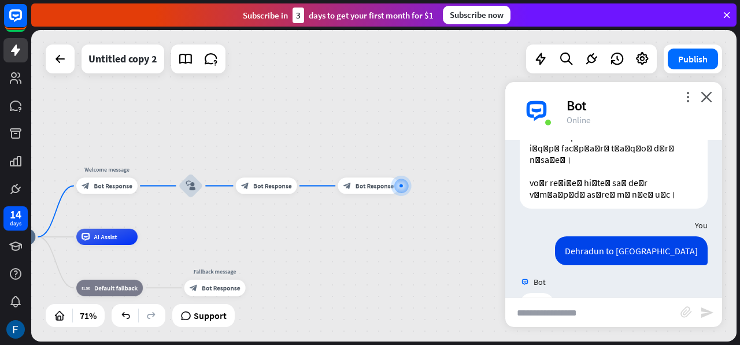
scroll to position [514, 0]
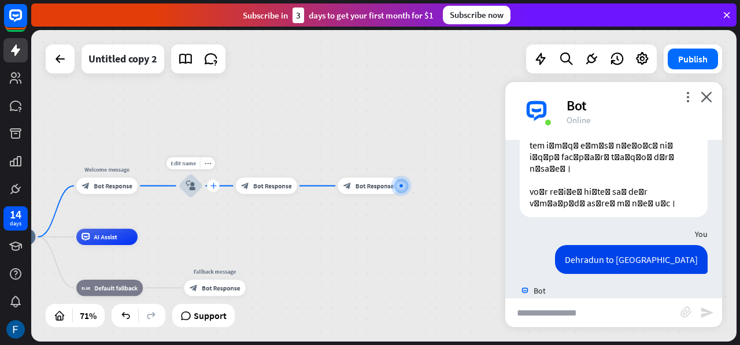
click at [213, 188] on icon "plus" at bounding box center [213, 186] width 6 height 6
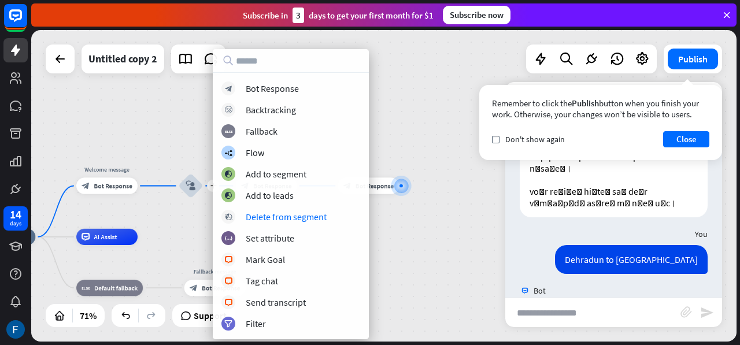
click at [403, 246] on div "start home_2 Start point Welcome message block_bot_response Bot Response plus b…" at bounding box center [223, 347] width 498 height 220
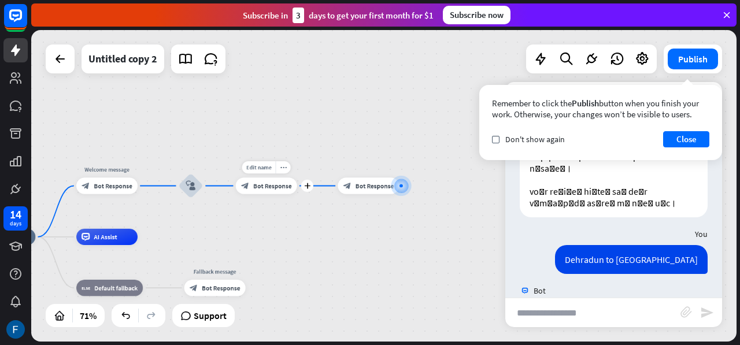
click at [255, 192] on div "block_bot_response Bot Response" at bounding box center [266, 185] width 61 height 16
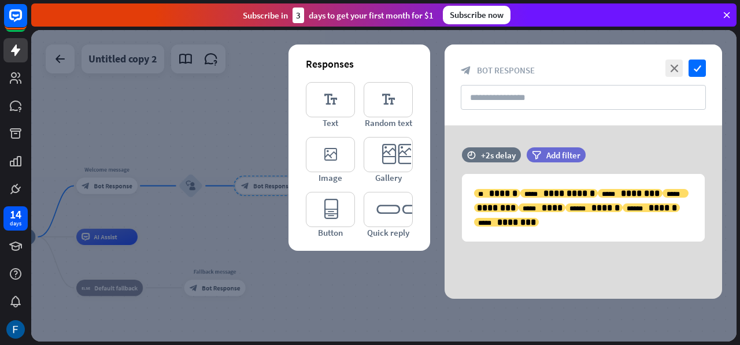
click at [302, 271] on div at bounding box center [383, 186] width 705 height 312
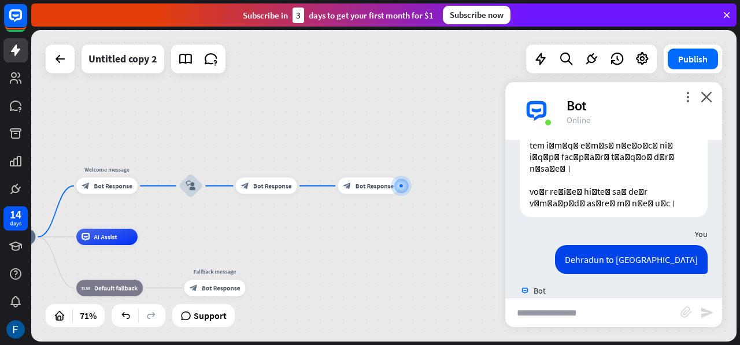
scroll to position [505, 0]
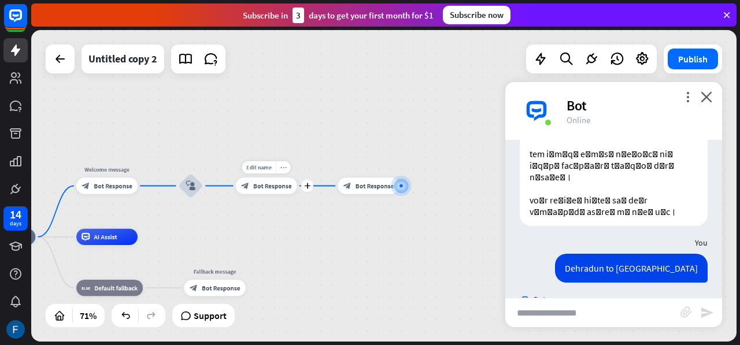
click at [282, 172] on div "more_horiz" at bounding box center [283, 167] width 15 height 12
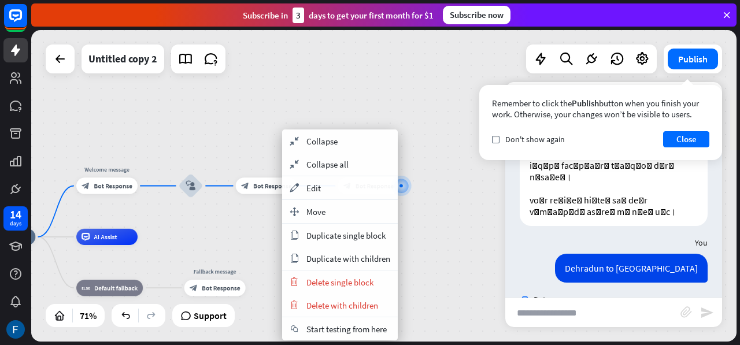
click at [246, 225] on div "start home_2 Start point Welcome message block_bot_response Bot Response block_…" at bounding box center [383, 186] width 705 height 312
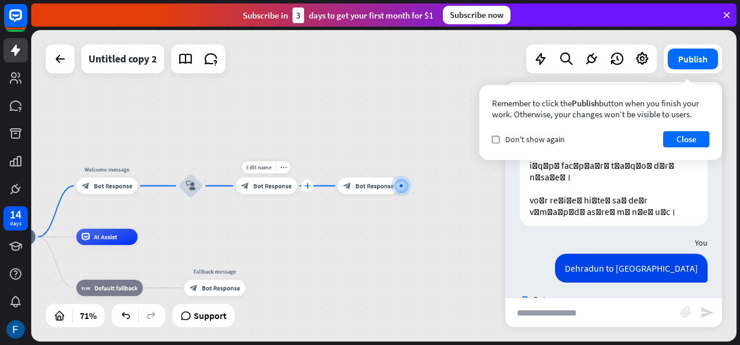
click at [305, 186] on icon "plus" at bounding box center [307, 186] width 6 height 6
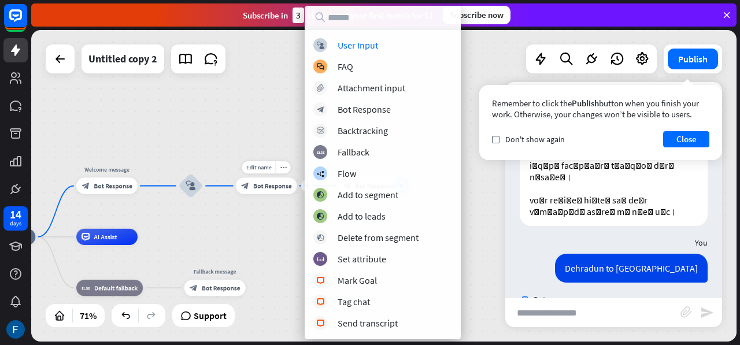
click at [269, 194] on div "Edit name more_horiz plus block_bot_response Bot Response" at bounding box center [266, 185] width 61 height 16
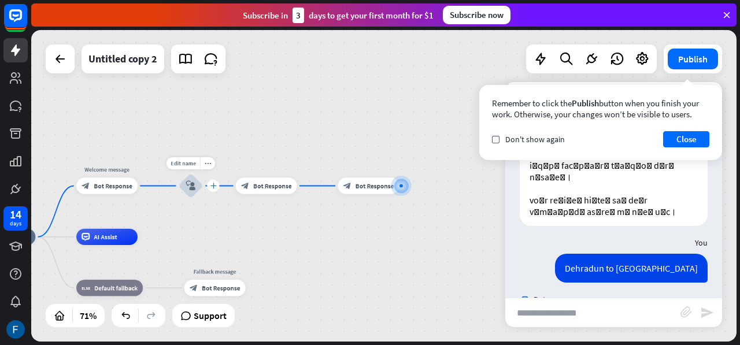
click at [212, 188] on icon "plus" at bounding box center [213, 186] width 6 height 6
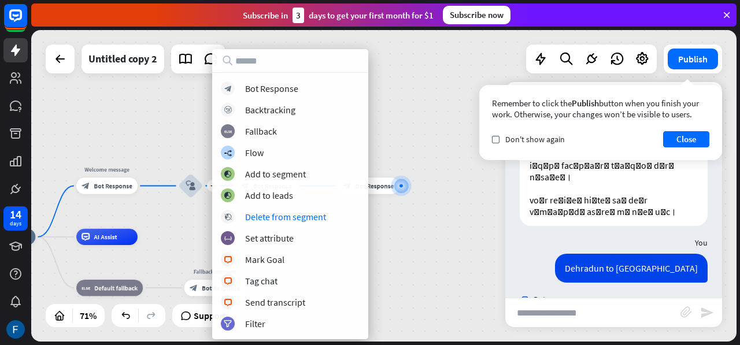
click at [199, 229] on div "start home_2 Start point Welcome message block_bot_response Bot Response plus b…" at bounding box center [383, 186] width 705 height 312
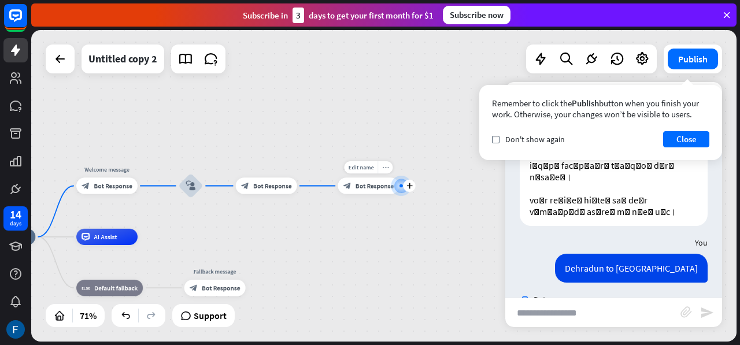
click at [389, 171] on div "more_horiz" at bounding box center [384, 167] width 15 height 12
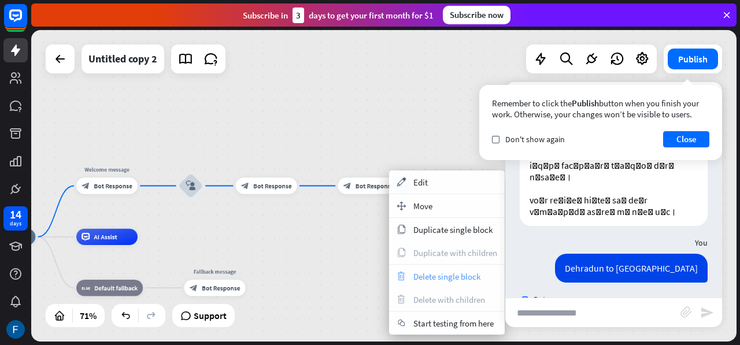
click at [430, 271] on span "Delete single block" at bounding box center [446, 276] width 67 height 11
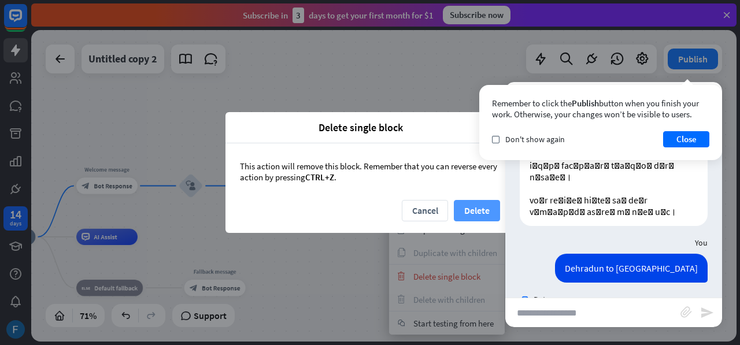
click at [474, 213] on button "Delete" at bounding box center [477, 210] width 46 height 21
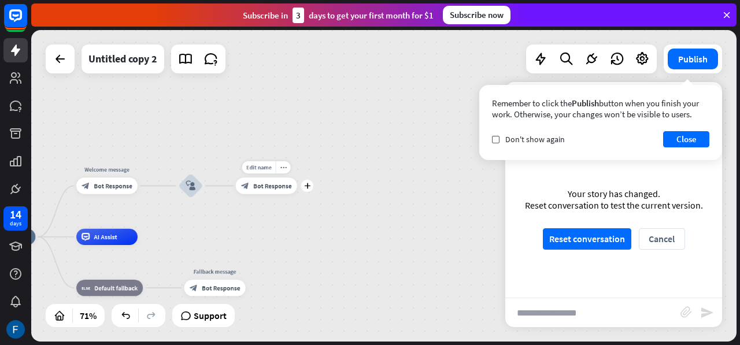
click at [276, 192] on div "block_bot_response Bot Response" at bounding box center [266, 185] width 61 height 16
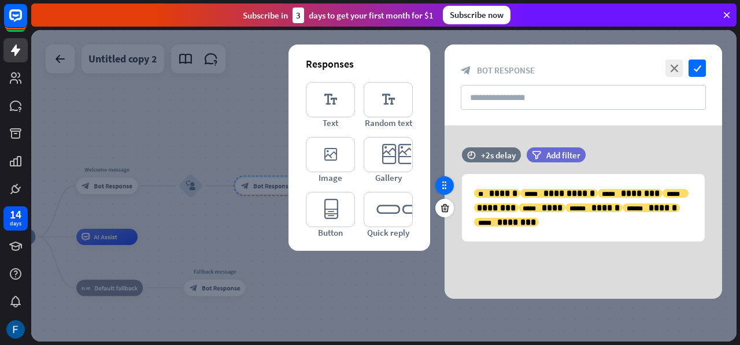
click at [445, 183] on icon at bounding box center [444, 185] width 10 height 10
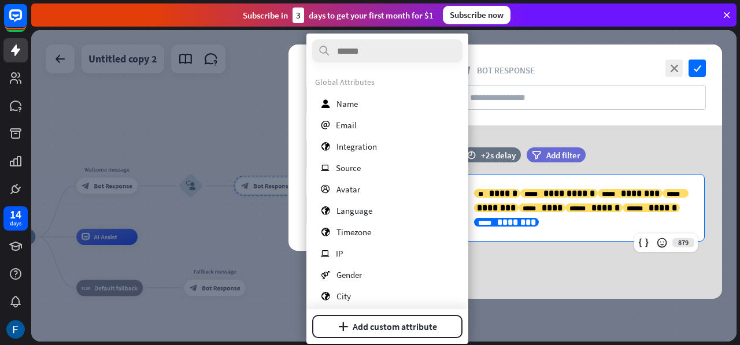
click at [554, 228] on p "**********" at bounding box center [583, 207] width 218 height 43
click at [538, 226] on p "**********" at bounding box center [583, 207] width 218 height 43
click at [513, 189] on span "******" at bounding box center [503, 193] width 28 height 9
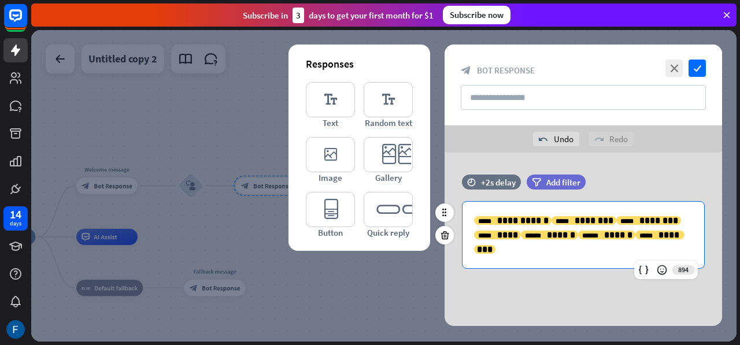
click at [472, 220] on div "**********" at bounding box center [583, 235] width 242 height 66
click at [470, 221] on div "**********" at bounding box center [583, 235] width 242 height 66
click at [639, 232] on icon "*****" at bounding box center [645, 235] width 13 height 7
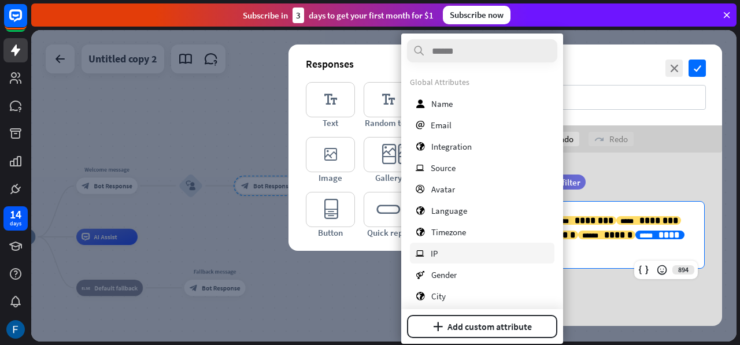
scroll to position [113, 0]
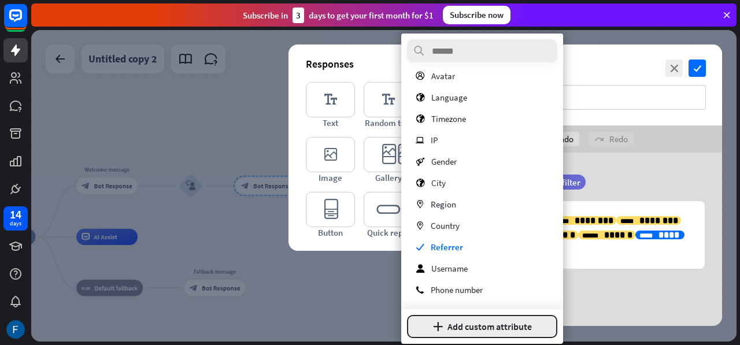
click at [482, 325] on button "plus Add custom attribute" at bounding box center [482, 326] width 150 height 23
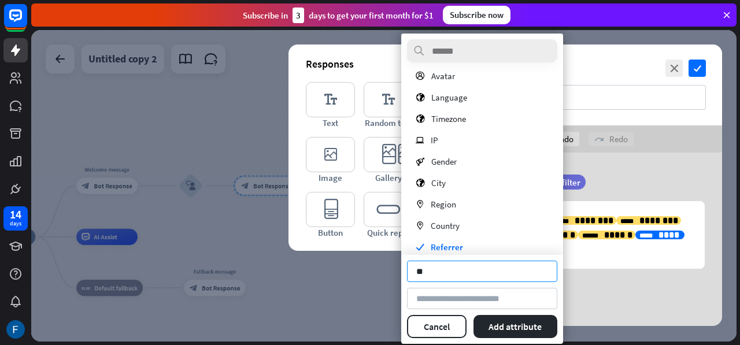
type input "*"
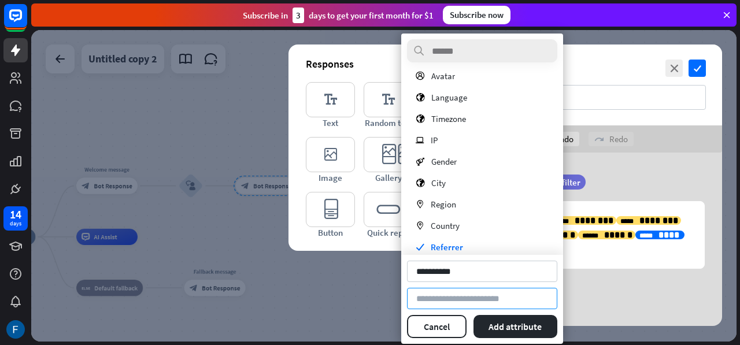
type input "**********"
click at [456, 301] on input at bounding box center [482, 298] width 150 height 21
type input "**********"
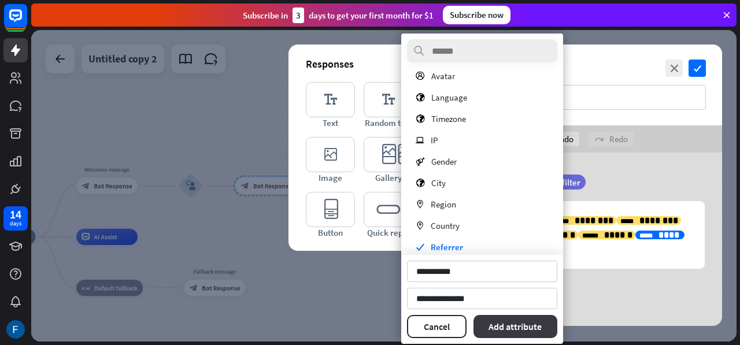
click at [516, 321] on button "Add attribute" at bounding box center [515, 326] width 84 height 23
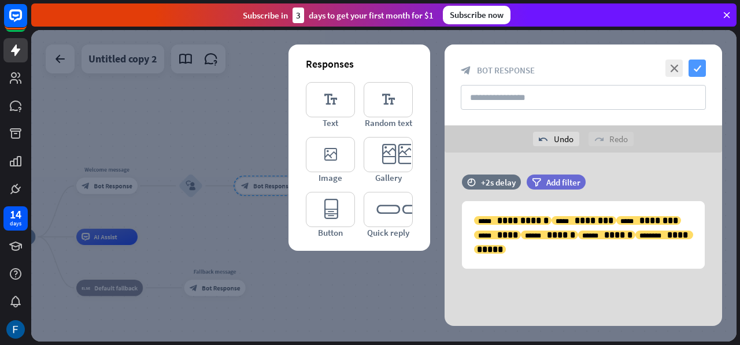
click at [704, 62] on icon "check" at bounding box center [696, 68] width 17 height 17
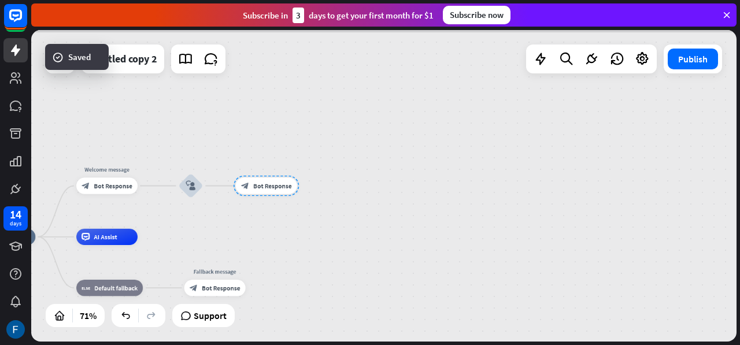
scroll to position [496, 0]
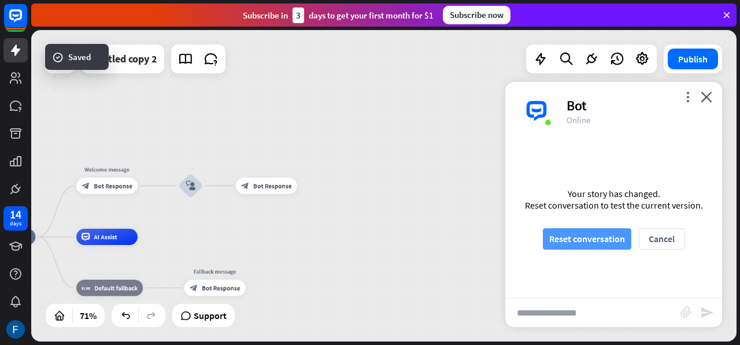
click at [594, 234] on button "Reset conversation" at bounding box center [587, 238] width 88 height 21
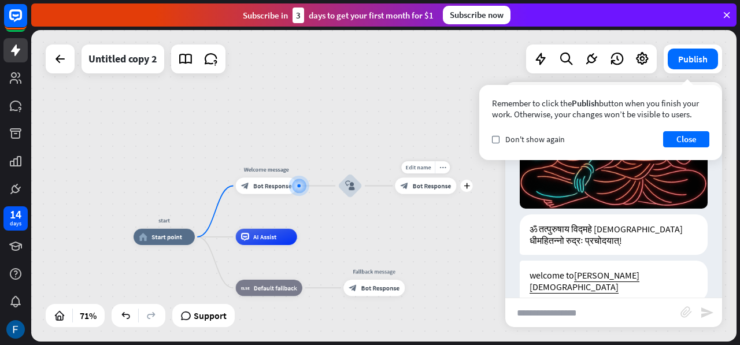
scroll to position [187, 0]
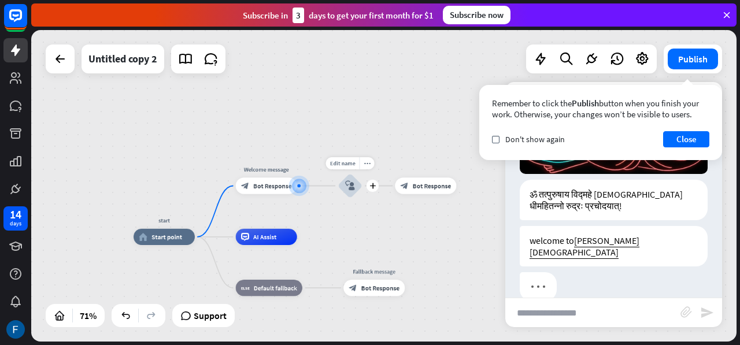
click at [354, 186] on icon "block_user_input" at bounding box center [350, 186] width 10 height 10
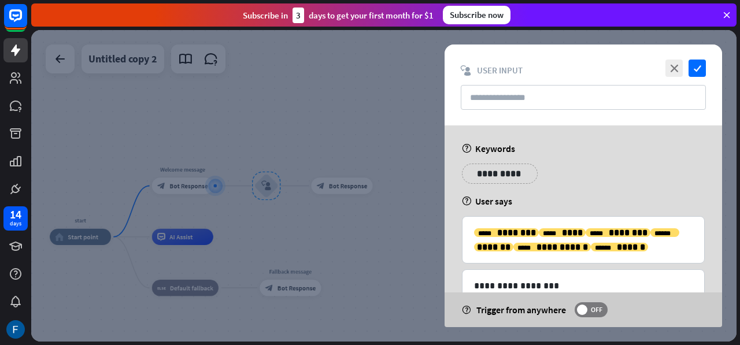
scroll to position [69, 0]
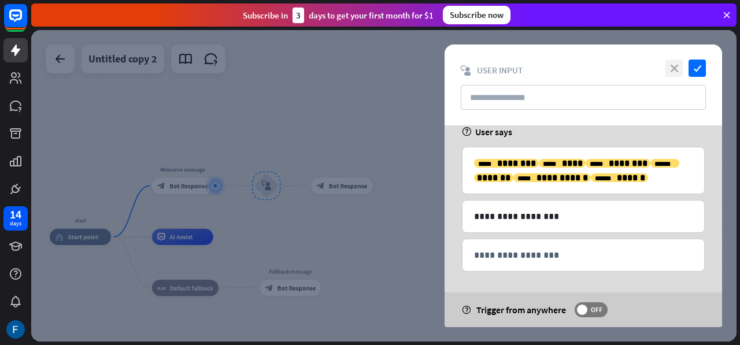
click at [674, 69] on icon "close" at bounding box center [673, 68] width 17 height 17
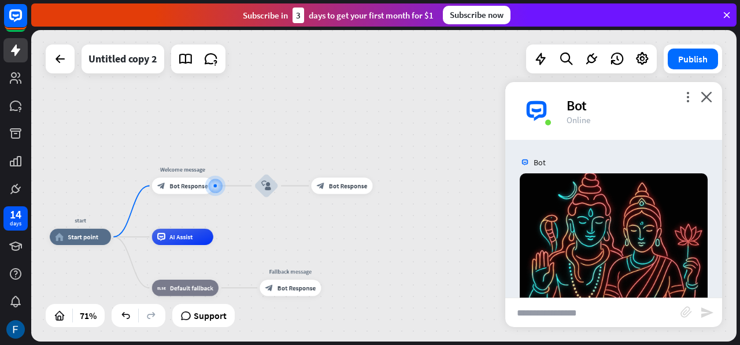
scroll to position [406, 0]
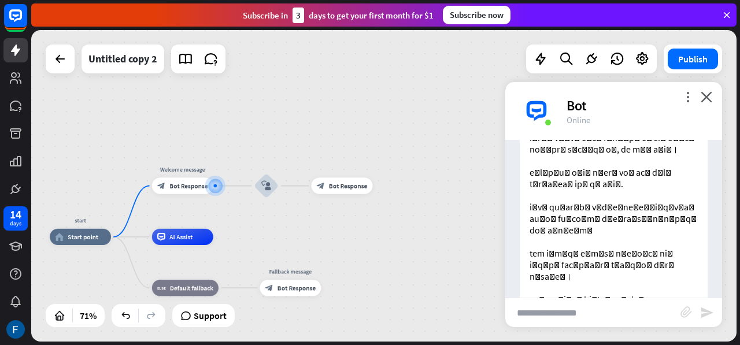
click at [544, 317] on input "text" at bounding box center [592, 312] width 175 height 29
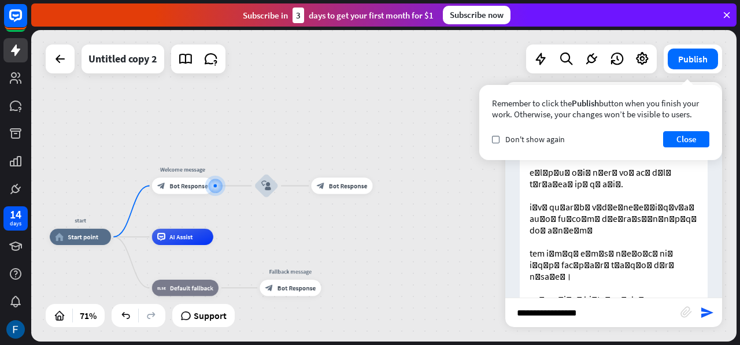
type input "**********"
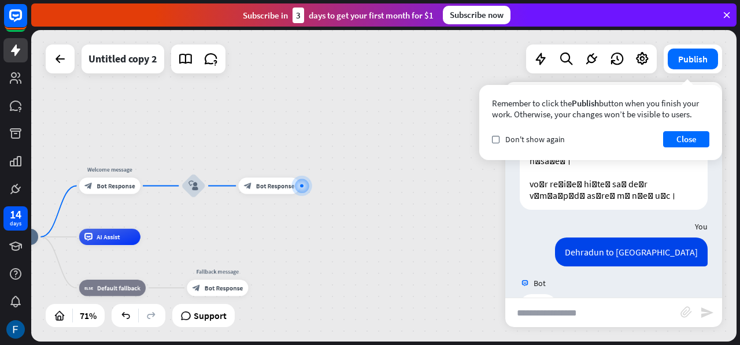
scroll to position [532, 0]
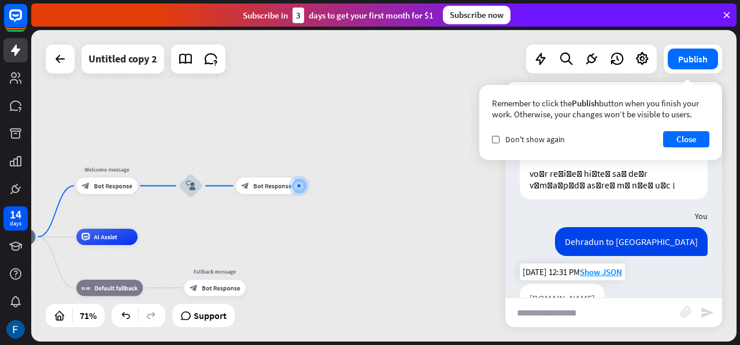
click at [536, 292] on link "[DOMAIN_NAME]" at bounding box center [561, 298] width 65 height 12
click at [282, 183] on span "Bot Response" at bounding box center [272, 185] width 38 height 8
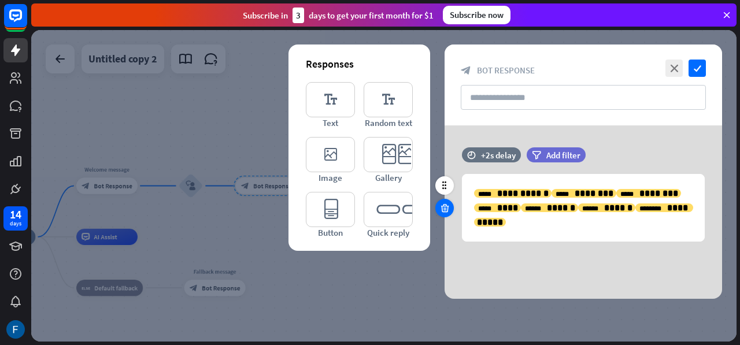
click at [443, 209] on icon at bounding box center [444, 208] width 11 height 10
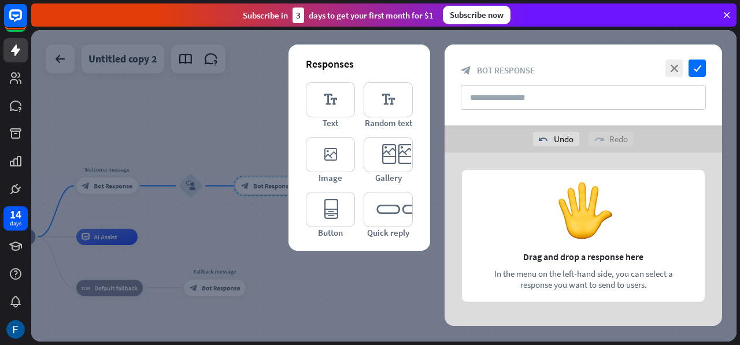
click at [362, 108] on div "editor_text Text editor_text Random text editor_image Image editor_card Gallery…" at bounding box center [359, 160] width 107 height 156
click at [385, 110] on icon "editor_text" at bounding box center [388, 99] width 49 height 35
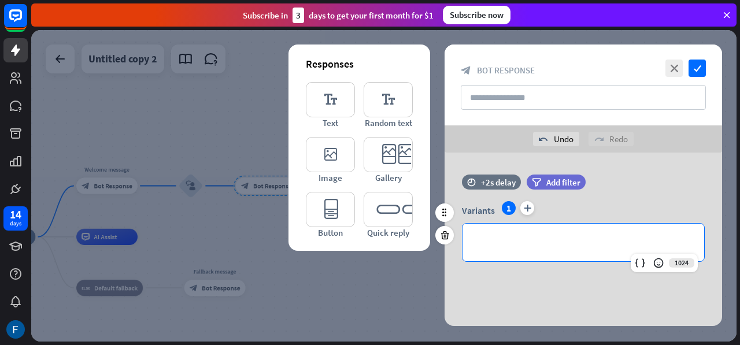
click at [533, 233] on div "**********" at bounding box center [583, 243] width 242 height 38
click at [639, 261] on icon at bounding box center [640, 263] width 12 height 12
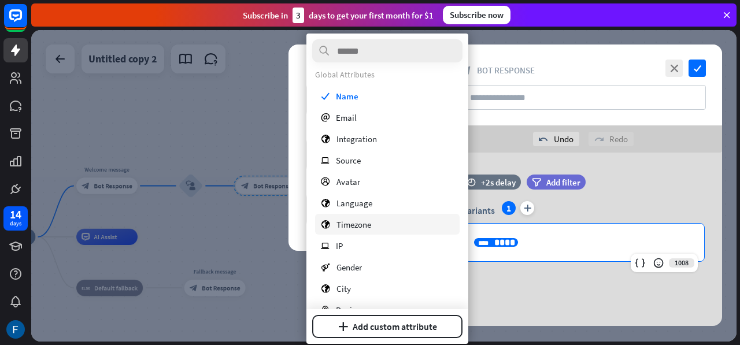
scroll to position [55, 0]
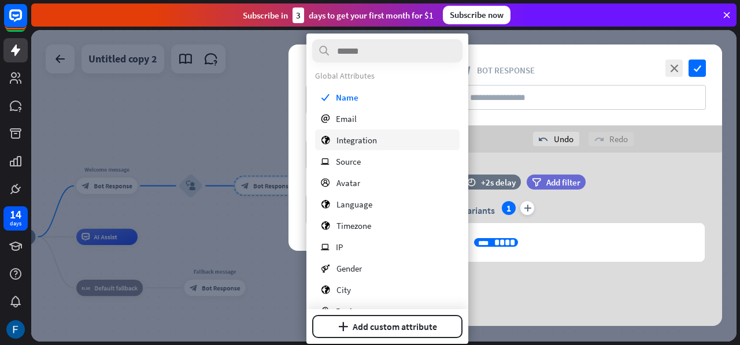
click at [368, 139] on span "Integration" at bounding box center [356, 140] width 40 height 11
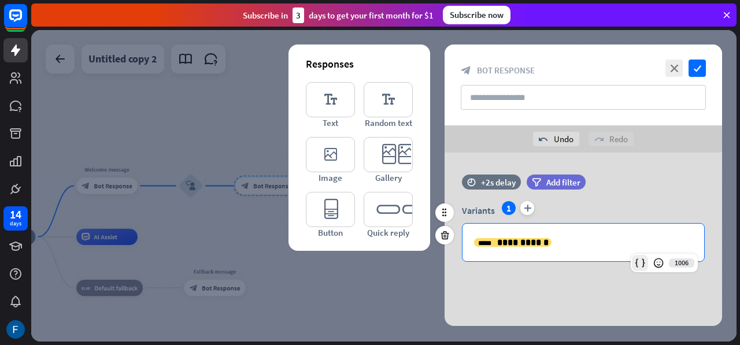
click at [643, 265] on icon at bounding box center [640, 263] width 12 height 12
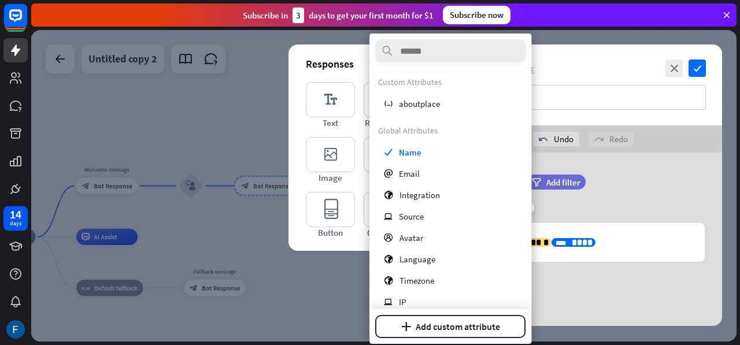
click at [606, 276] on div "**********" at bounding box center [582, 239] width 277 height 173
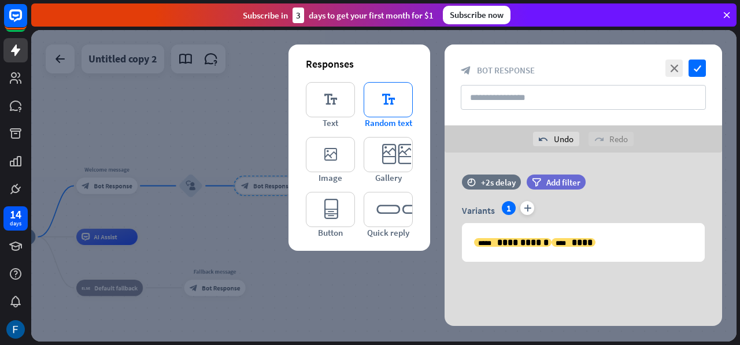
click at [385, 90] on icon "editor_text" at bounding box center [388, 99] width 49 height 35
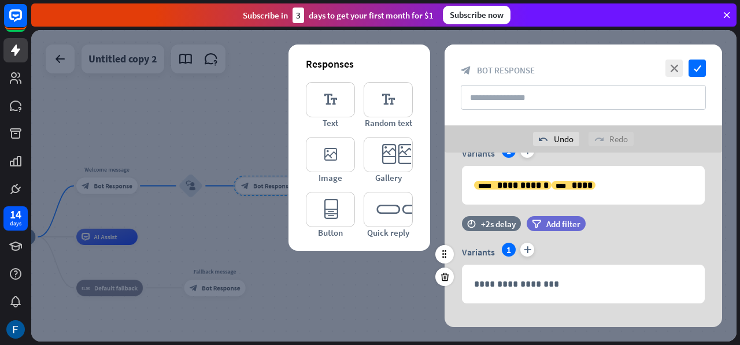
scroll to position [73, 0]
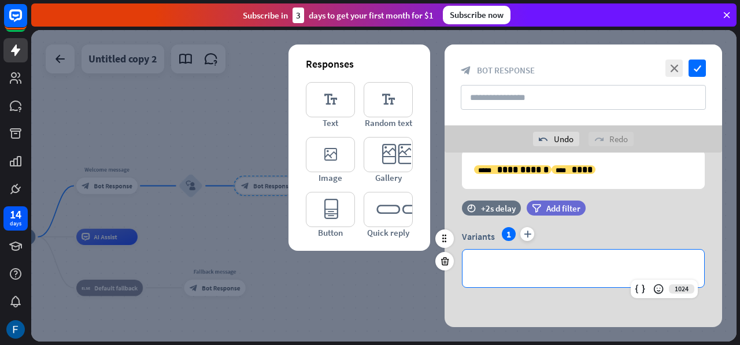
click at [513, 261] on p "**********" at bounding box center [583, 268] width 218 height 14
click at [635, 288] on icon at bounding box center [640, 289] width 12 height 12
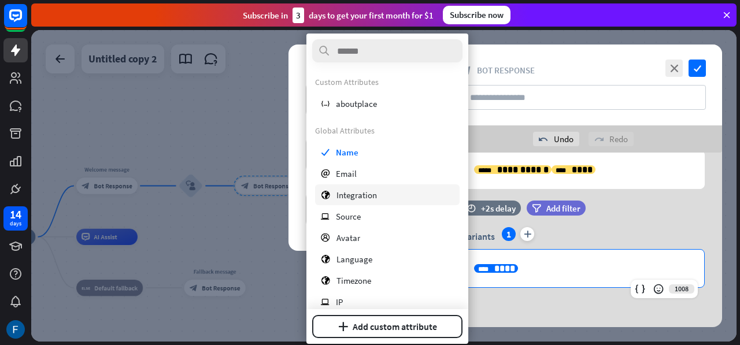
scroll to position [44, 0]
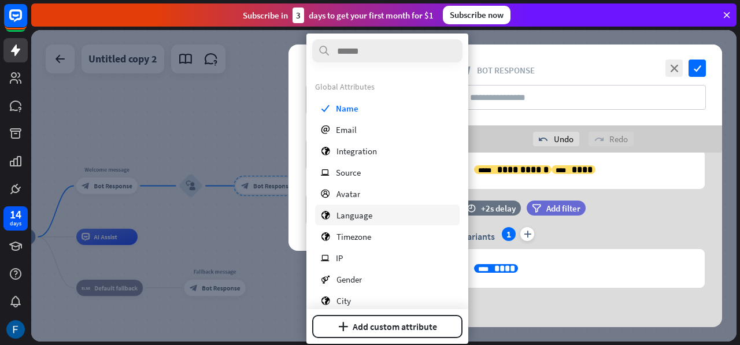
click at [344, 216] on span "Language" at bounding box center [354, 215] width 36 height 11
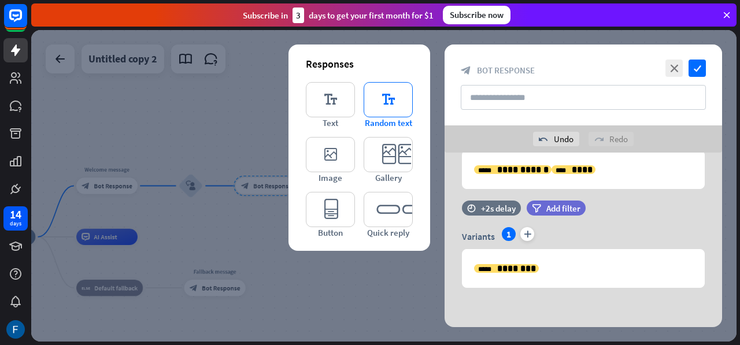
click at [391, 99] on icon "editor_text" at bounding box center [388, 99] width 49 height 35
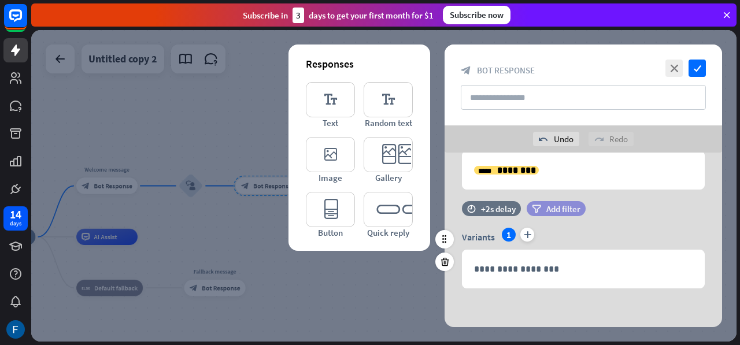
scroll to position [171, 0]
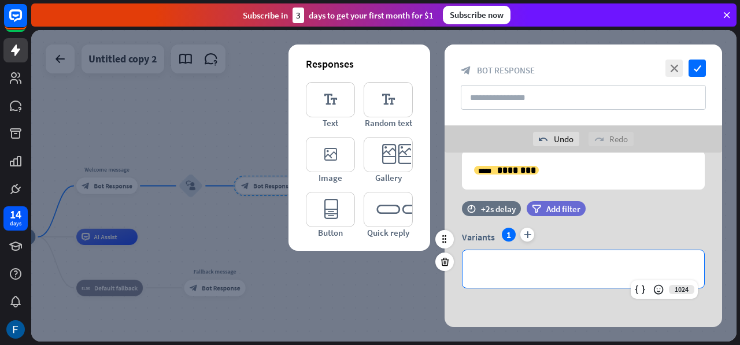
click at [526, 258] on div "**********" at bounding box center [583, 269] width 242 height 38
click at [642, 285] on icon at bounding box center [640, 290] width 12 height 12
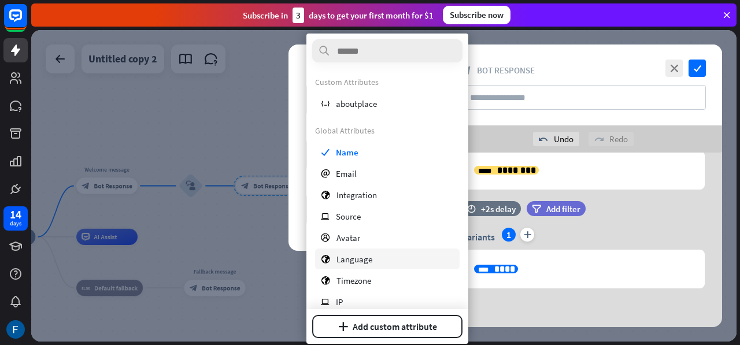
click at [354, 256] on span "Language" at bounding box center [354, 259] width 36 height 11
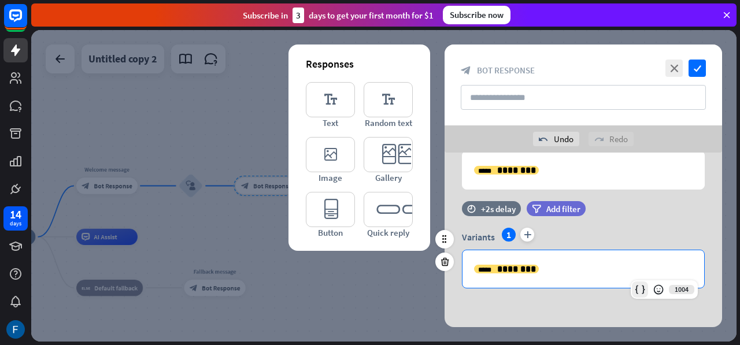
click at [635, 290] on icon at bounding box center [640, 290] width 12 height 12
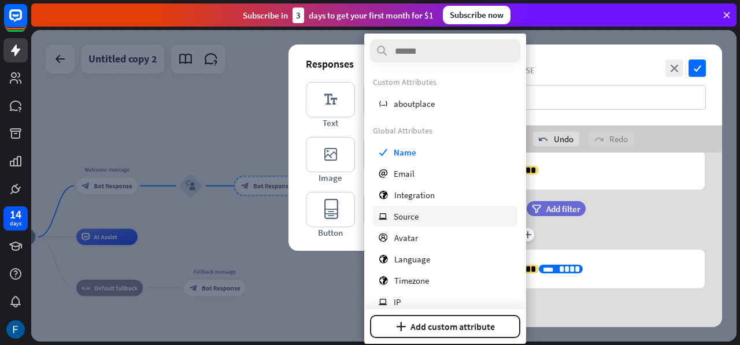
click at [412, 212] on span "Source" at bounding box center [406, 216] width 25 height 11
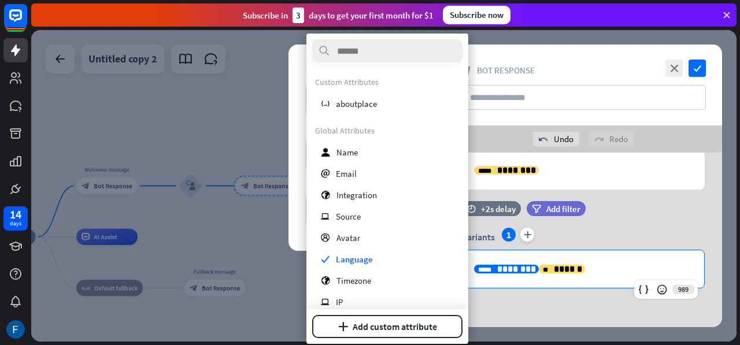
click at [529, 268] on div "***** ********" at bounding box center [506, 269] width 65 height 9
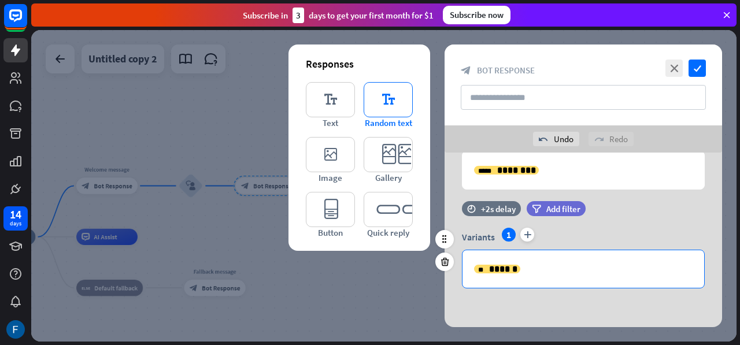
click at [393, 102] on icon "editor_text" at bounding box center [388, 99] width 49 height 35
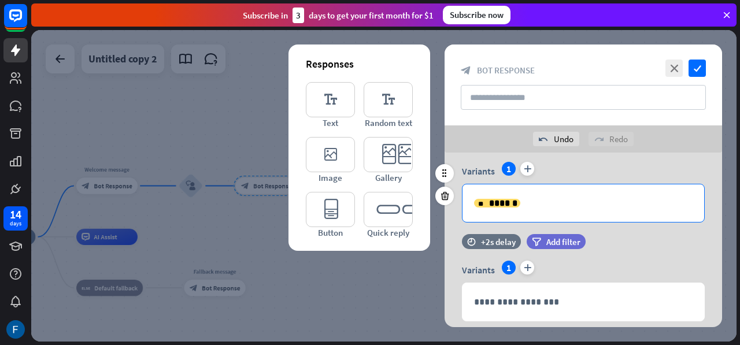
scroll to position [269, 0]
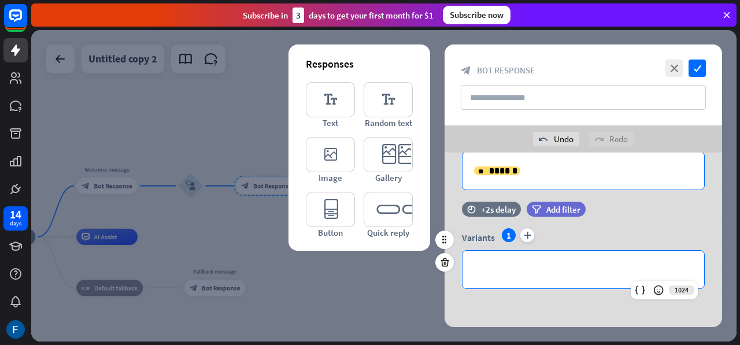
click at [633, 272] on p "**********" at bounding box center [583, 269] width 218 height 14
click at [641, 287] on icon at bounding box center [640, 290] width 12 height 12
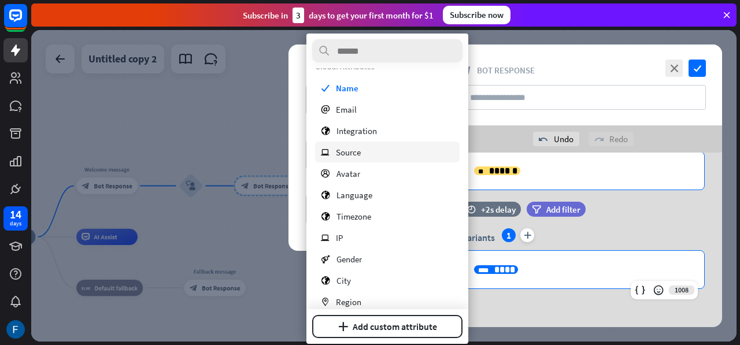
scroll to position [84, 0]
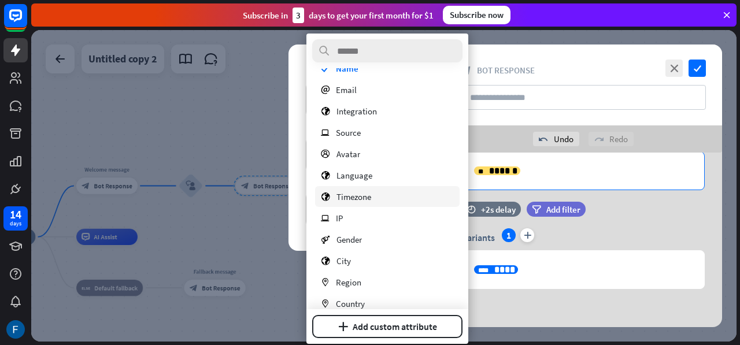
click at [356, 199] on span "Timezone" at bounding box center [353, 196] width 35 height 11
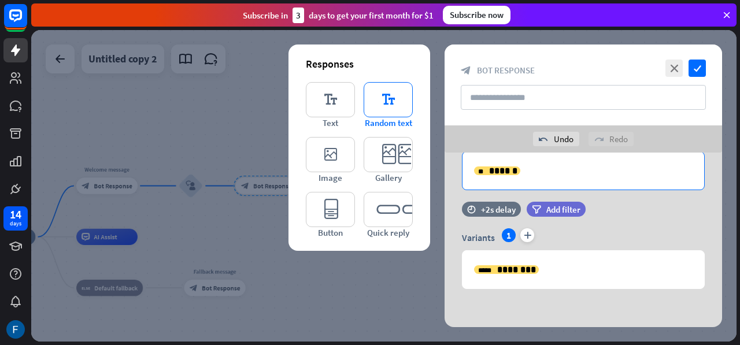
click at [397, 106] on icon "editor_text" at bounding box center [388, 99] width 49 height 35
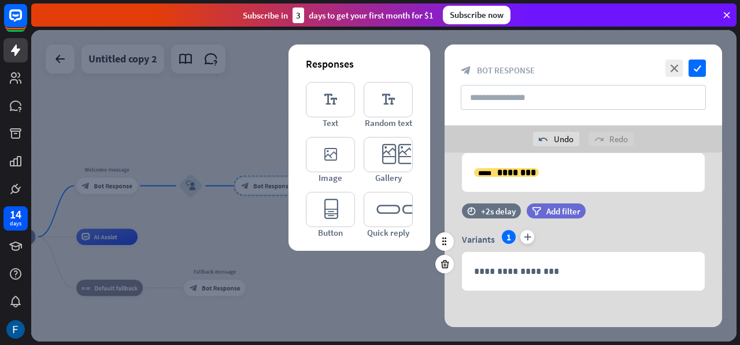
scroll to position [368, 0]
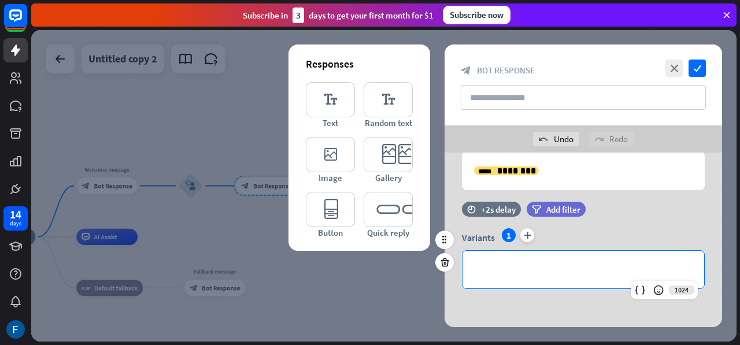
click at [512, 266] on p "**********" at bounding box center [583, 269] width 218 height 14
click at [639, 291] on icon at bounding box center [640, 290] width 12 height 12
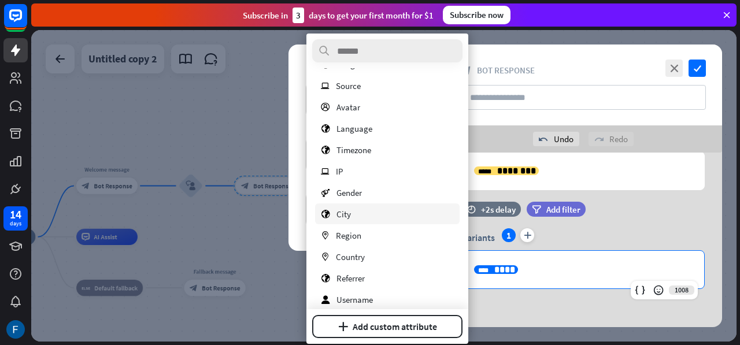
scroll to position [134, 0]
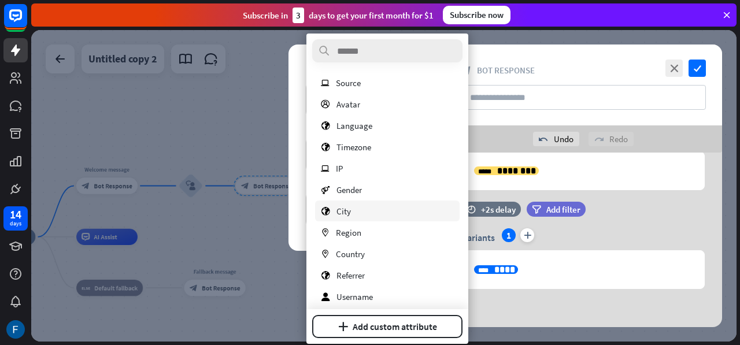
click at [350, 214] on div "[GEOGRAPHIC_DATA]" at bounding box center [387, 211] width 144 height 21
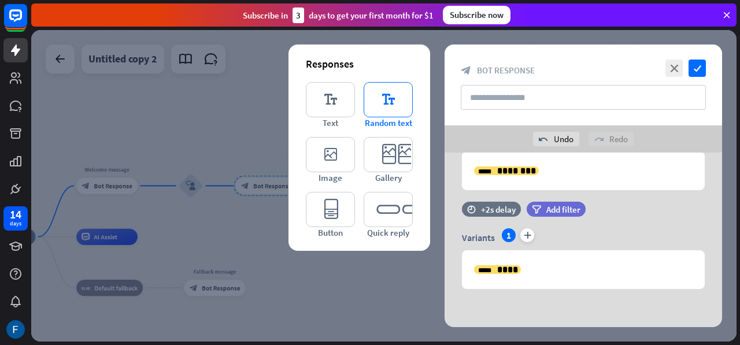
click at [376, 97] on icon "editor_text" at bounding box center [388, 99] width 49 height 35
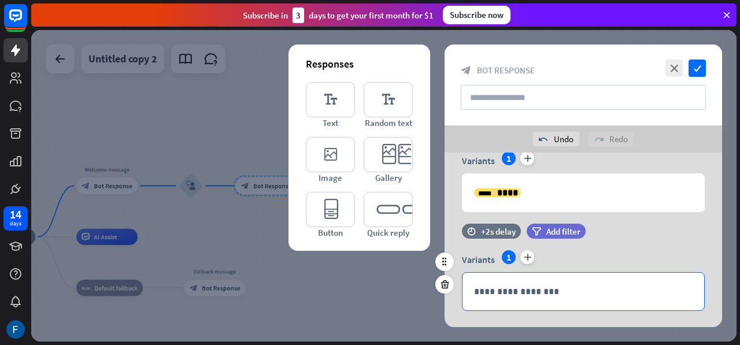
scroll to position [466, 0]
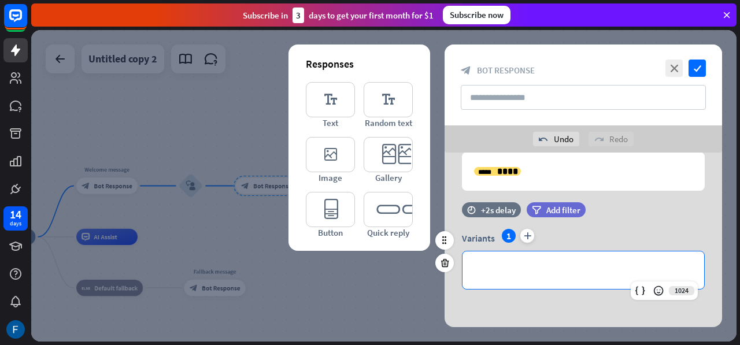
click at [520, 264] on p "**********" at bounding box center [583, 270] width 218 height 14
click at [632, 291] on div at bounding box center [640, 291] width 16 height 16
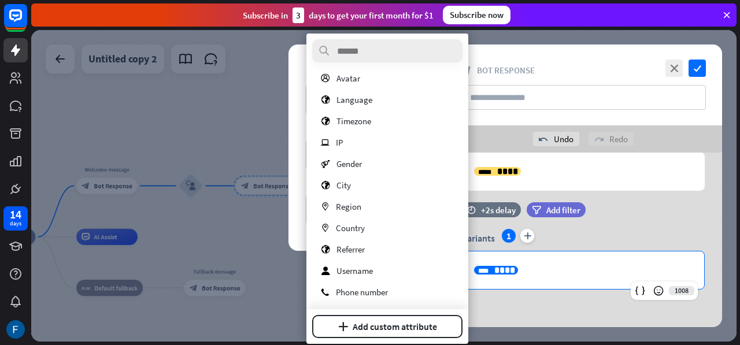
scroll to position [162, 0]
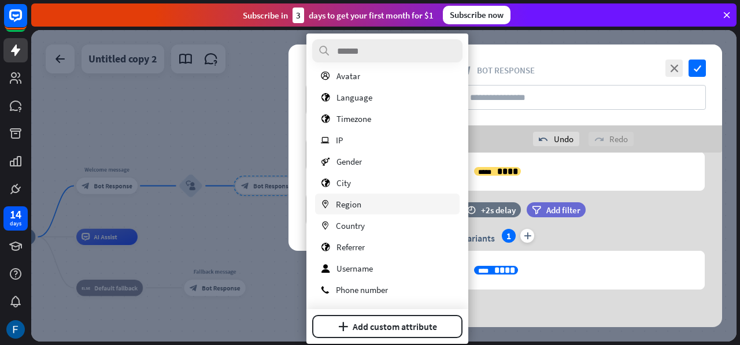
click at [352, 205] on span "Region" at bounding box center [348, 204] width 25 height 11
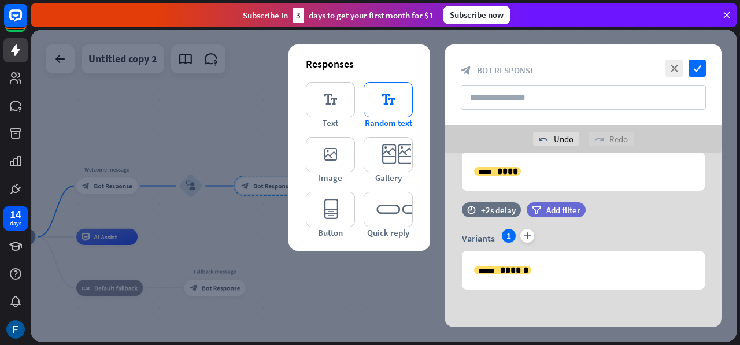
click at [405, 114] on icon "editor_text" at bounding box center [388, 99] width 49 height 35
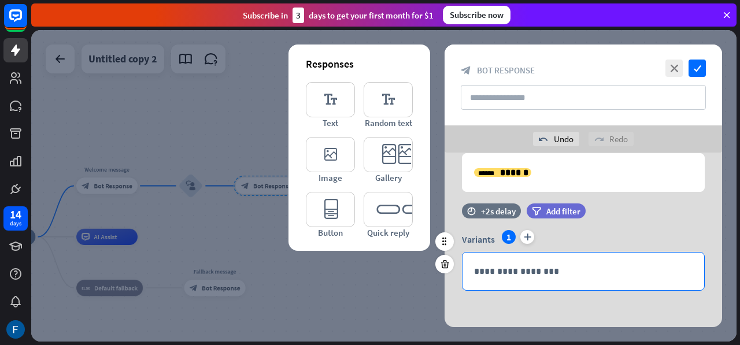
scroll to position [565, 0]
click at [518, 268] on p "**********" at bounding box center [583, 270] width 218 height 14
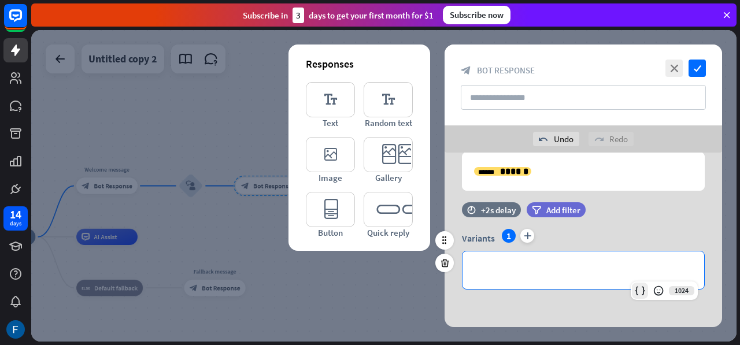
click at [645, 294] on div at bounding box center [640, 291] width 16 height 16
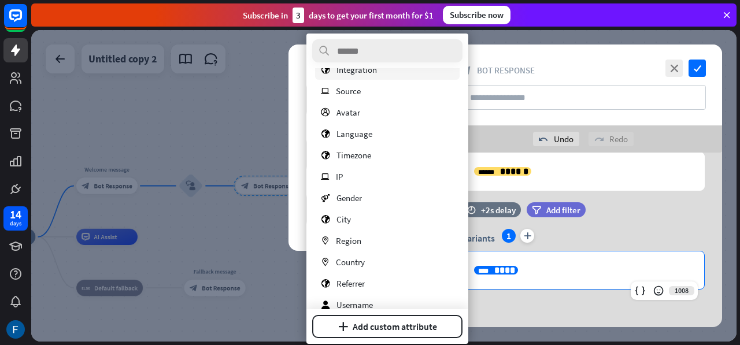
scroll to position [162, 0]
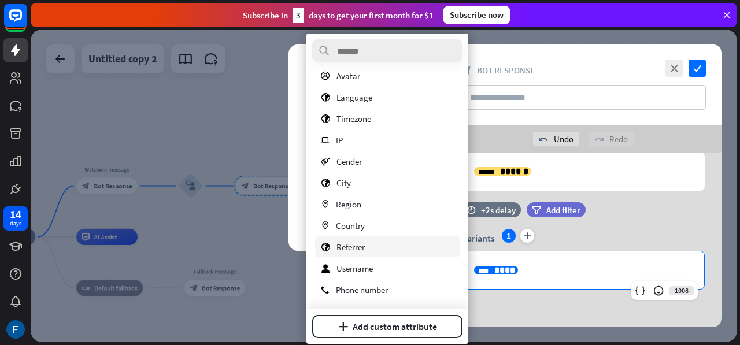
click at [367, 244] on div "globe Referrer" at bounding box center [387, 246] width 144 height 21
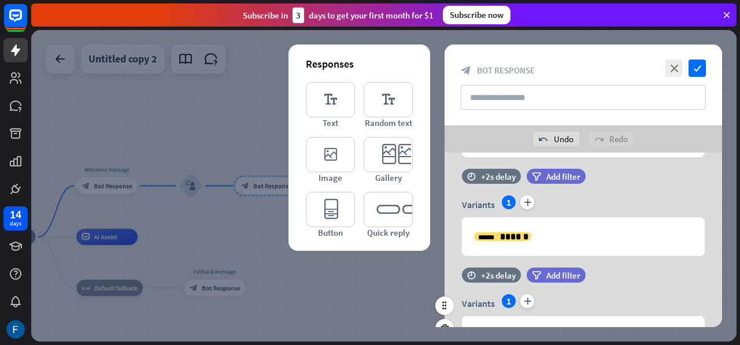
scroll to position [565, 0]
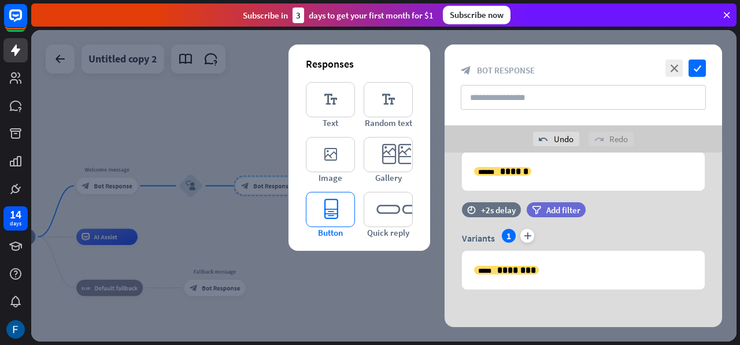
click at [329, 213] on icon "editor_button" at bounding box center [330, 209] width 49 height 35
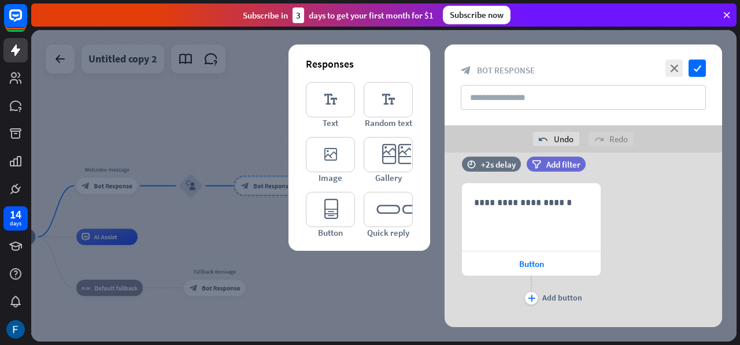
scroll to position [711, 0]
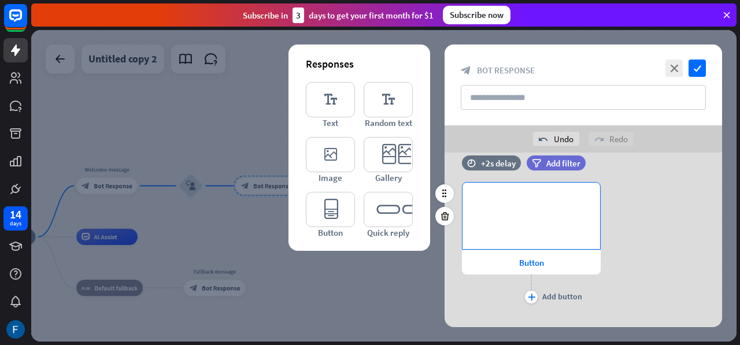
click at [535, 196] on p "**********" at bounding box center [531, 201] width 114 height 14
click at [533, 294] on icon "plus" at bounding box center [532, 297] width 8 height 7
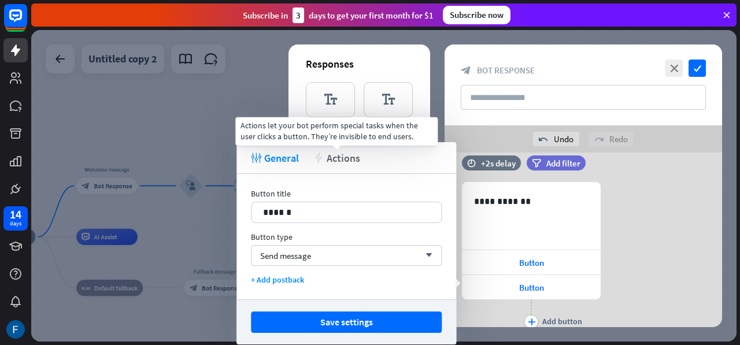
click at [341, 155] on span "Actions" at bounding box center [344, 157] width 34 height 13
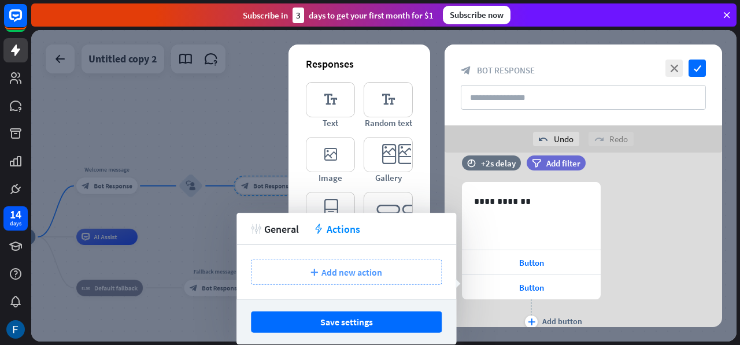
click at [347, 270] on span "Add new action" at bounding box center [351, 272] width 61 height 12
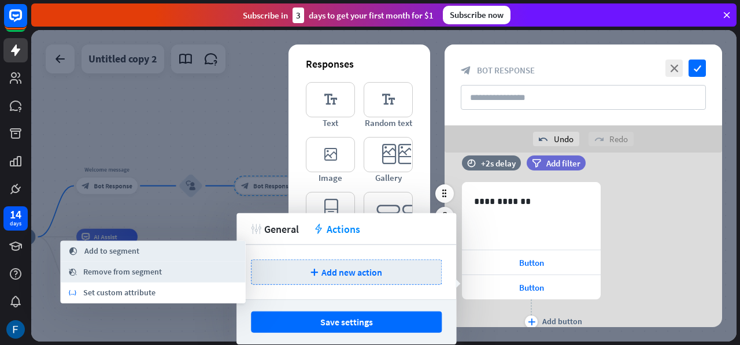
click at [497, 307] on div "plus Add button" at bounding box center [531, 313] width 139 height 29
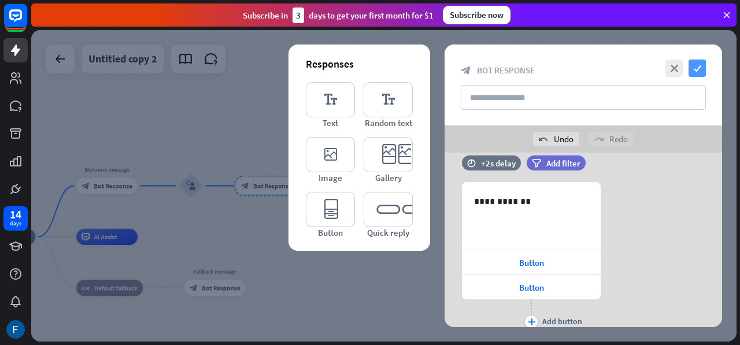
click at [697, 70] on icon "check" at bounding box center [696, 68] width 17 height 17
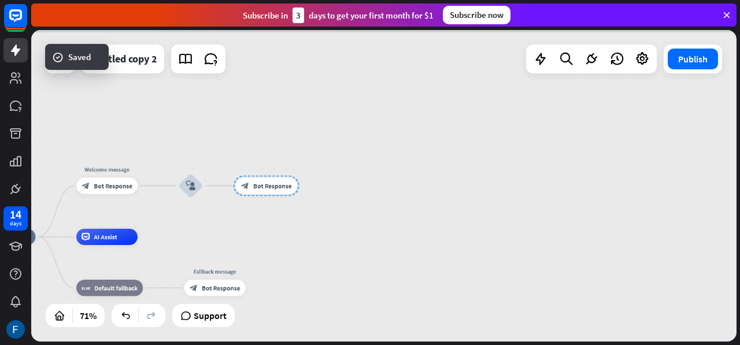
scroll to position [522, 0]
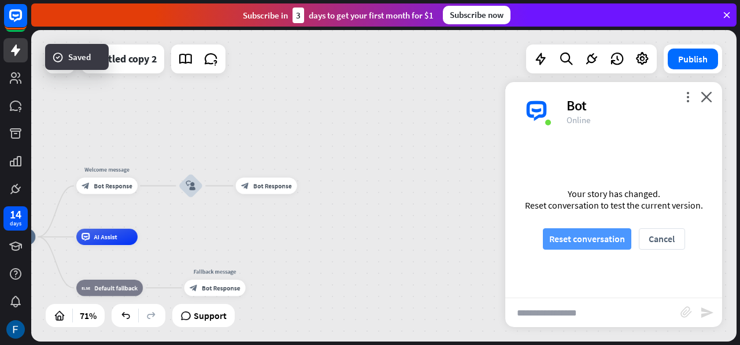
click at [591, 239] on button "Reset conversation" at bounding box center [587, 238] width 88 height 21
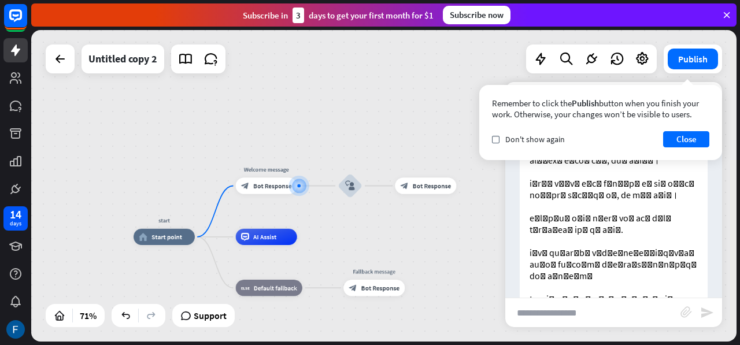
scroll to position [418, 0]
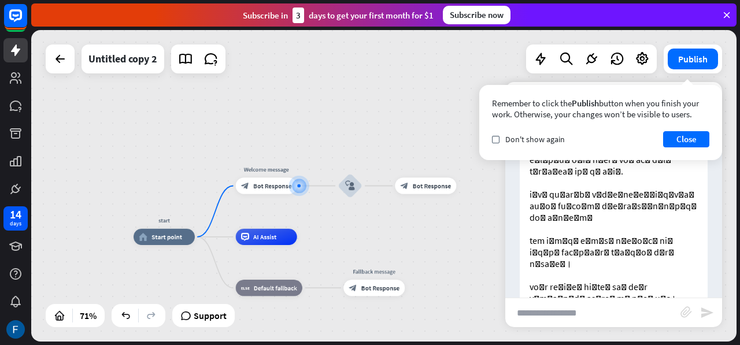
click at [525, 316] on input "text" at bounding box center [592, 312] width 175 height 29
type input "**********"
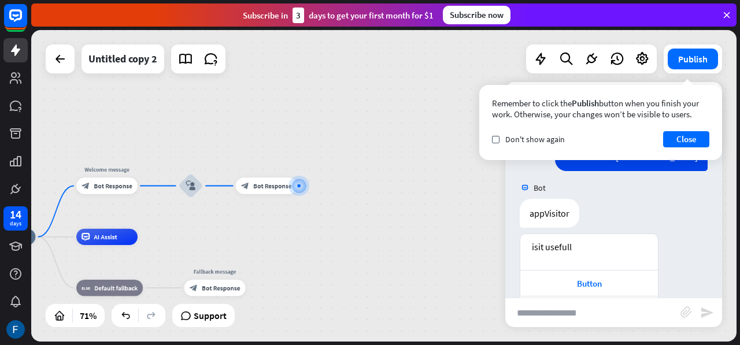
scroll to position [626, 0]
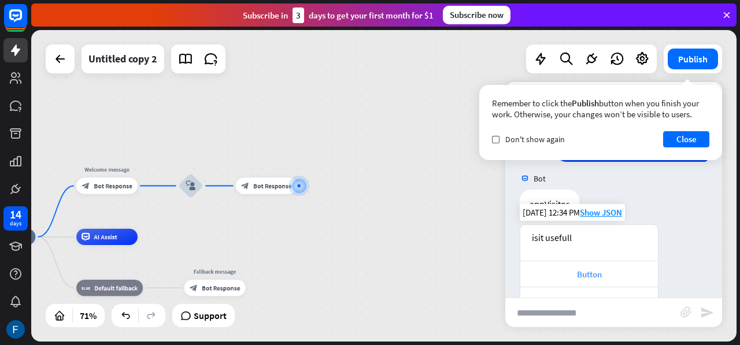
click at [580, 269] on div "Button" at bounding box center [589, 274] width 126 height 11
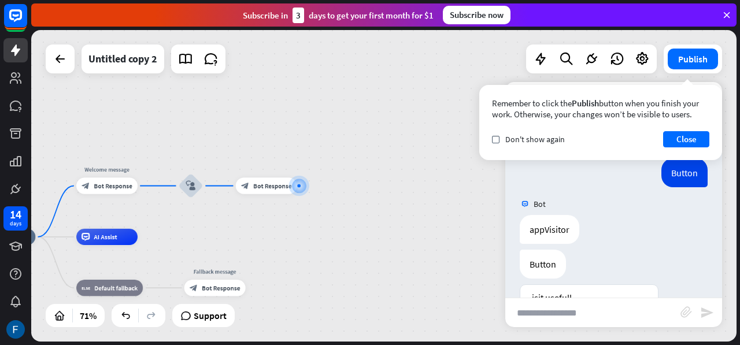
scroll to position [868, 0]
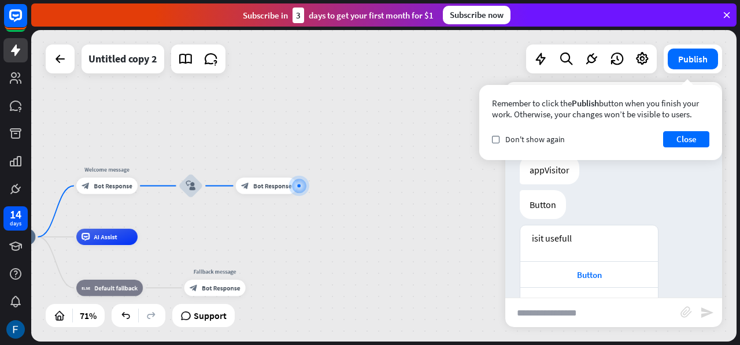
click at [548, 312] on input "text" at bounding box center [592, 312] width 175 height 29
click at [690, 136] on button "Close" at bounding box center [686, 139] width 46 height 16
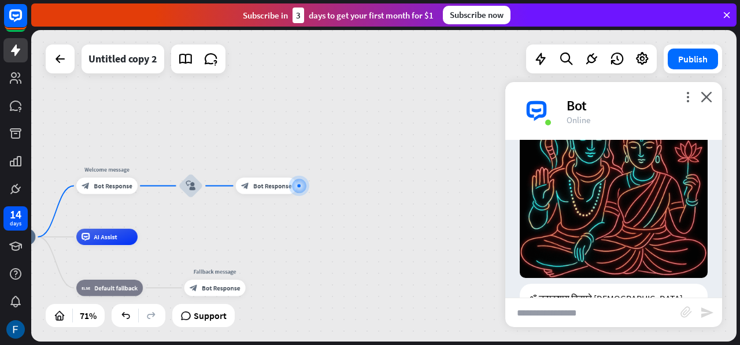
scroll to position [0, 0]
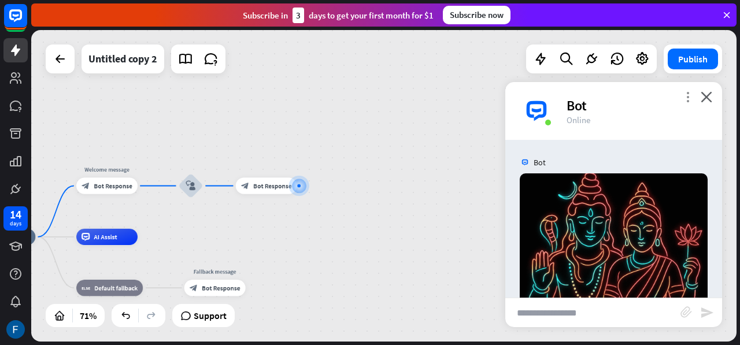
click at [688, 94] on icon "more_vert" at bounding box center [687, 96] width 11 height 11
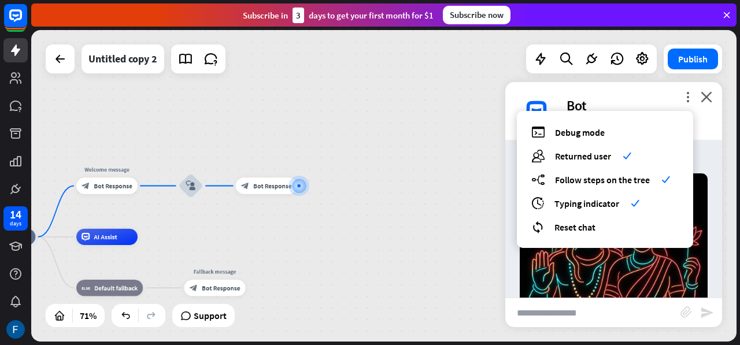
click at [450, 177] on div "start home_2 Start point Welcome message block_bot_response Bot Response block_…" at bounding box center [383, 186] width 705 height 312
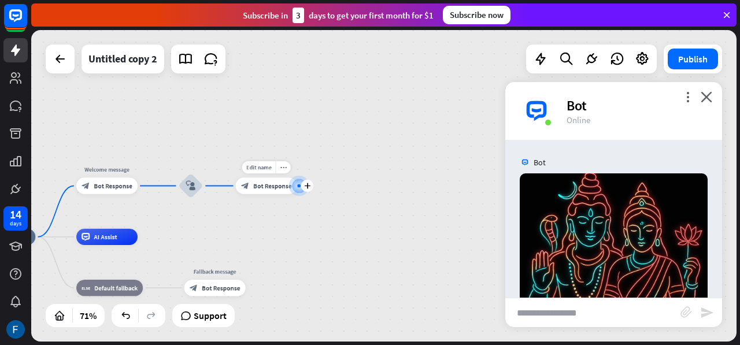
click at [261, 186] on span "Bot Response" at bounding box center [272, 185] width 38 height 8
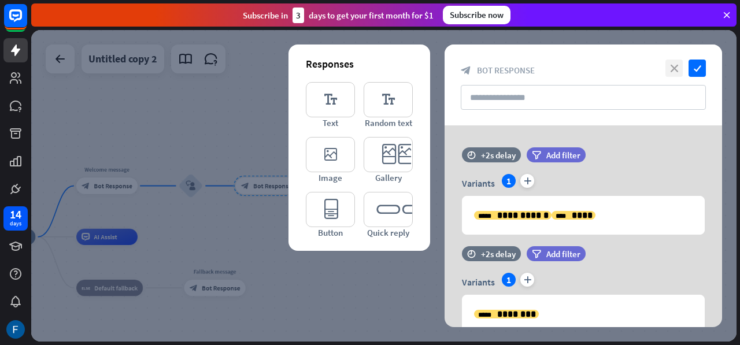
click at [681, 65] on icon "close" at bounding box center [673, 68] width 17 height 17
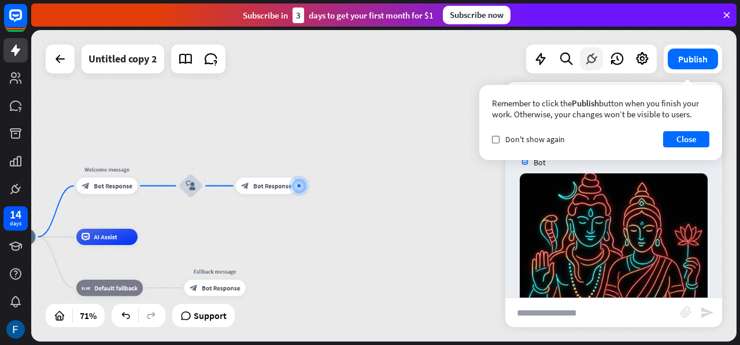
click at [585, 55] on icon at bounding box center [591, 58] width 15 height 15
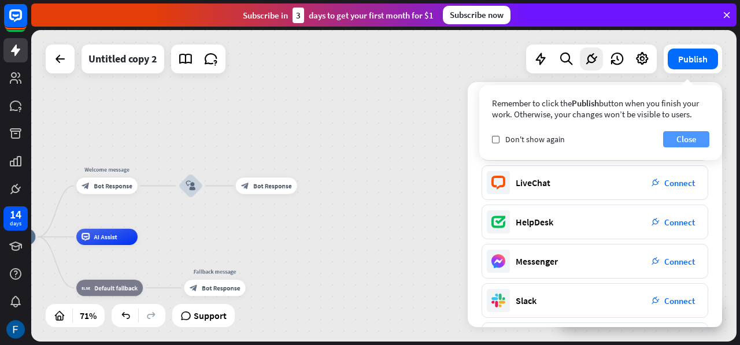
click at [702, 138] on button "Close" at bounding box center [686, 139] width 46 height 16
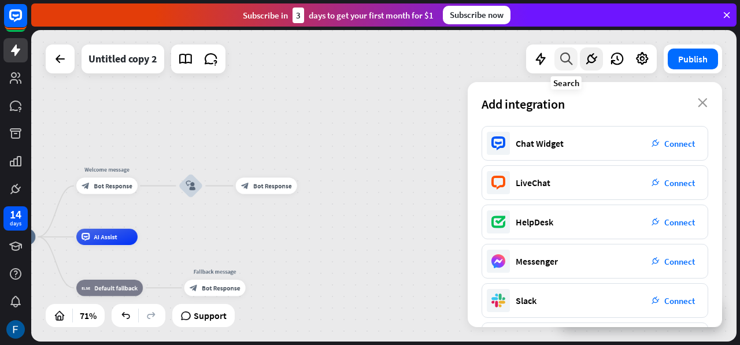
click at [564, 61] on icon at bounding box center [566, 58] width 16 height 15
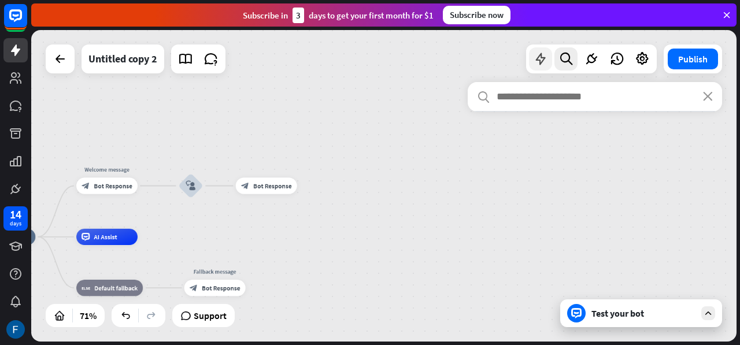
click at [535, 62] on icon at bounding box center [540, 58] width 15 height 15
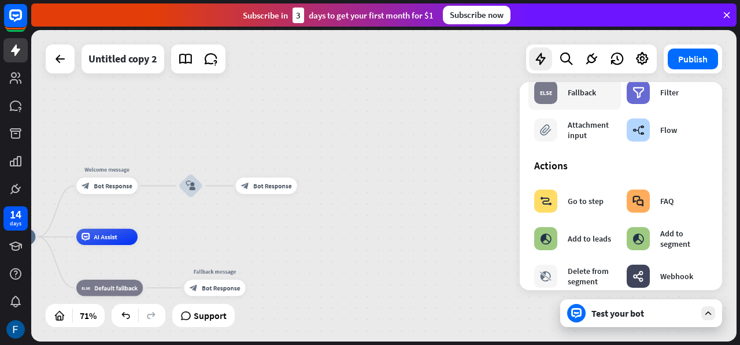
scroll to position [116, 0]
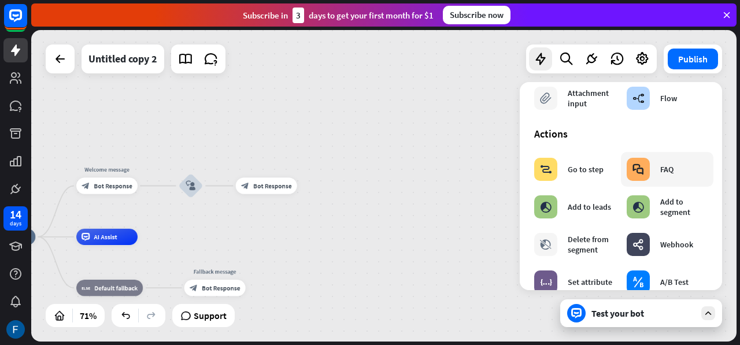
click at [648, 166] on div "block_faq FAQ" at bounding box center [650, 169] width 47 height 23
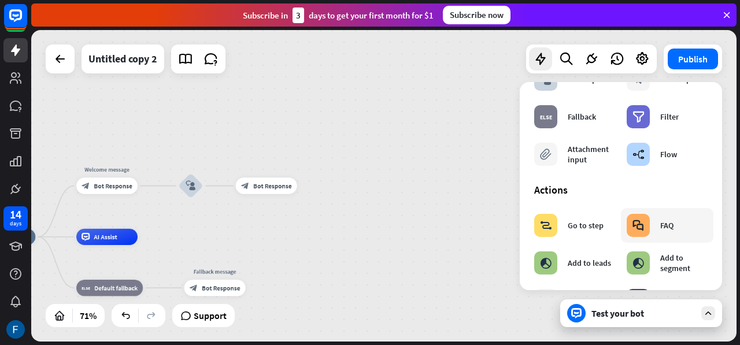
scroll to position [61, 0]
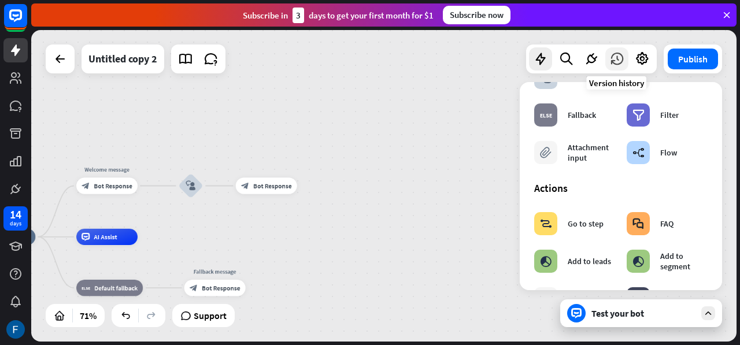
click at [614, 62] on icon at bounding box center [616, 58] width 15 height 15
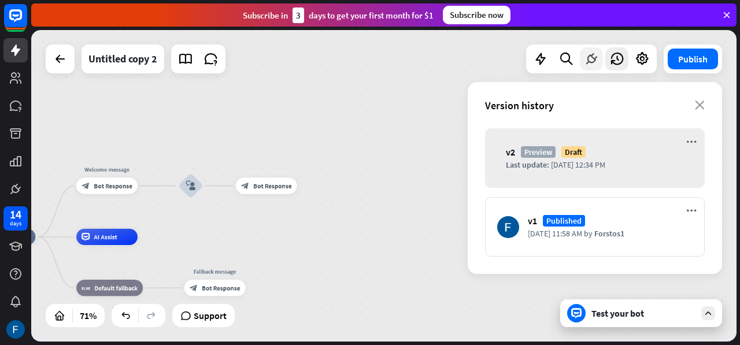
click at [586, 62] on icon at bounding box center [591, 58] width 15 height 15
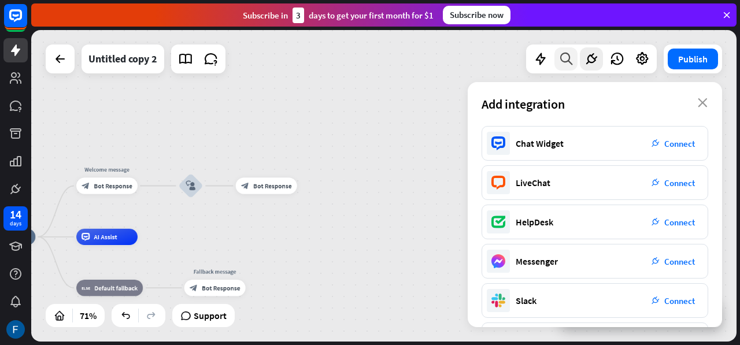
click at [571, 63] on icon at bounding box center [566, 58] width 16 height 15
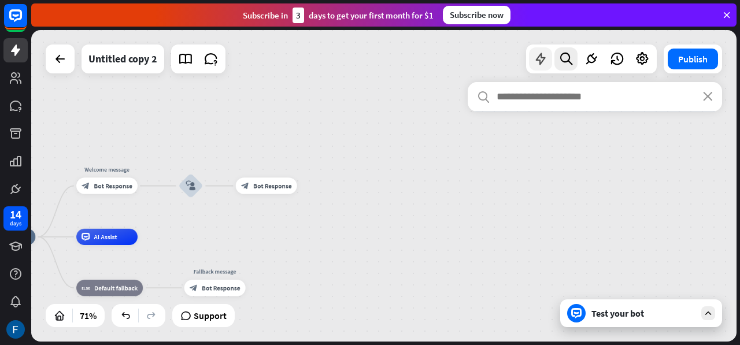
click at [538, 67] on div at bounding box center [540, 58] width 23 height 23
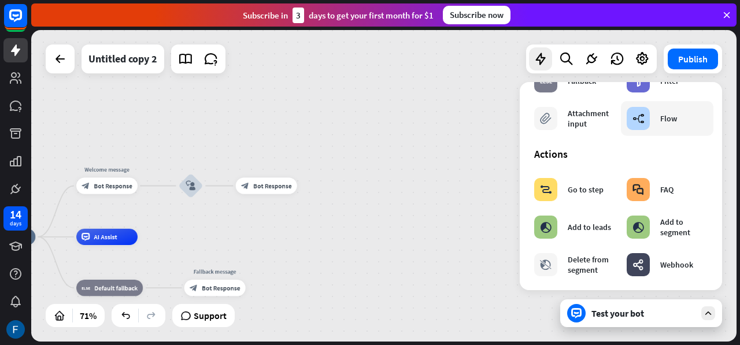
scroll to position [97, 0]
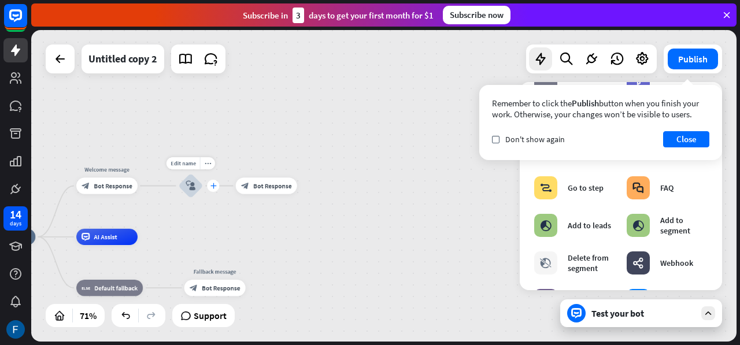
click at [213, 190] on div "plus" at bounding box center [213, 186] width 12 height 12
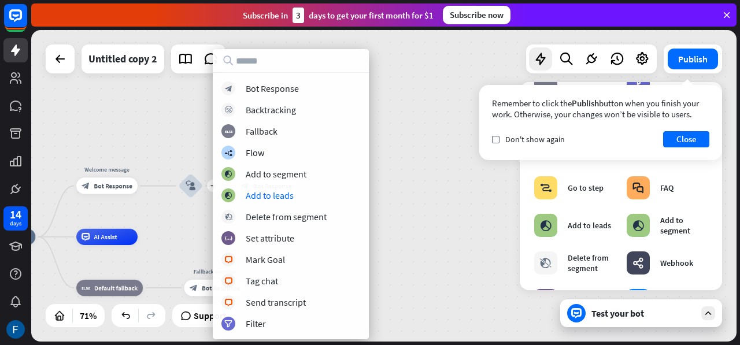
click at [444, 212] on div "start home_2 Start point Welcome message block_bot_response Bot Response plus b…" at bounding box center [383, 186] width 705 height 312
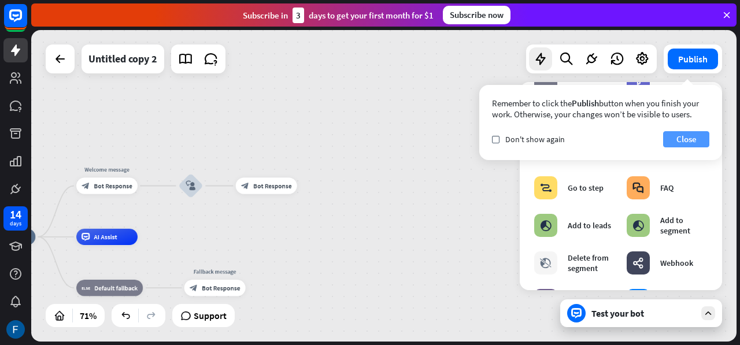
click at [673, 141] on button "Close" at bounding box center [686, 139] width 46 height 16
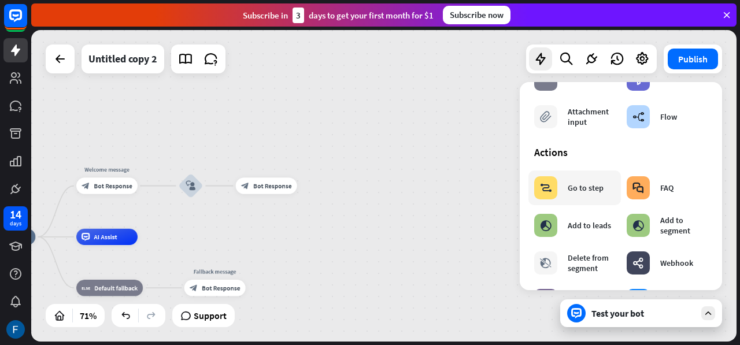
scroll to position [0, 0]
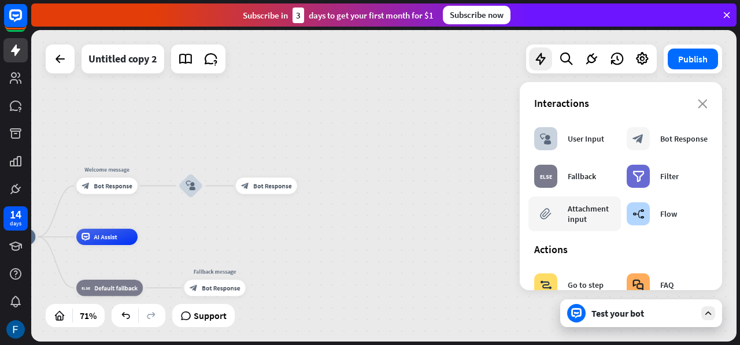
click at [591, 214] on div "Attachment input" at bounding box center [591, 213] width 47 height 21
click at [698, 101] on icon "close" at bounding box center [703, 103] width 10 height 9
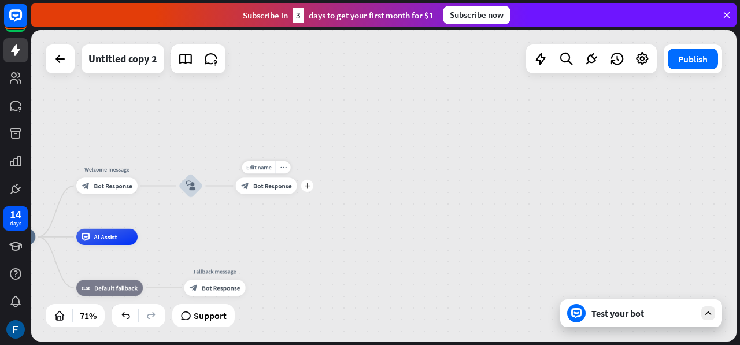
click at [262, 183] on span "Bot Response" at bounding box center [272, 185] width 38 height 8
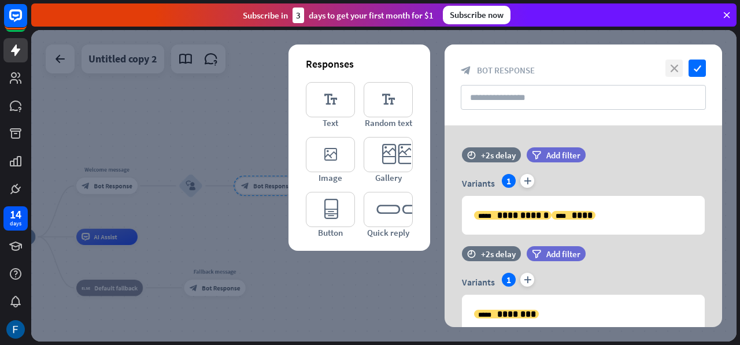
click at [672, 65] on icon "close" at bounding box center [673, 68] width 17 height 17
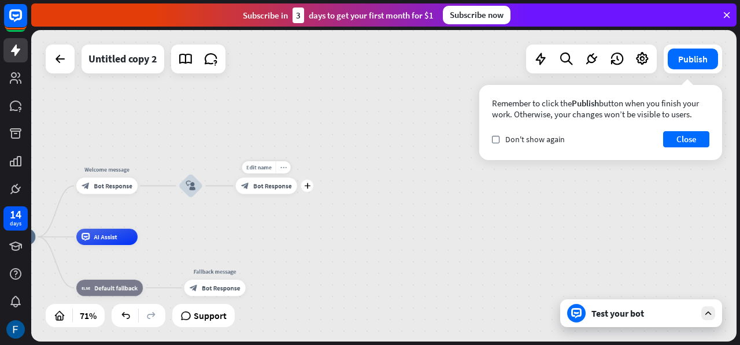
click at [286, 168] on icon "more_horiz" at bounding box center [283, 167] width 6 height 6
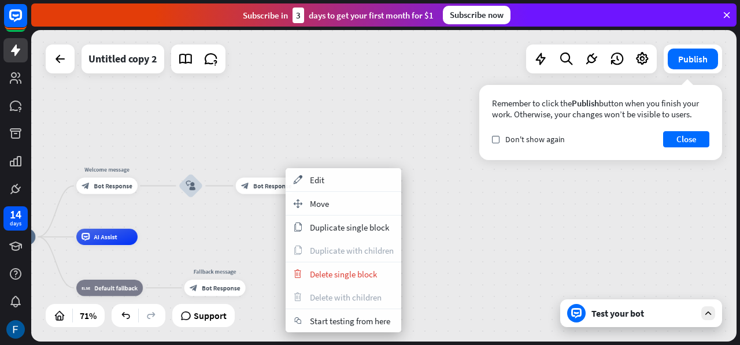
click at [262, 211] on div "start home_2 Start point Welcome message block_bot_response Bot Response block_…" at bounding box center [383, 186] width 705 height 312
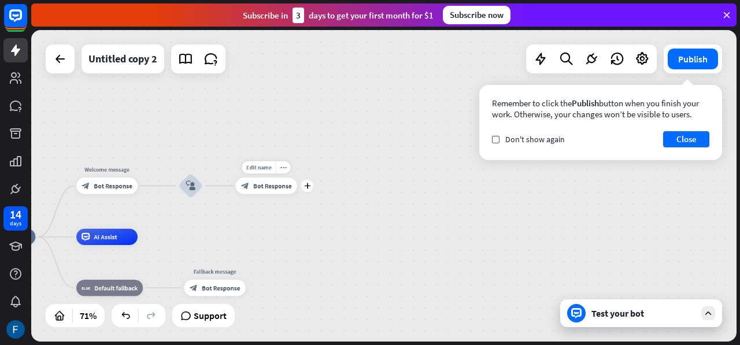
click at [302, 186] on div "plus" at bounding box center [307, 186] width 12 height 12
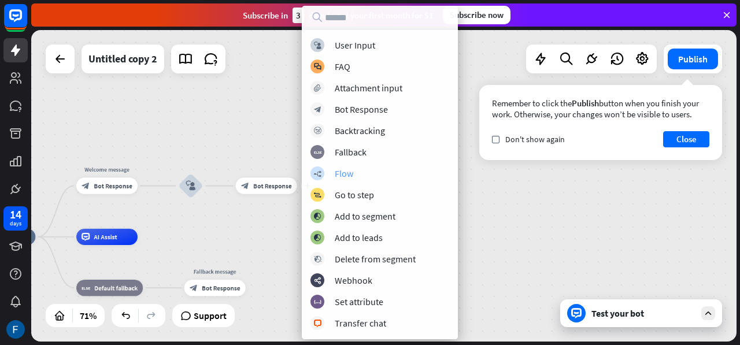
click at [340, 173] on div "Flow" at bounding box center [344, 174] width 18 height 12
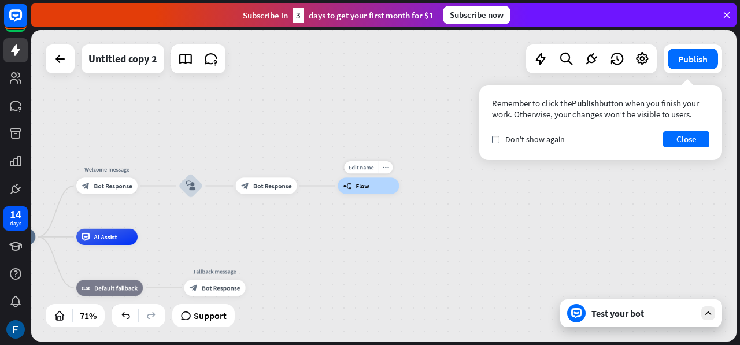
drag, startPoint x: 363, startPoint y: 190, endPoint x: 354, endPoint y: 186, distance: 10.3
click at [354, 186] on div "builder_tree Flow" at bounding box center [368, 185] width 61 height 16
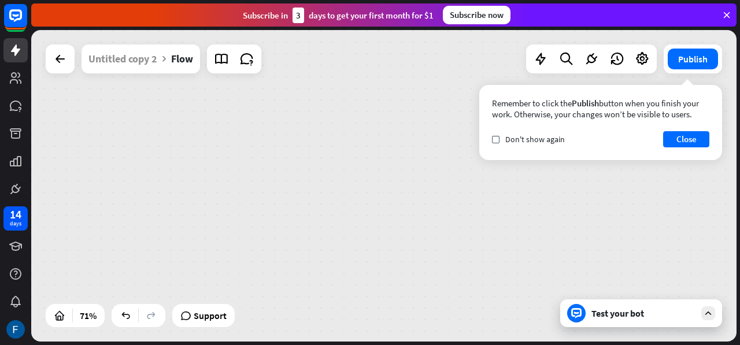
click at [354, 186] on div "builder_tree Flow" at bounding box center [383, 186] width 705 height 312
drag, startPoint x: 263, startPoint y: 188, endPoint x: 91, endPoint y: 186, distance: 171.7
click at [91, 186] on div "Edit name more_horiz builder_tree Flow" at bounding box center [383, 186] width 705 height 312
click at [259, 189] on span "Flow" at bounding box center [258, 187] width 13 height 8
click at [282, 232] on div "builder_tree Flow" at bounding box center [483, 297] width 499 height 221
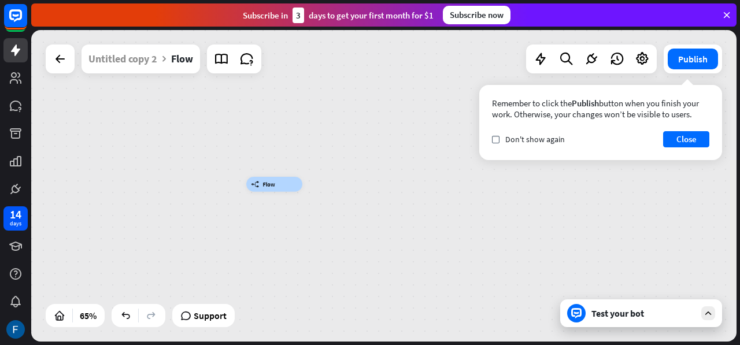
click at [600, 310] on div "Test your bot" at bounding box center [643, 313] width 104 height 12
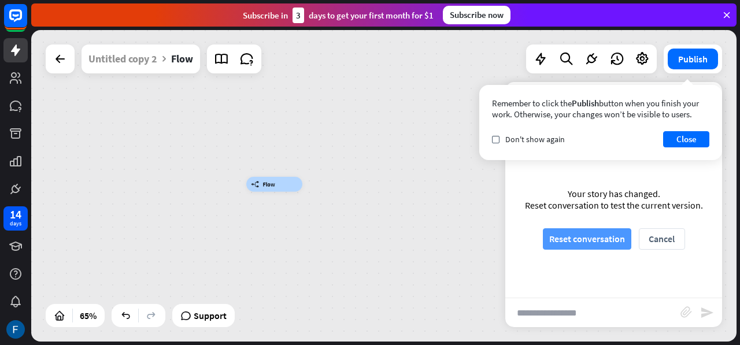
click at [573, 242] on button "Reset conversation" at bounding box center [587, 238] width 88 height 21
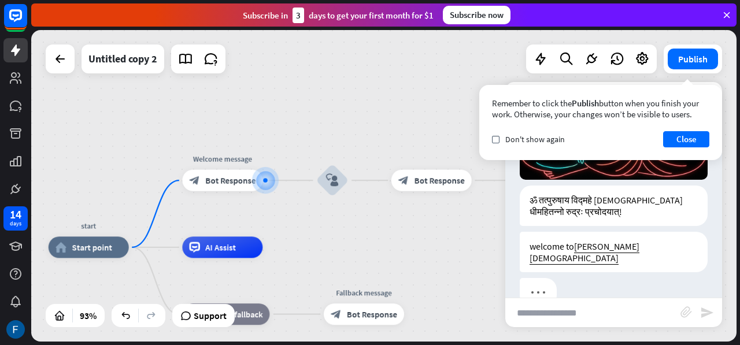
scroll to position [187, 0]
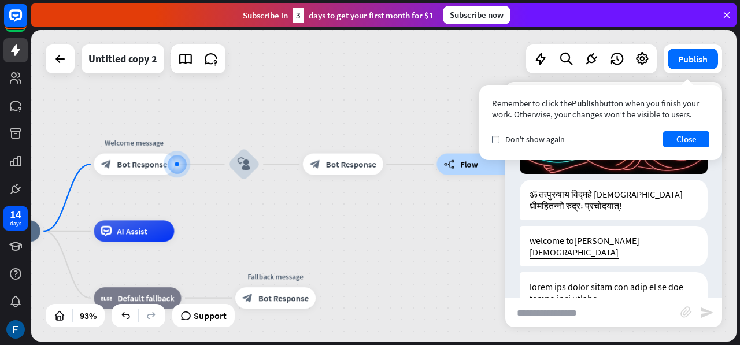
drag, startPoint x: 454, startPoint y: 232, endPoint x: 312, endPoint y: 210, distance: 144.0
click at [312, 210] on div "start home_2 Start point Welcome message block_bot_response Bot Response block_…" at bounding box center [383, 186] width 705 height 312
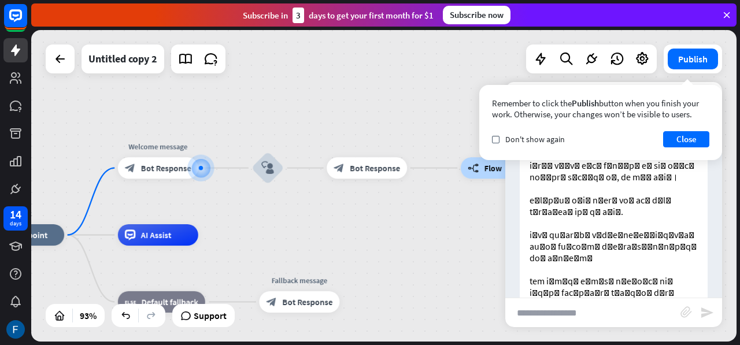
scroll to position [418, 0]
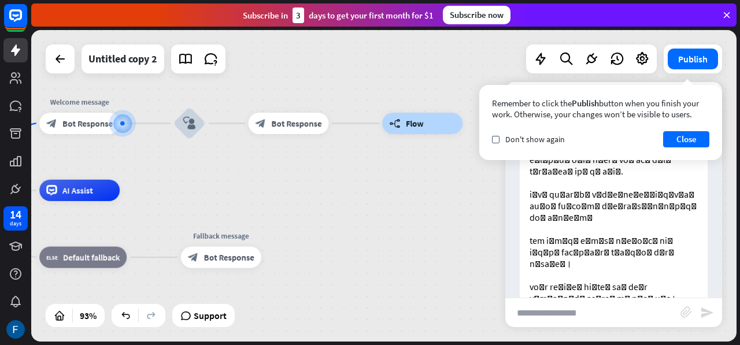
drag, startPoint x: 402, startPoint y: 229, endPoint x: 218, endPoint y: 169, distance: 193.4
click at [218, 169] on div "start home_2 Start point Welcome message block_bot_response Bot Response block_…" at bounding box center [383, 186] width 705 height 312
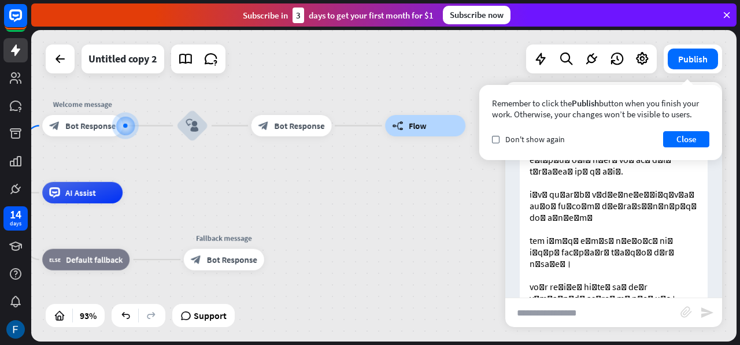
click at [556, 316] on input "text" at bounding box center [592, 312] width 175 height 29
type input "**********"
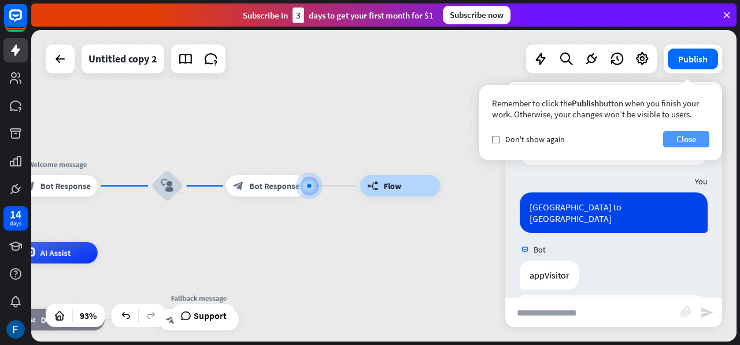
scroll to position [601, 0]
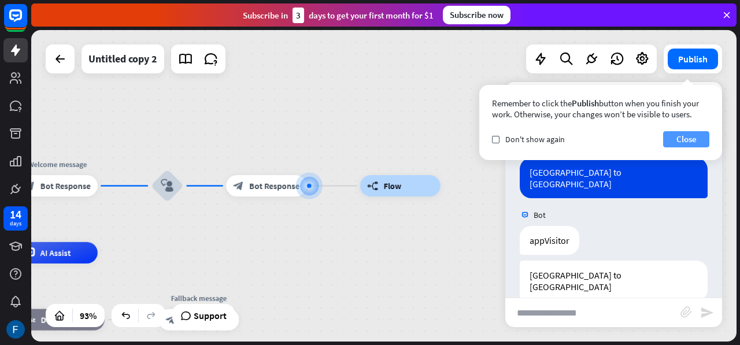
click at [691, 135] on button "Close" at bounding box center [686, 139] width 46 height 16
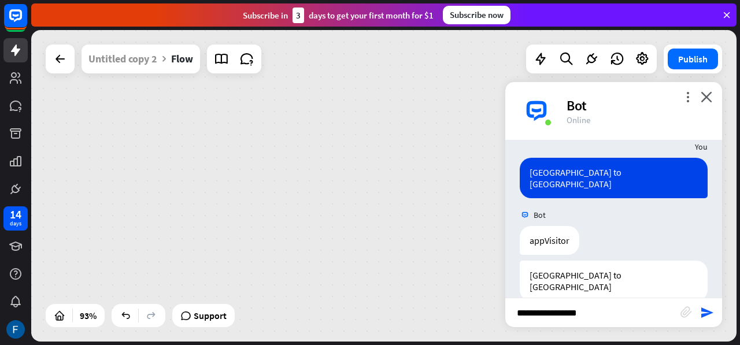
scroll to position [661, 0]
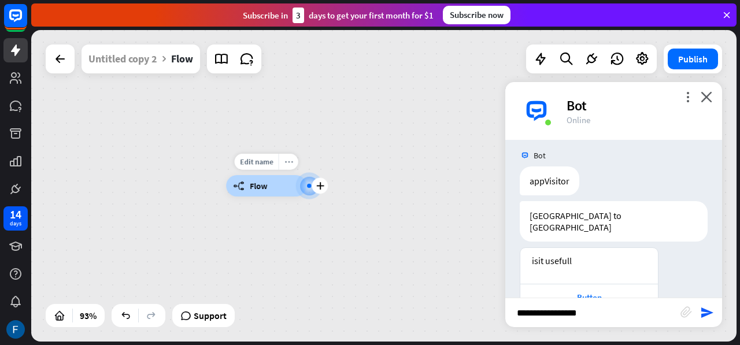
click at [284, 161] on icon "more_horiz" at bounding box center [288, 162] width 9 height 8
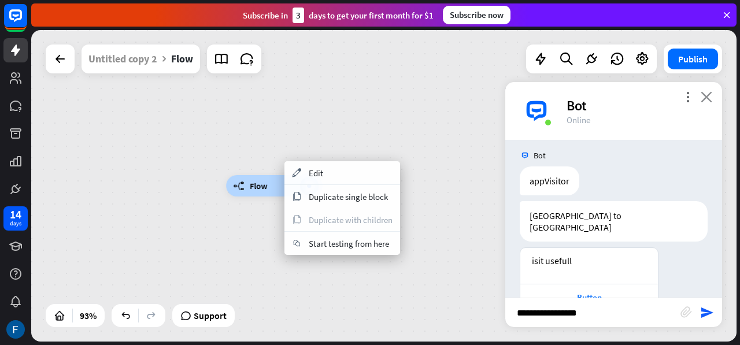
click at [707, 97] on icon "close" at bounding box center [707, 96] width 12 height 11
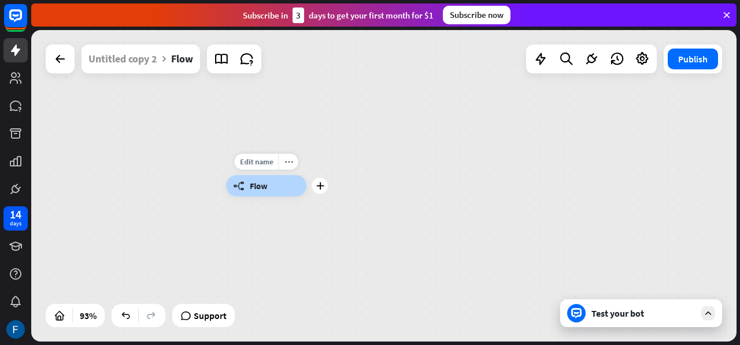
click at [287, 179] on div "builder_tree Flow" at bounding box center [266, 185] width 80 height 21
click at [286, 166] on div "more_horiz" at bounding box center [289, 162] width 20 height 16
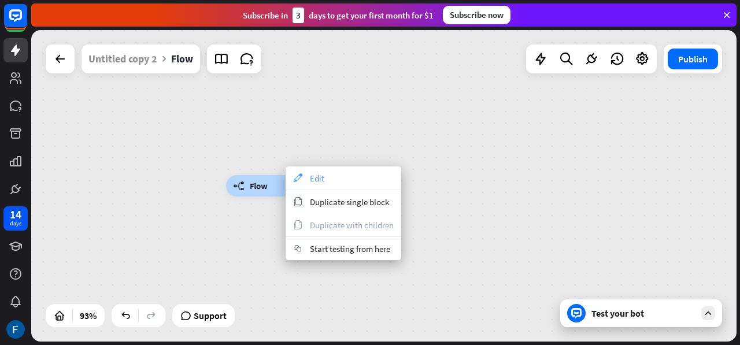
click at [304, 178] on div "appearance Edit" at bounding box center [344, 177] width 116 height 23
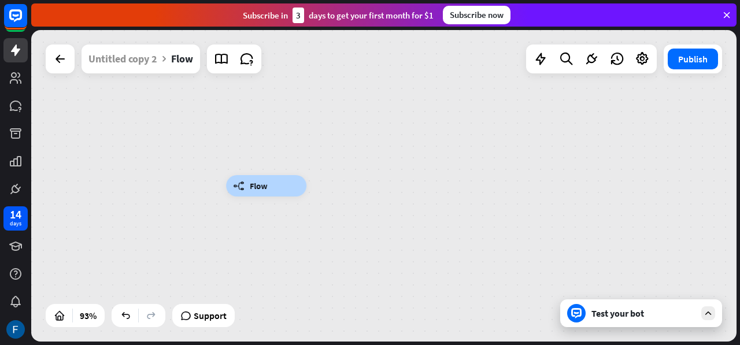
click at [283, 175] on div "builder_tree Flow" at bounding box center [266, 185] width 80 height 21
click at [278, 185] on div "builder_tree Flow" at bounding box center [266, 185] width 80 height 21
click at [87, 317] on icon at bounding box center [86, 316] width 12 height 12
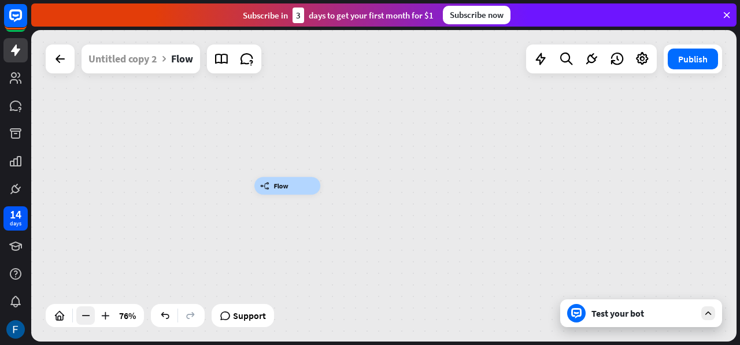
click at [87, 317] on icon at bounding box center [86, 316] width 12 height 12
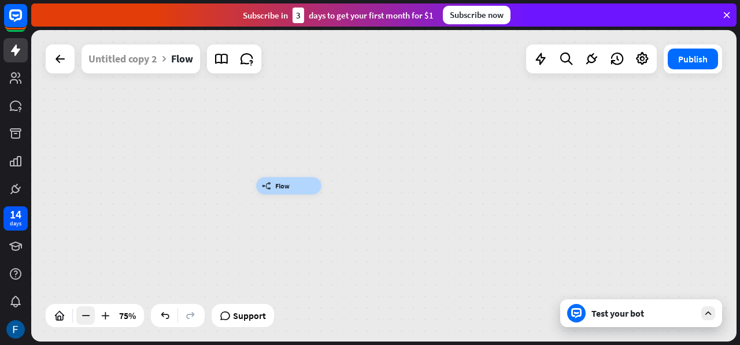
click at [87, 317] on icon at bounding box center [86, 316] width 12 height 12
drag, startPoint x: 87, startPoint y: 317, endPoint x: 126, endPoint y: 315, distance: 38.8
click at [126, 315] on icon at bounding box center [126, 316] width 12 height 12
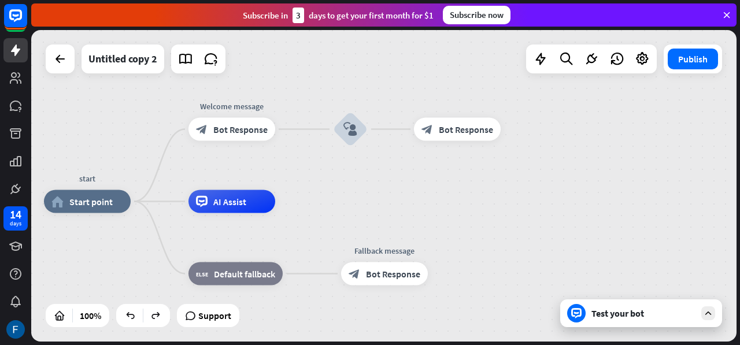
drag, startPoint x: 618, startPoint y: 161, endPoint x: 488, endPoint y: 177, distance: 131.6
click at [488, 177] on div "start home_2 Start point Welcome message block_bot_response Bot Response block_…" at bounding box center [383, 186] width 705 height 312
click at [383, 131] on icon "plus" at bounding box center [380, 129] width 9 height 8
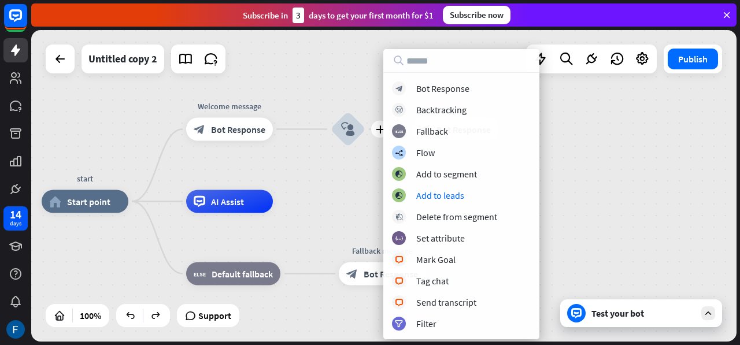
click at [332, 197] on div "start home_2 Start point Welcome message block_bot_response Bot Response plus b…" at bounding box center [383, 186] width 705 height 312
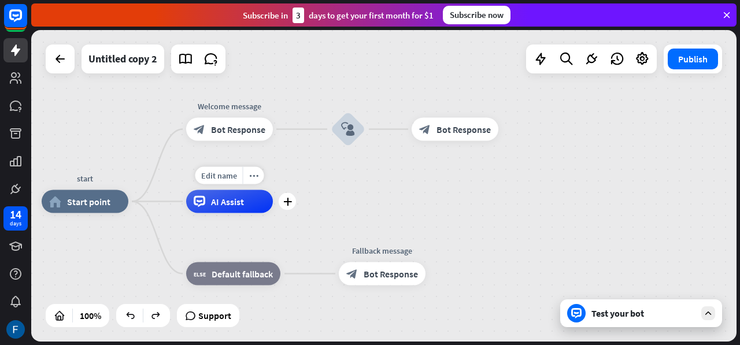
click at [225, 198] on span "AI Assist" at bounding box center [227, 202] width 33 height 12
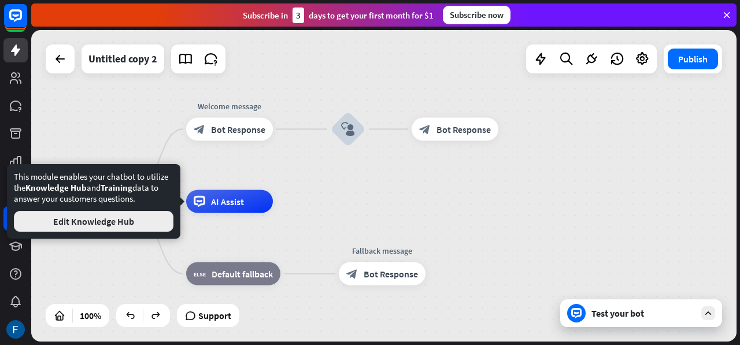
click at [150, 223] on button "Edit Knowledge Hub" at bounding box center [94, 221] width 160 height 21
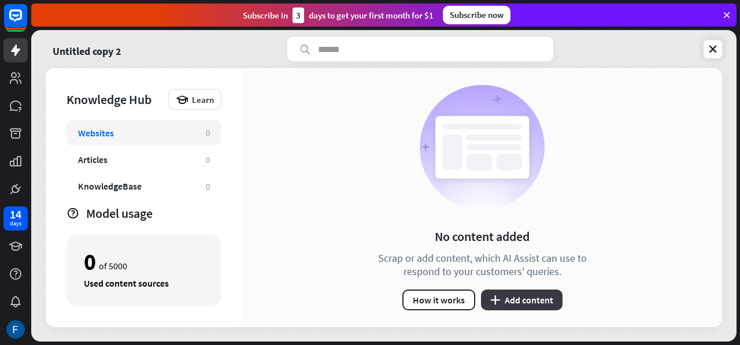
click at [522, 294] on button "plus Add content" at bounding box center [521, 300] width 81 height 21
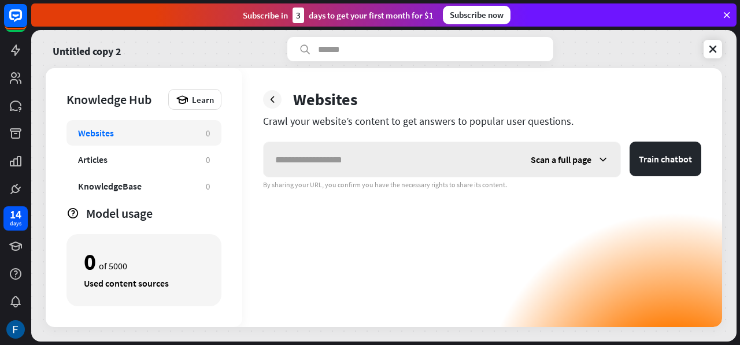
click at [593, 160] on div "Scan a full page" at bounding box center [569, 159] width 101 height 35
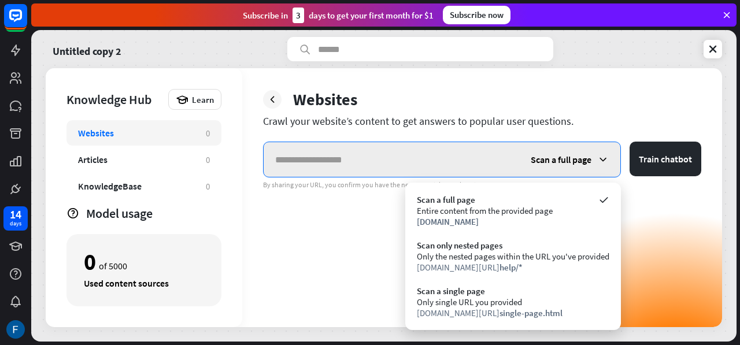
click at [328, 155] on input "text" at bounding box center [391, 159] width 255 height 35
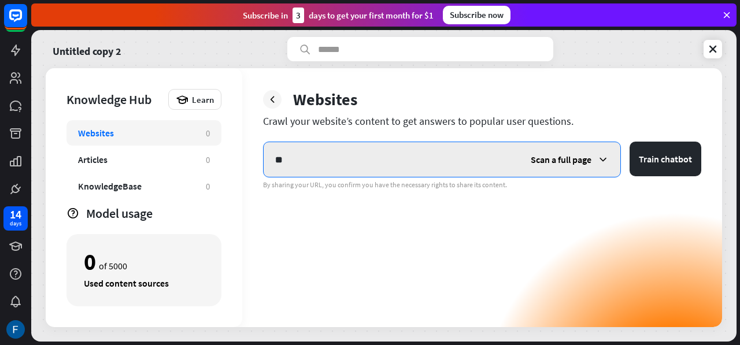
type input "*"
click at [318, 155] on input "text" at bounding box center [391, 159] width 255 height 35
click at [306, 159] on input "text" at bounding box center [391, 159] width 255 height 35
paste input "**********"
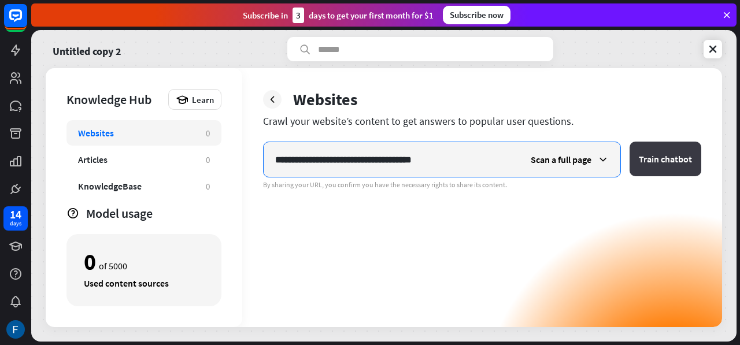
type input "**********"
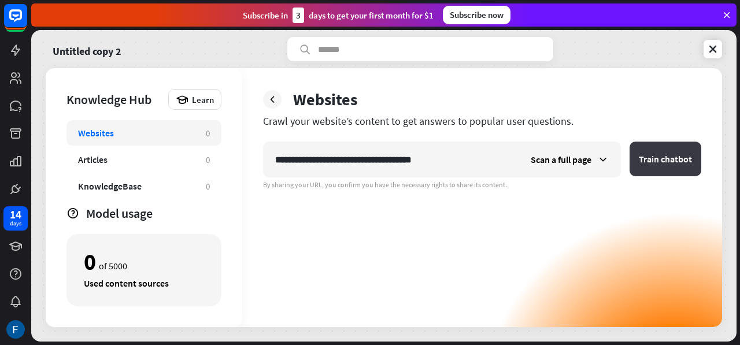
click at [661, 169] on button "Train chatbot" at bounding box center [665, 159] width 72 height 35
click at [472, 162] on input "**********" at bounding box center [391, 159] width 255 height 35
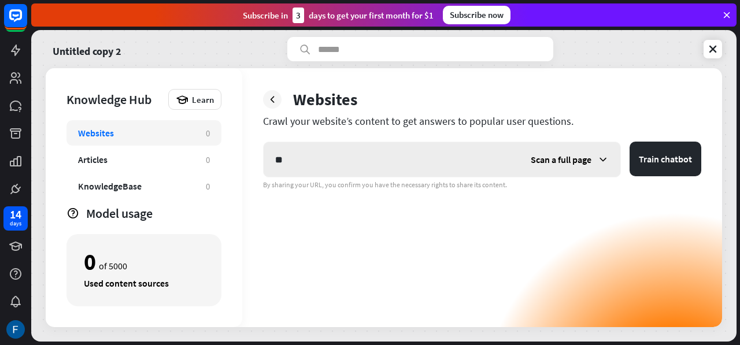
type input "*"
type input "**********"
click at [675, 162] on button "Train chatbot" at bounding box center [665, 159] width 72 height 35
type input "*"
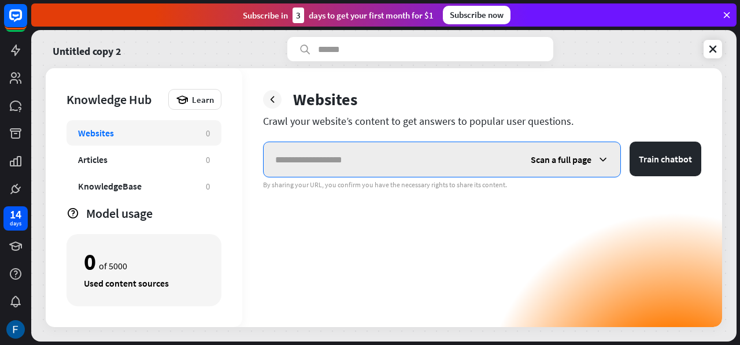
click at [333, 149] on input "text" at bounding box center [391, 159] width 255 height 35
paste input "**********"
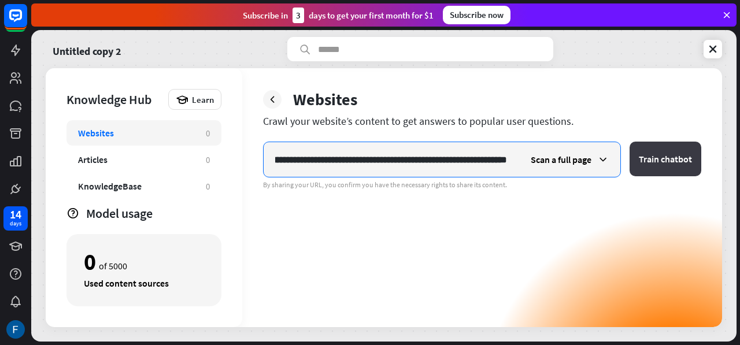
type input "**********"
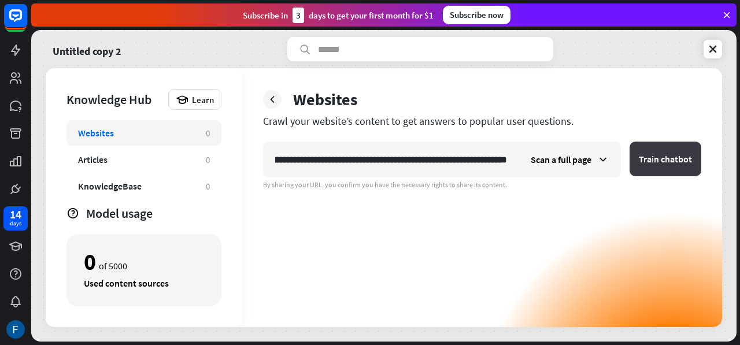
scroll to position [0, 0]
click at [666, 157] on button "Train chatbot" at bounding box center [665, 159] width 72 height 35
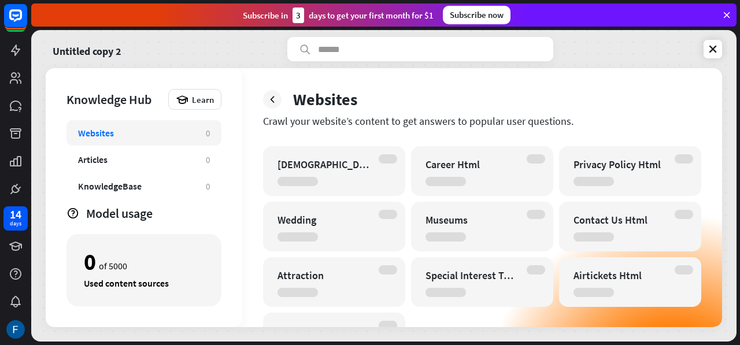
scroll to position [661, 0]
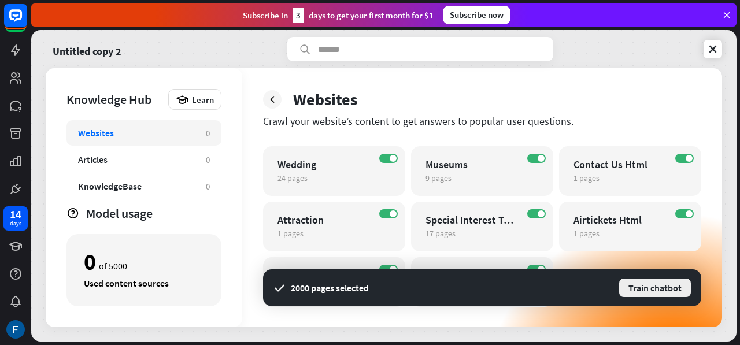
click at [642, 288] on button "Train chatbot" at bounding box center [655, 287] width 74 height 21
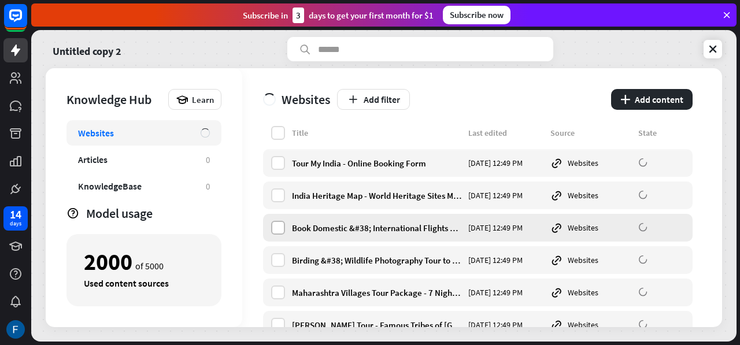
click at [279, 227] on label at bounding box center [278, 228] width 14 height 14
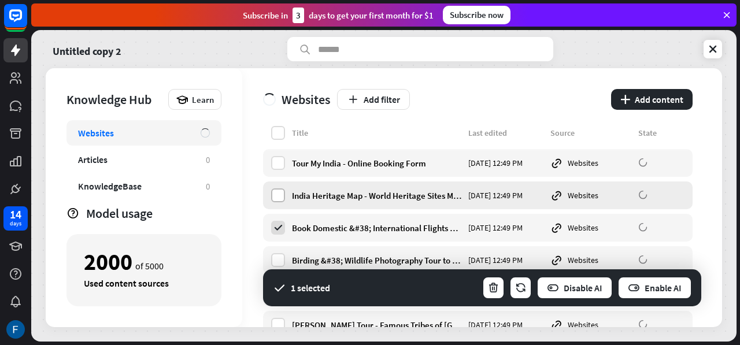
click at [280, 191] on label at bounding box center [278, 195] width 14 height 14
click at [276, 162] on label at bounding box center [278, 163] width 14 height 14
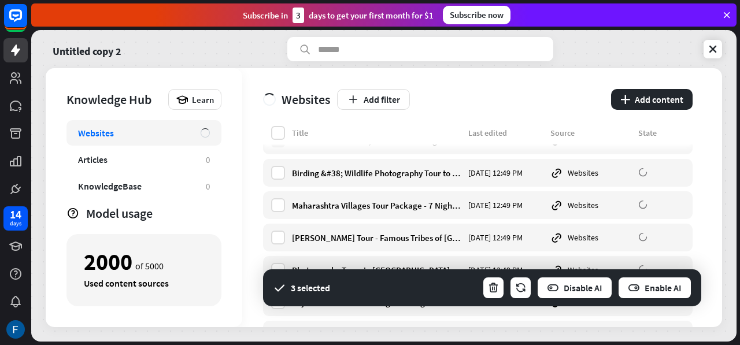
scroll to position [88, 0]
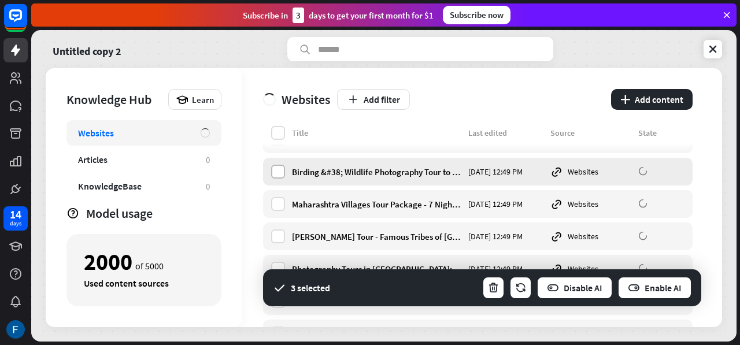
click at [276, 168] on label at bounding box center [278, 172] width 14 height 14
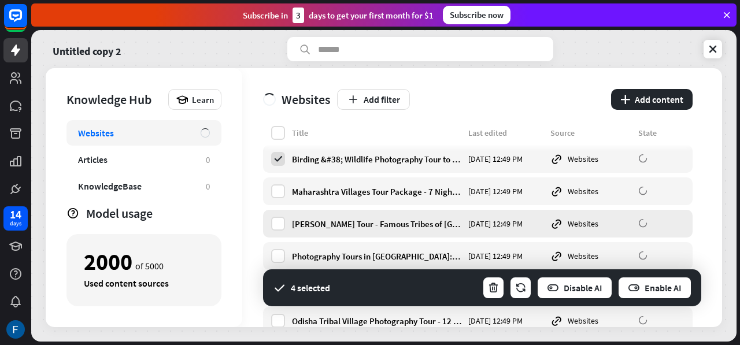
scroll to position [0, 0]
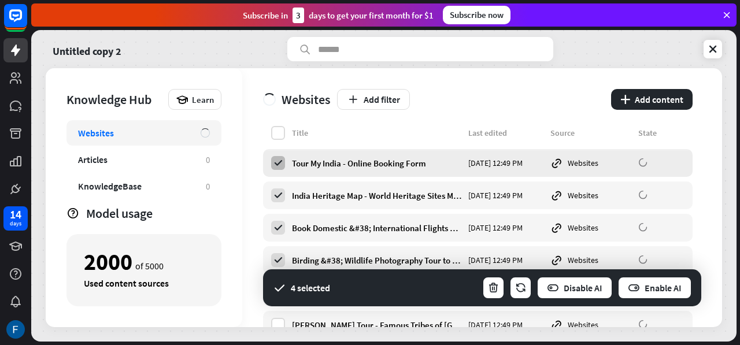
click at [276, 164] on icon at bounding box center [278, 163] width 10 height 10
click at [280, 196] on icon at bounding box center [278, 195] width 10 height 10
click at [280, 225] on icon at bounding box center [278, 228] width 10 height 10
click at [277, 260] on icon at bounding box center [278, 260] width 10 height 10
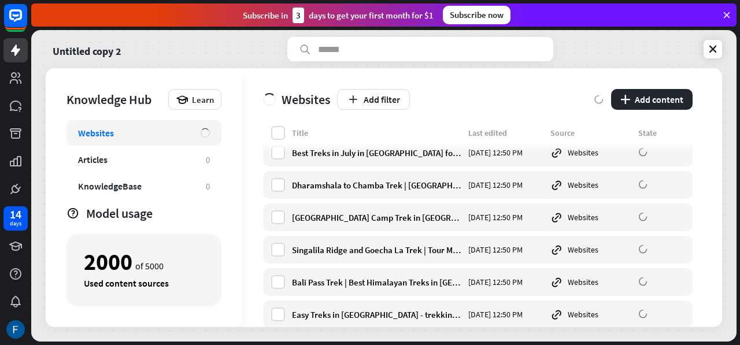
scroll to position [12789, 0]
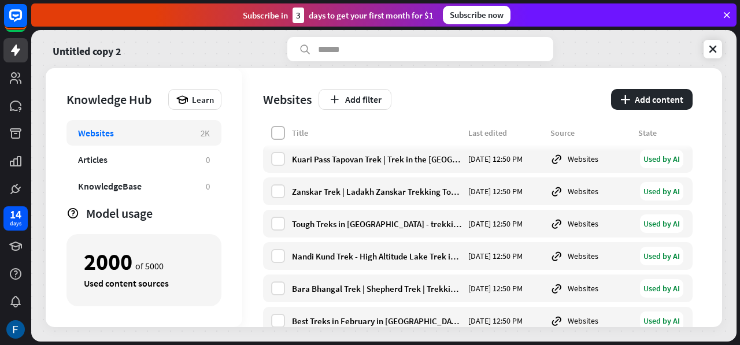
click at [280, 132] on label at bounding box center [278, 133] width 14 height 14
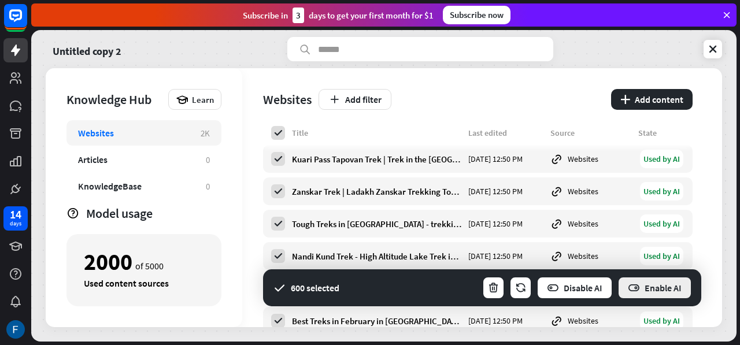
click at [670, 292] on button "Enable AI" at bounding box center [654, 287] width 75 height 23
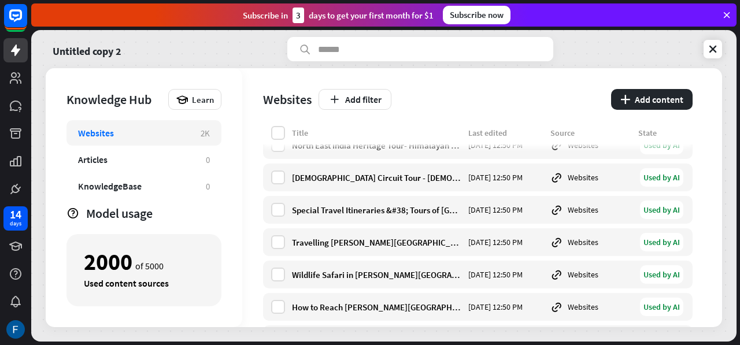
scroll to position [11229, 0]
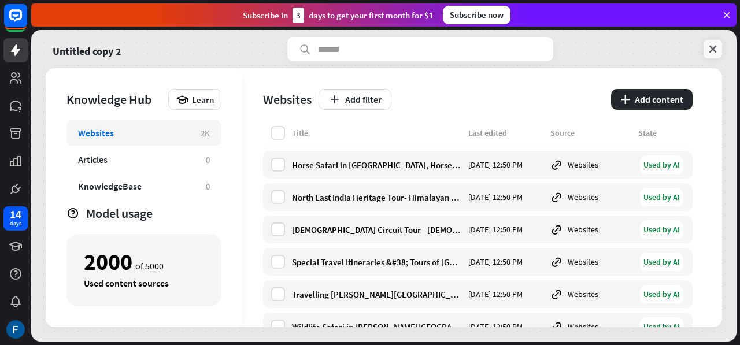
click at [707, 47] on icon at bounding box center [713, 49] width 12 height 12
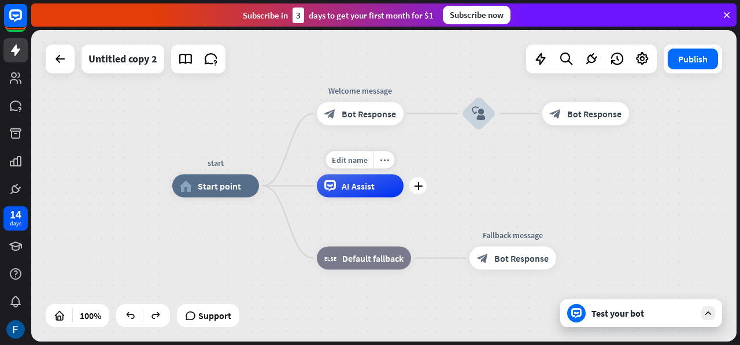
click at [370, 192] on div "AI Assist" at bounding box center [360, 186] width 87 height 23
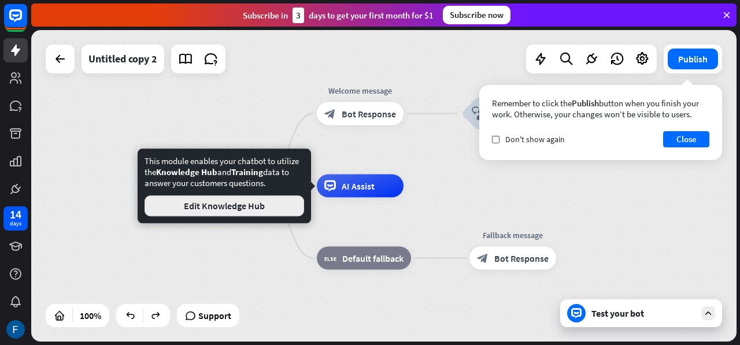
click at [232, 203] on button "Edit Knowledge Hub" at bounding box center [224, 205] width 160 height 21
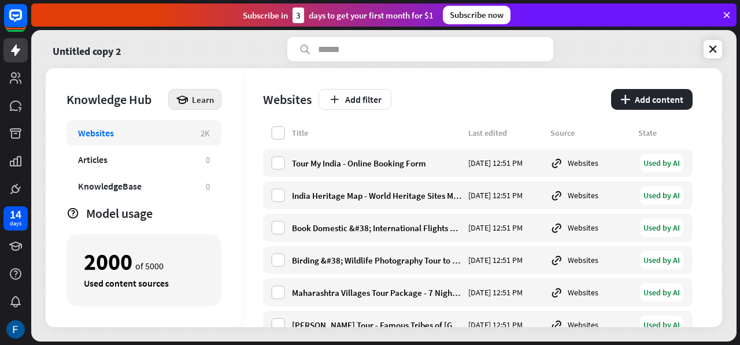
click at [198, 95] on span "Learn" at bounding box center [203, 99] width 22 height 11
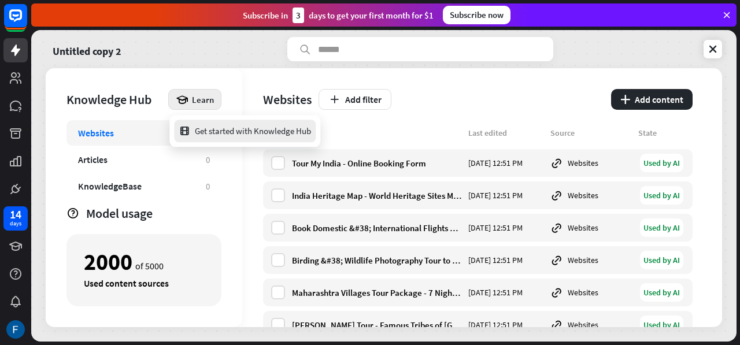
click at [225, 129] on div "Get started with Knowledge Hub" at bounding box center [245, 131] width 132 height 23
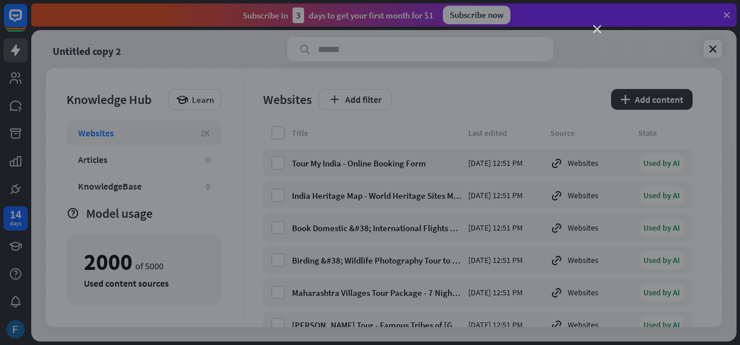
click at [594, 31] on icon "close" at bounding box center [597, 29] width 8 height 8
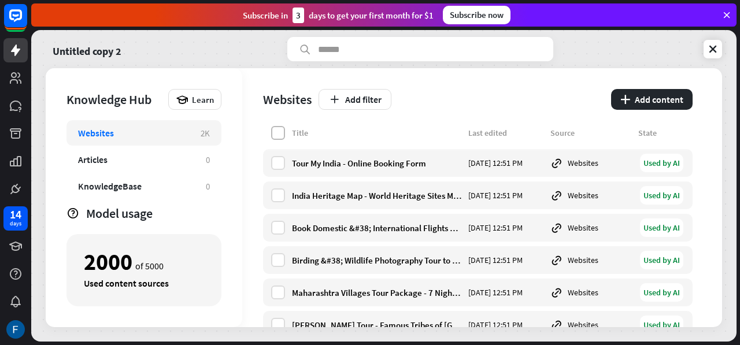
click at [277, 133] on label at bounding box center [278, 133] width 14 height 14
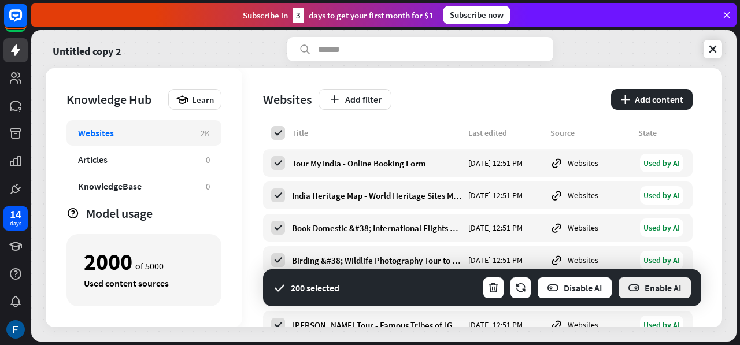
click at [640, 284] on button "Enable AI" at bounding box center [654, 287] width 75 height 23
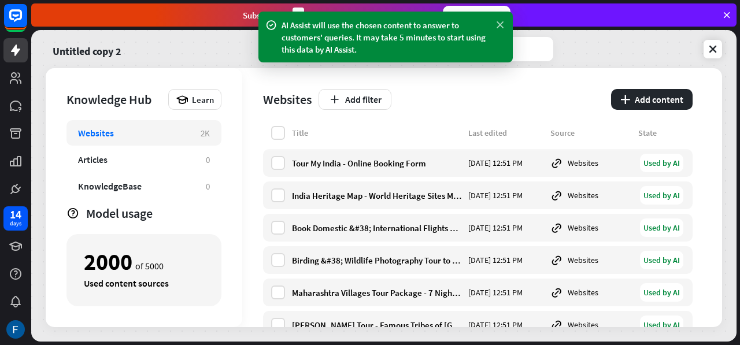
click at [497, 20] on icon at bounding box center [500, 25] width 12 height 12
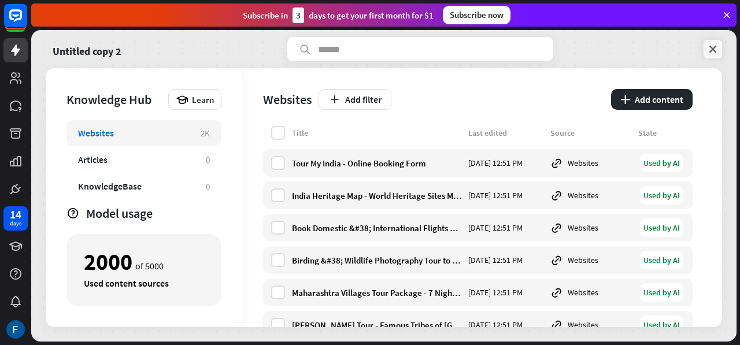
click at [718, 47] on icon at bounding box center [713, 49] width 12 height 12
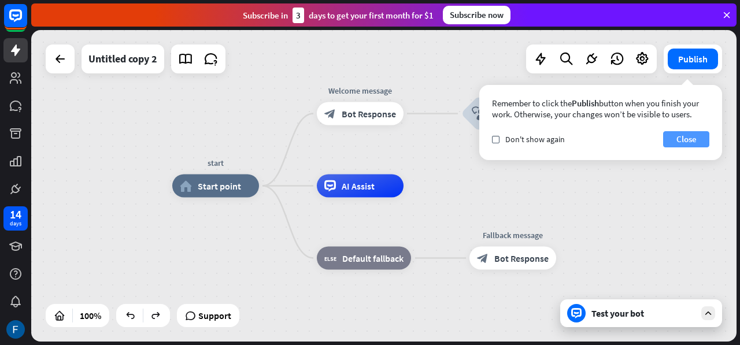
click at [685, 138] on button "Close" at bounding box center [686, 139] width 46 height 16
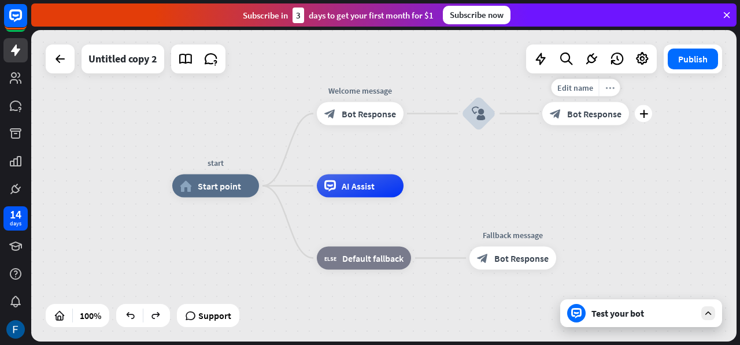
click at [606, 91] on icon "more_horiz" at bounding box center [609, 87] width 9 height 9
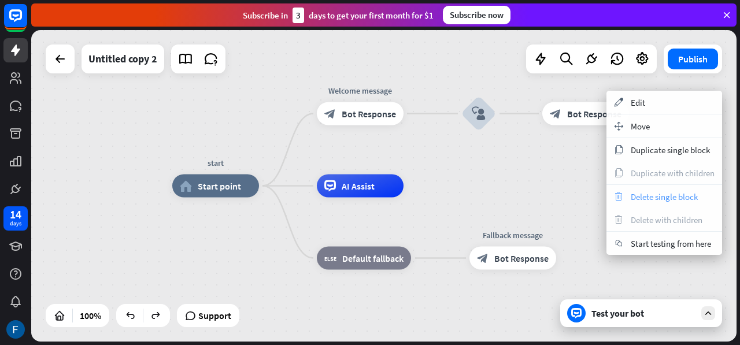
click at [636, 194] on span "Delete single block" at bounding box center [664, 196] width 67 height 11
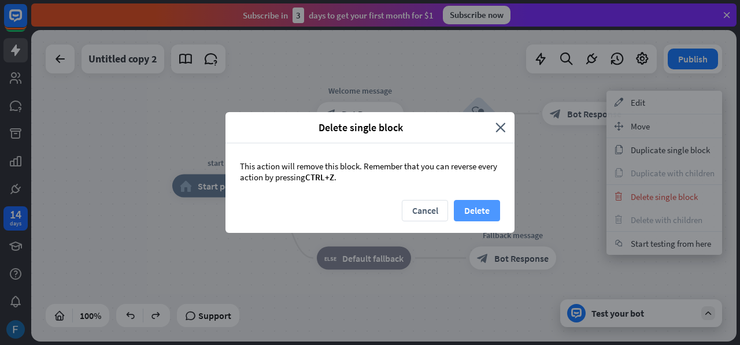
click at [479, 204] on button "Delete" at bounding box center [477, 210] width 46 height 21
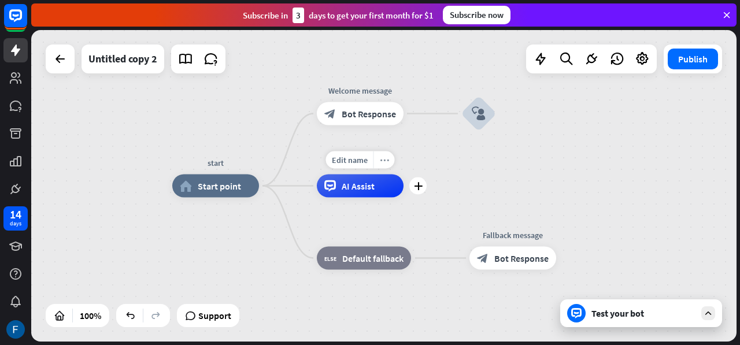
click at [380, 159] on icon "more_horiz" at bounding box center [384, 159] width 9 height 9
click at [496, 131] on div "Edit name more_horiz plus block_user_input" at bounding box center [478, 114] width 35 height 35
click at [500, 85] on icon "more_horiz" at bounding box center [502, 81] width 9 height 9
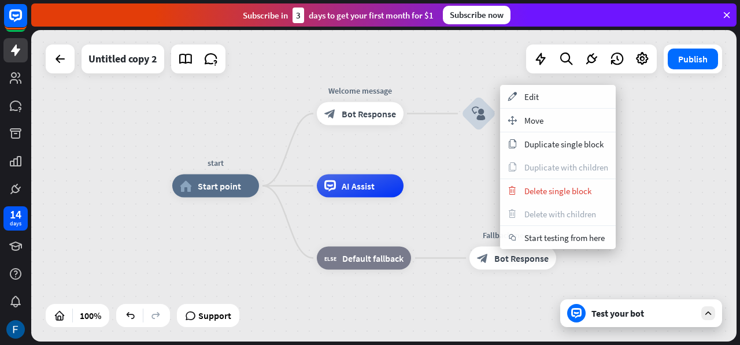
click at [468, 160] on div "start home_2 Start point Welcome message block_bot_response Bot Response block_…" at bounding box center [383, 186] width 705 height 312
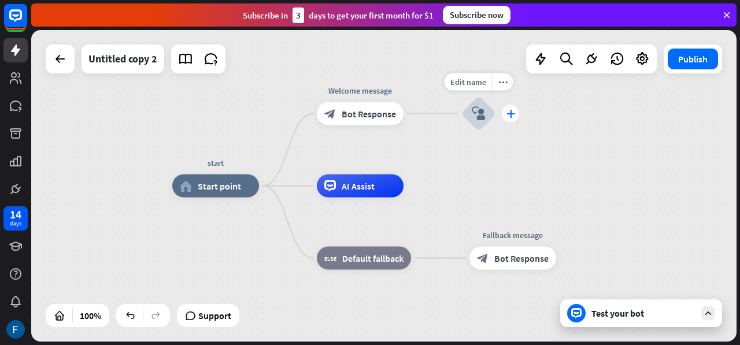
click at [510, 118] on div "plus" at bounding box center [510, 113] width 17 height 17
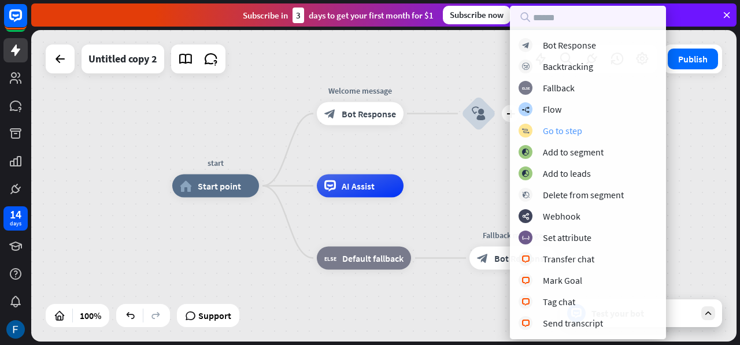
click at [555, 128] on div "Go to step" at bounding box center [562, 131] width 39 height 12
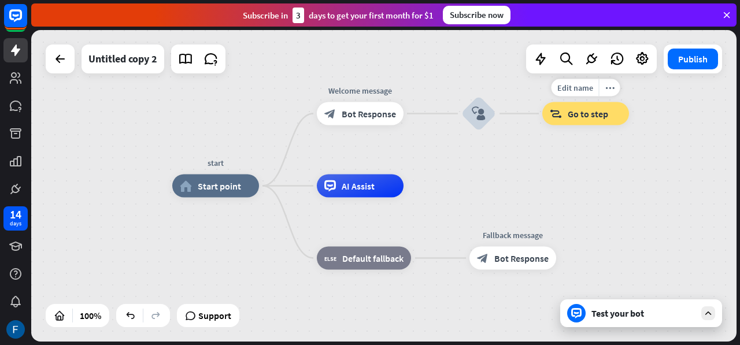
click at [590, 106] on div "block_goto Go to step" at bounding box center [585, 113] width 87 height 23
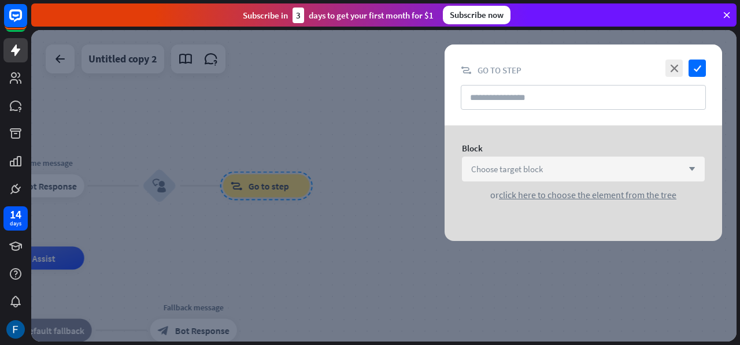
click at [536, 170] on span "Choose target block" at bounding box center [507, 169] width 72 height 11
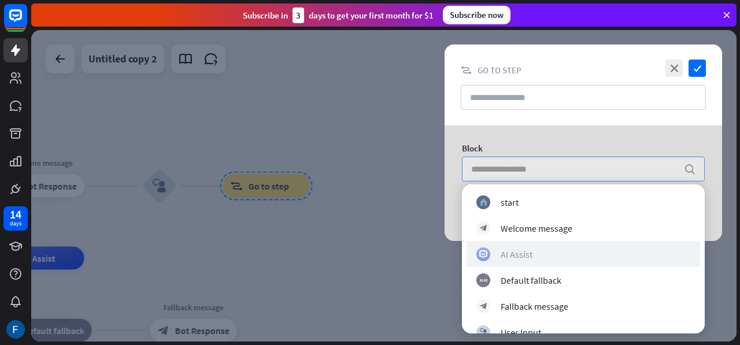
click at [522, 255] on div "AI Assist" at bounding box center [517, 254] width 32 height 12
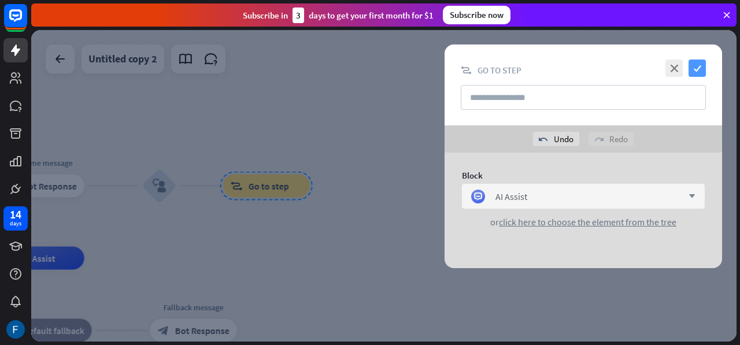
click at [691, 63] on icon "check" at bounding box center [696, 68] width 17 height 17
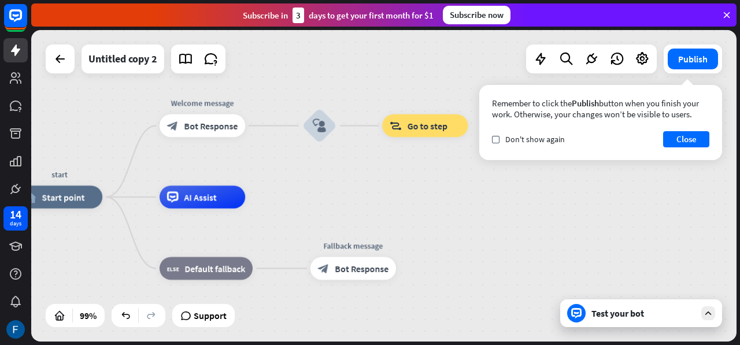
drag, startPoint x: 292, startPoint y: 243, endPoint x: 513, endPoint y: 185, distance: 228.9
click at [513, 185] on div "start home_2 Start point Welcome message block_bot_response Bot Response block_…" at bounding box center [383, 186] width 705 height 312
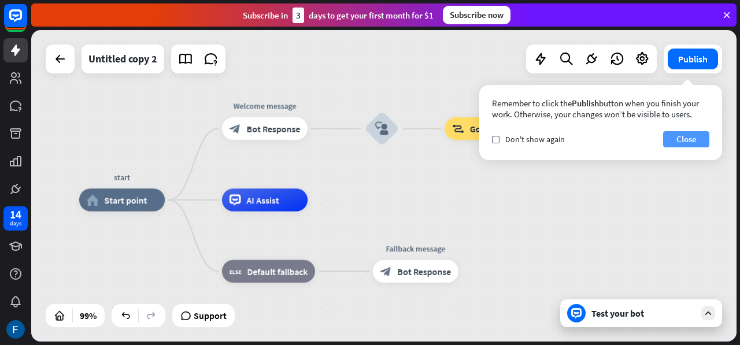
click at [676, 139] on button "Close" at bounding box center [686, 139] width 46 height 16
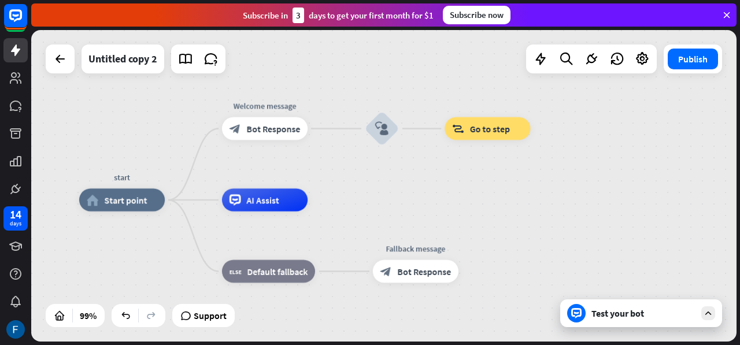
click at [592, 320] on div "Test your bot" at bounding box center [641, 313] width 162 height 28
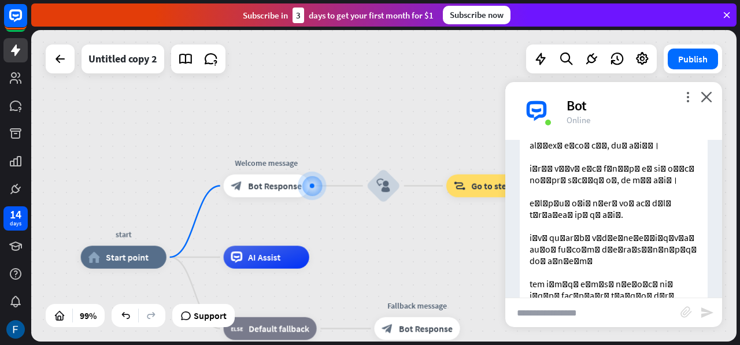
scroll to position [418, 0]
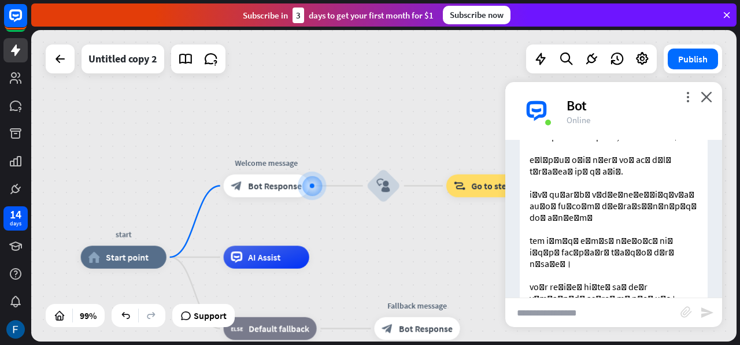
click at [558, 315] on input "text" at bounding box center [592, 312] width 175 height 29
type input "**********"
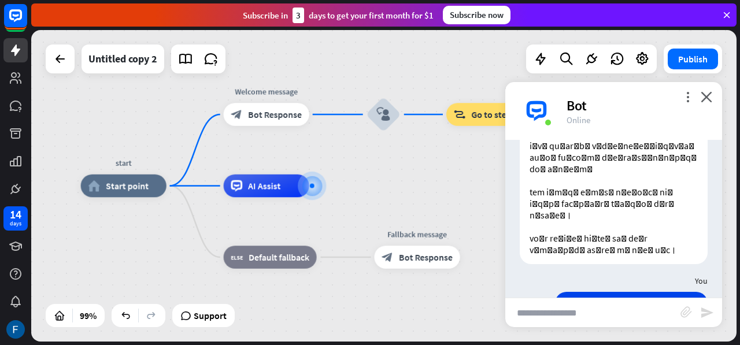
scroll to position [475, 0]
